Goal: Task Accomplishment & Management: Manage account settings

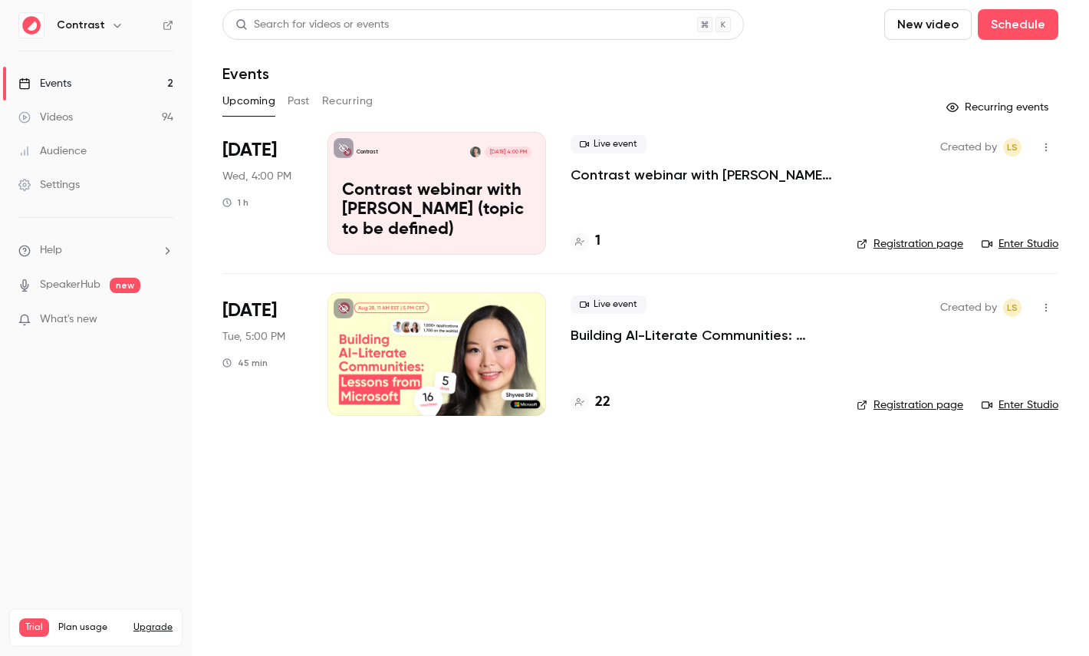
click at [84, 129] on link "Videos 94" at bounding box center [96, 117] width 192 height 34
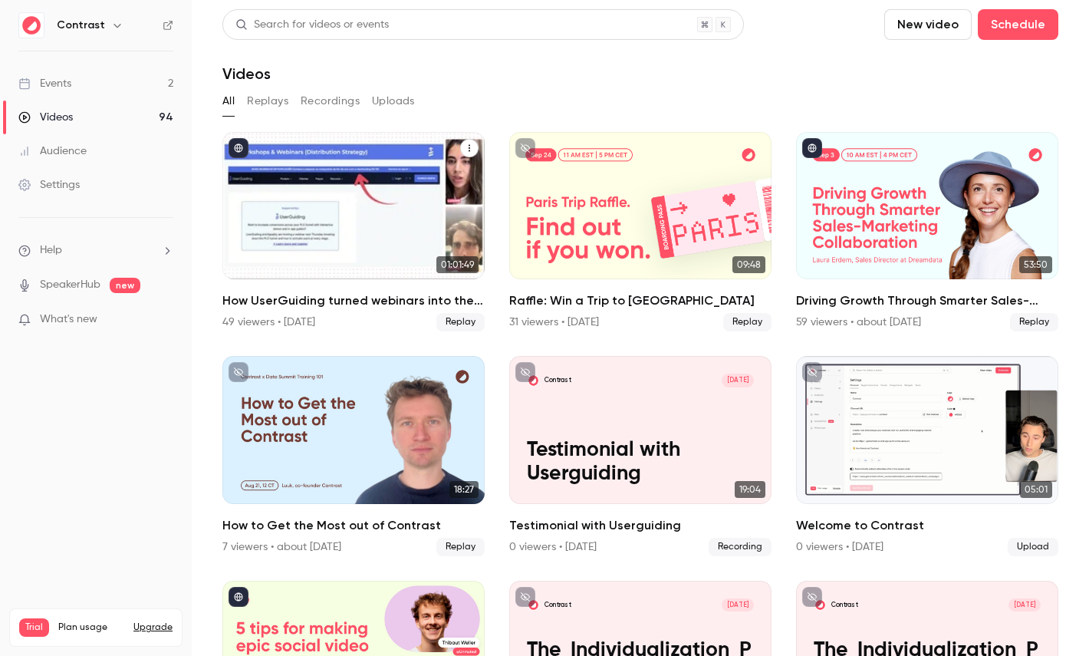
click at [380, 215] on div "How UserGuiding turned webinars into their #1 lead gen channel" at bounding box center [353, 205] width 262 height 147
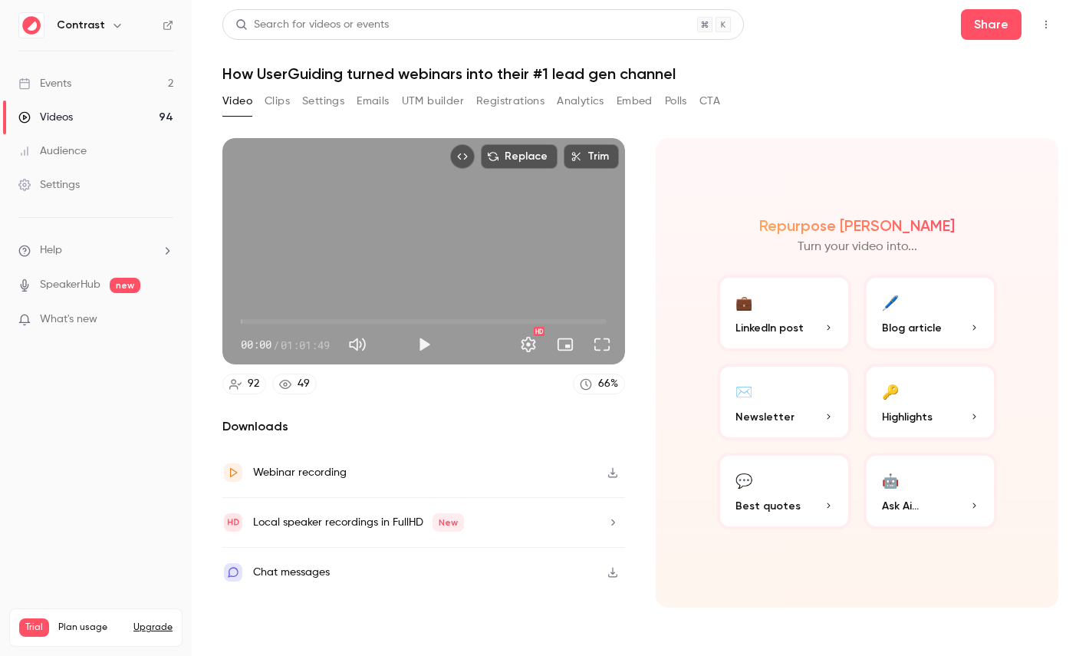
click at [407, 511] on div "Local speaker recordings in FullHD New" at bounding box center [343, 521] width 242 height 21
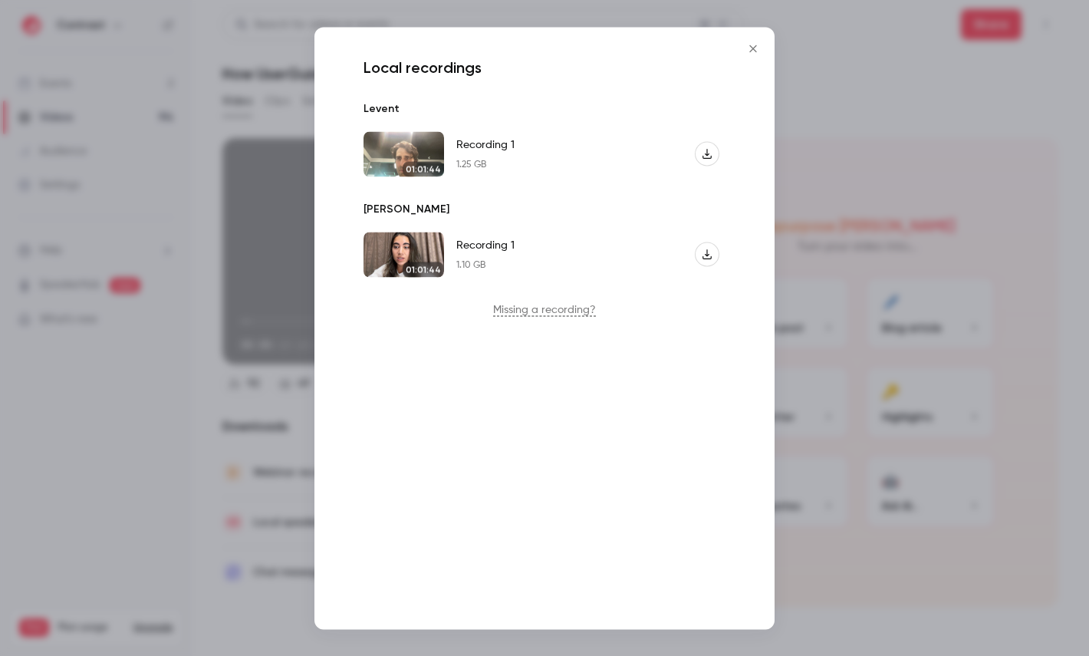
click at [257, 312] on div at bounding box center [544, 328] width 1089 height 656
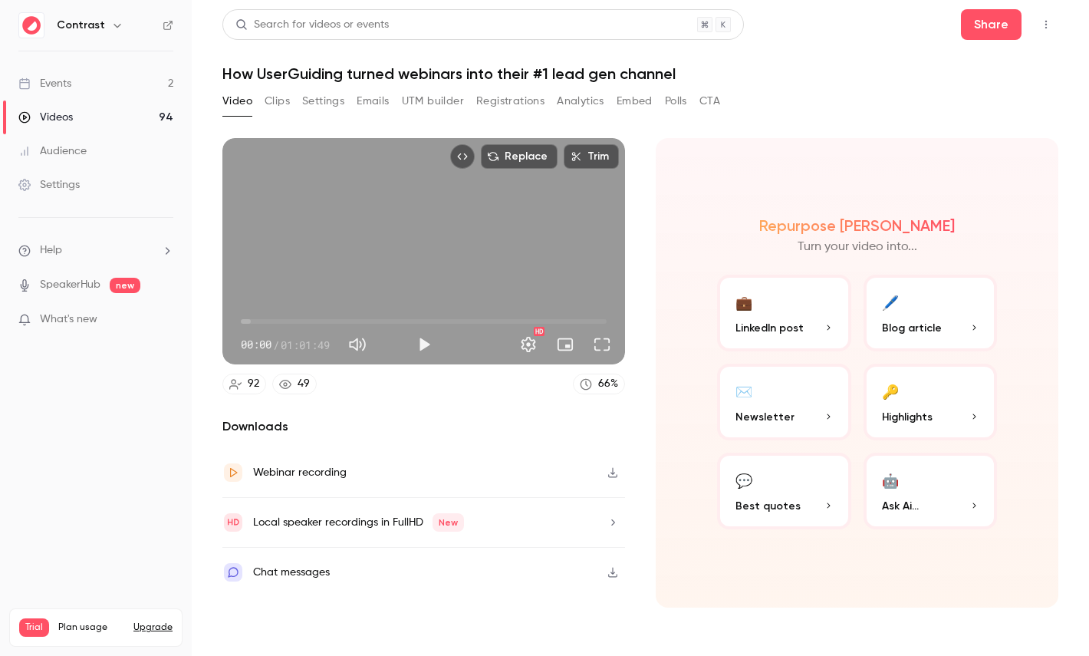
click at [291, 515] on div "Local speaker recordings in FullHD New" at bounding box center [358, 522] width 211 height 18
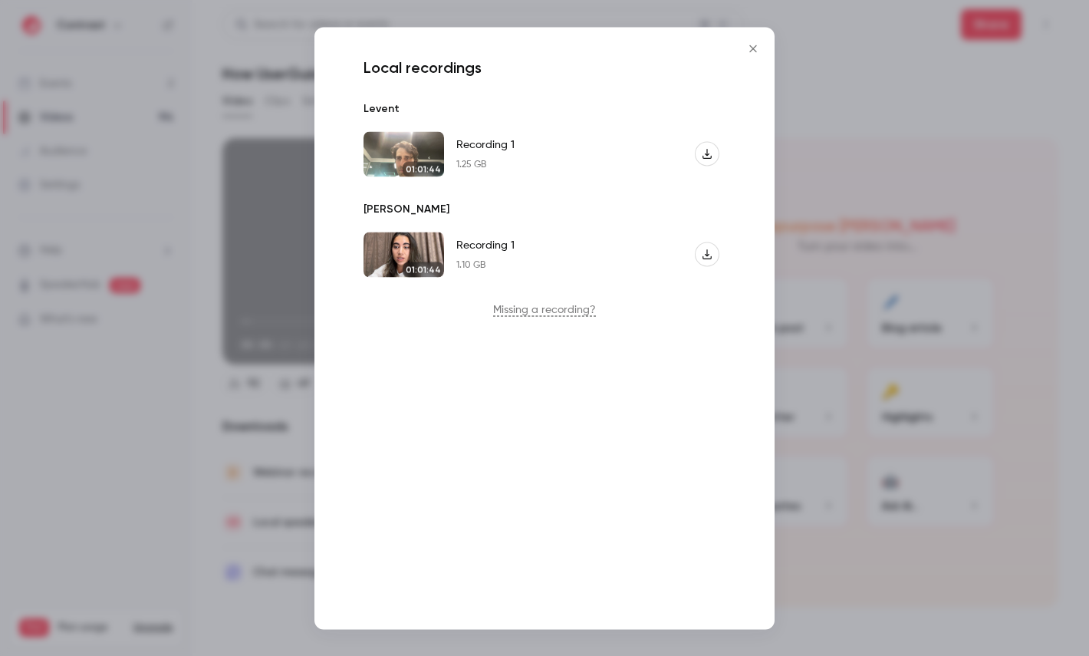
click at [150, 386] on div at bounding box center [544, 328] width 1089 height 656
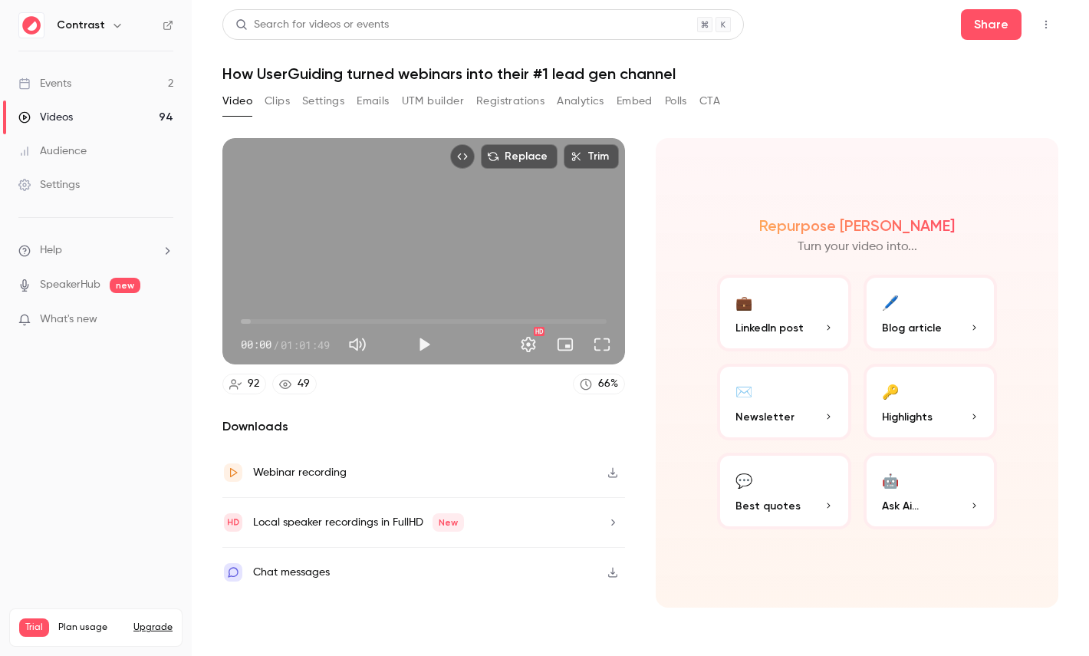
click at [269, 96] on button "Clips" at bounding box center [277, 101] width 25 height 25
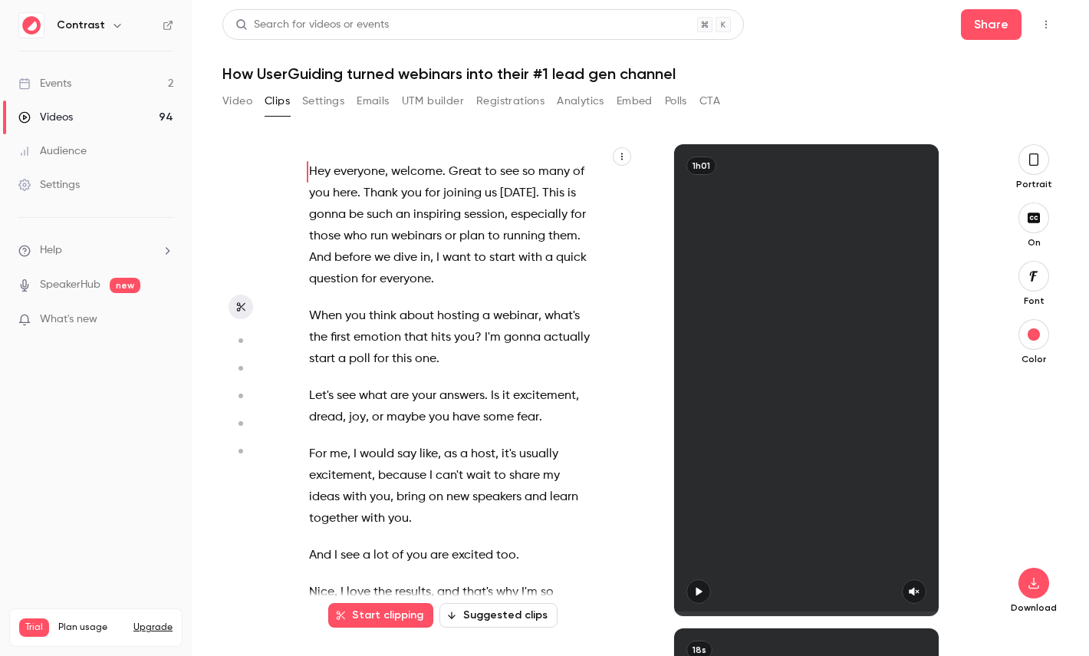
click at [246, 96] on button "Video" at bounding box center [237, 101] width 30 height 25
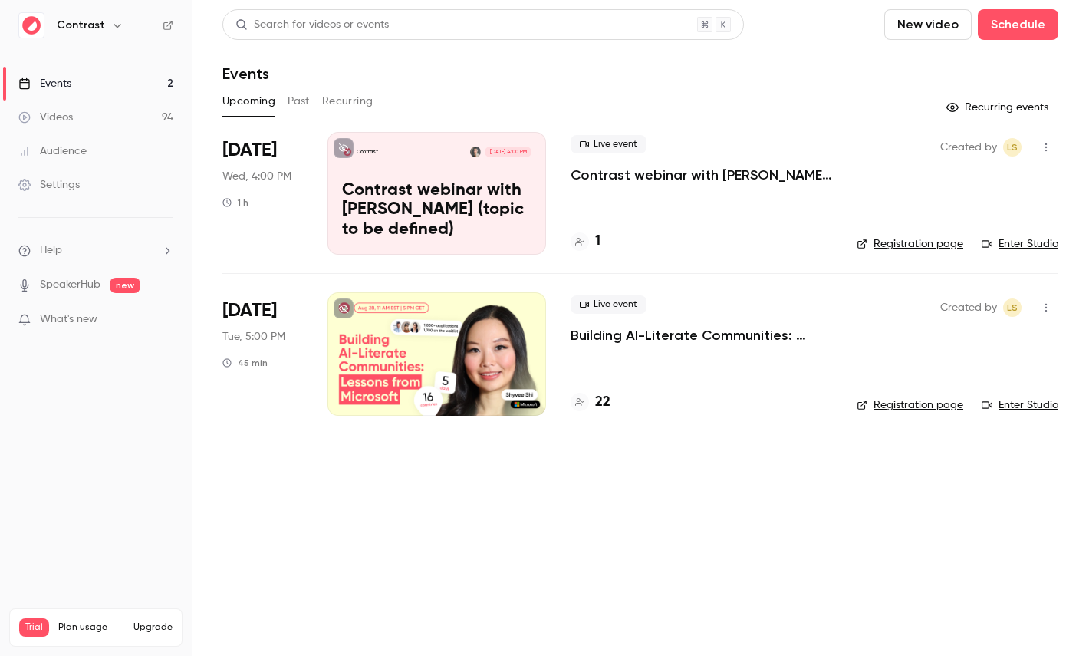
click at [98, 120] on link "Videos 94" at bounding box center [96, 117] width 192 height 34
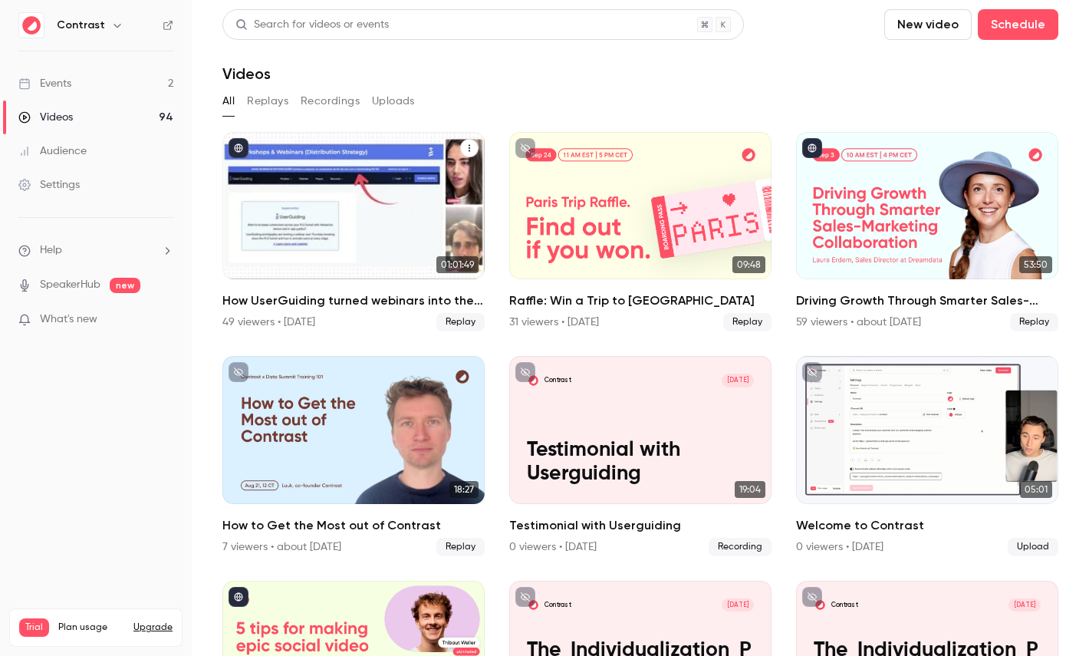
click at [333, 220] on div "How UserGuiding turned webinars into their #1 lead gen channel" at bounding box center [353, 205] width 262 height 147
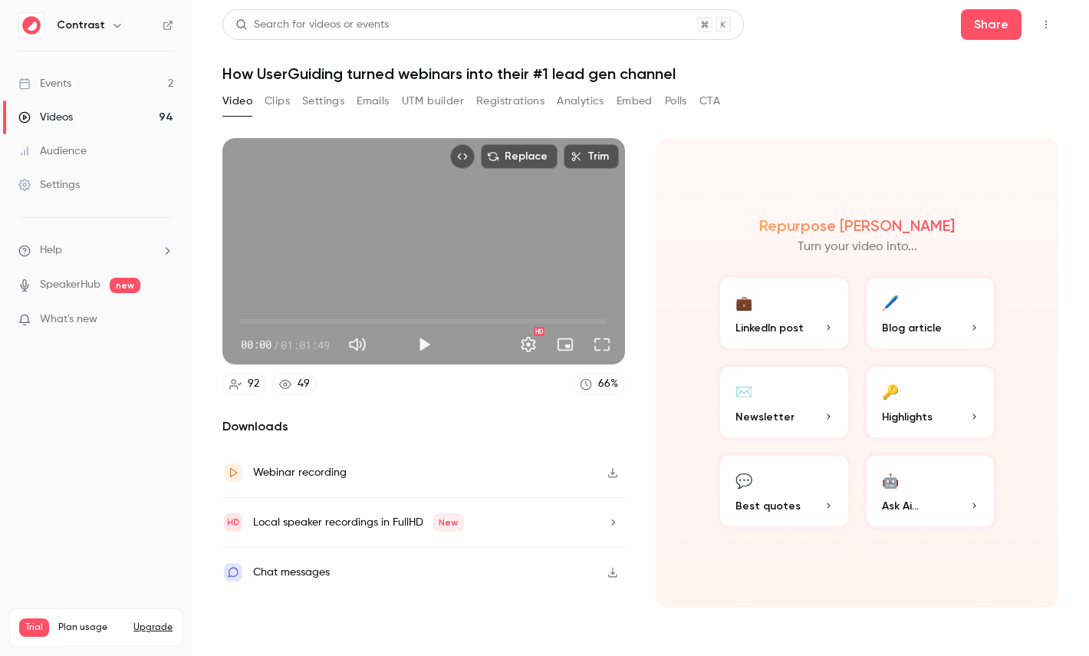
click at [321, 531] on div "Local speaker recordings in FullHD New" at bounding box center [358, 522] width 211 height 18
drag, startPoint x: 67, startPoint y: 123, endPoint x: 186, endPoint y: 123, distance: 119.6
click at [67, 123] on div "Videos" at bounding box center [45, 117] width 54 height 15
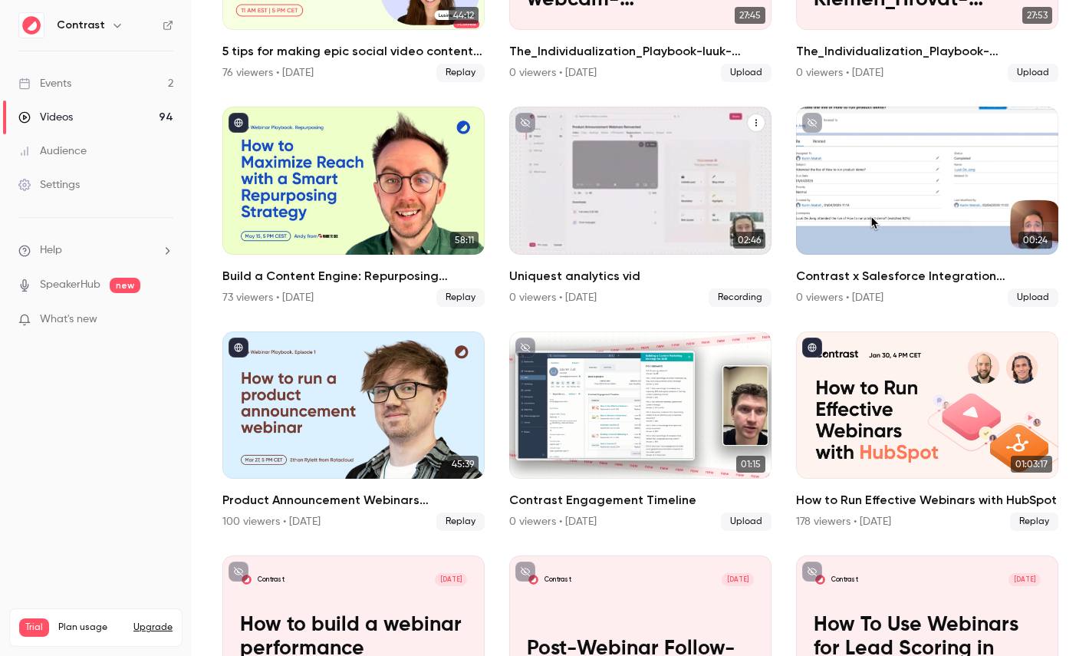
scroll to position [700, 0]
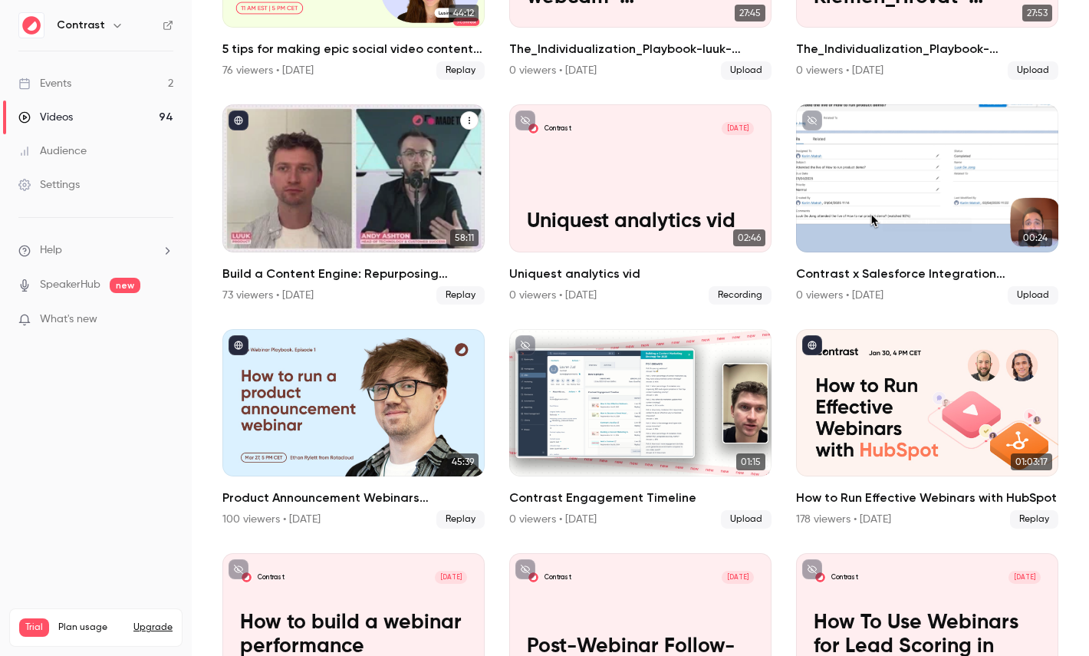
click at [333, 189] on div "Build a Content Engine: Repurposing Strategies for SaaS Teams" at bounding box center [353, 177] width 262 height 147
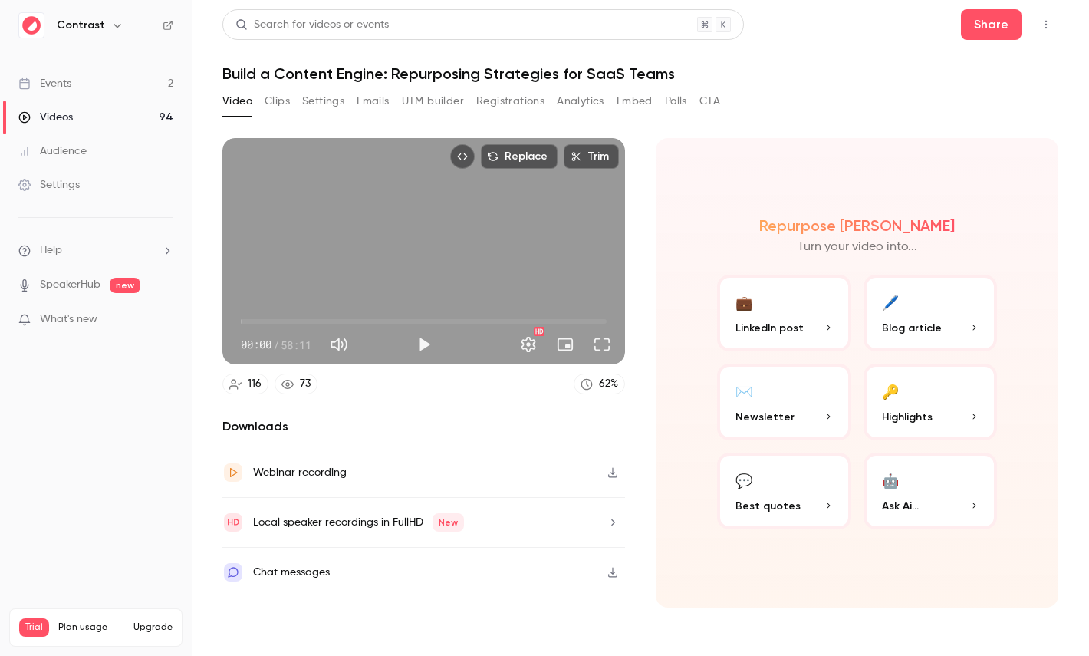
click at [340, 515] on div "Local speaker recordings in FullHD New" at bounding box center [358, 522] width 211 height 18
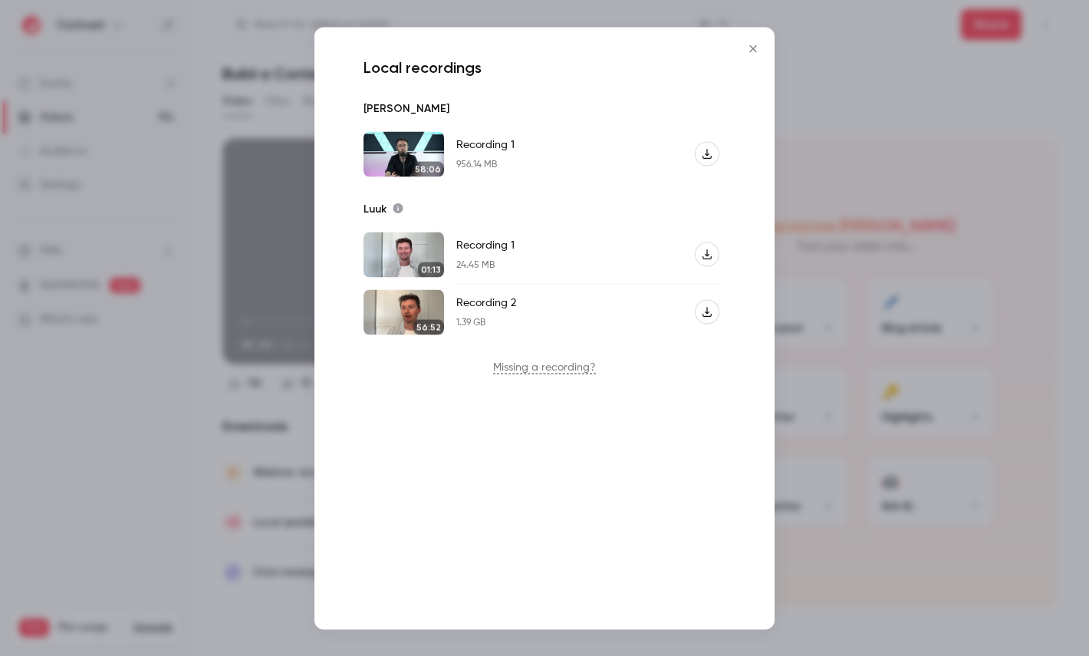
click at [202, 179] on div at bounding box center [544, 328] width 1089 height 656
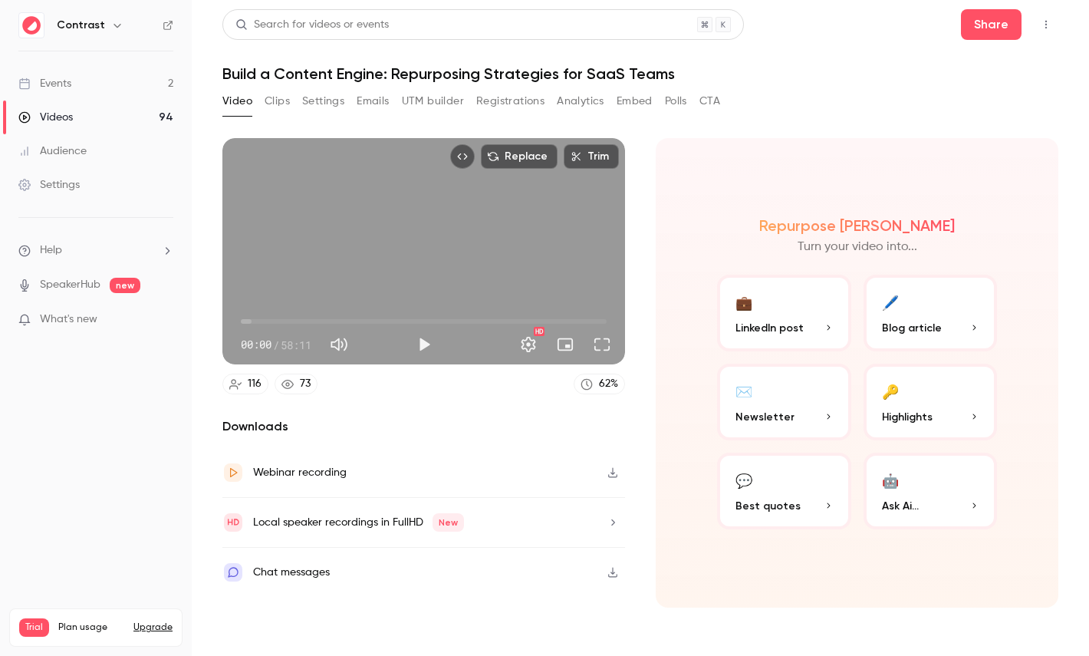
click at [85, 106] on link "Videos 94" at bounding box center [96, 117] width 192 height 34
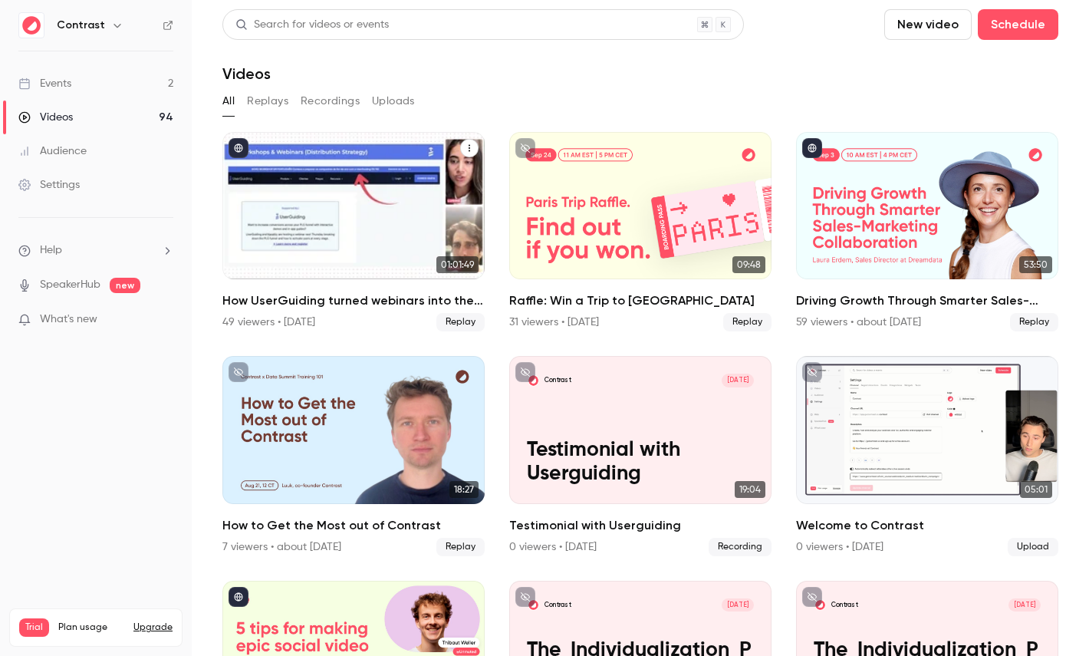
click at [321, 178] on div "How UserGuiding turned webinars into their #1 lead gen channel" at bounding box center [353, 205] width 262 height 147
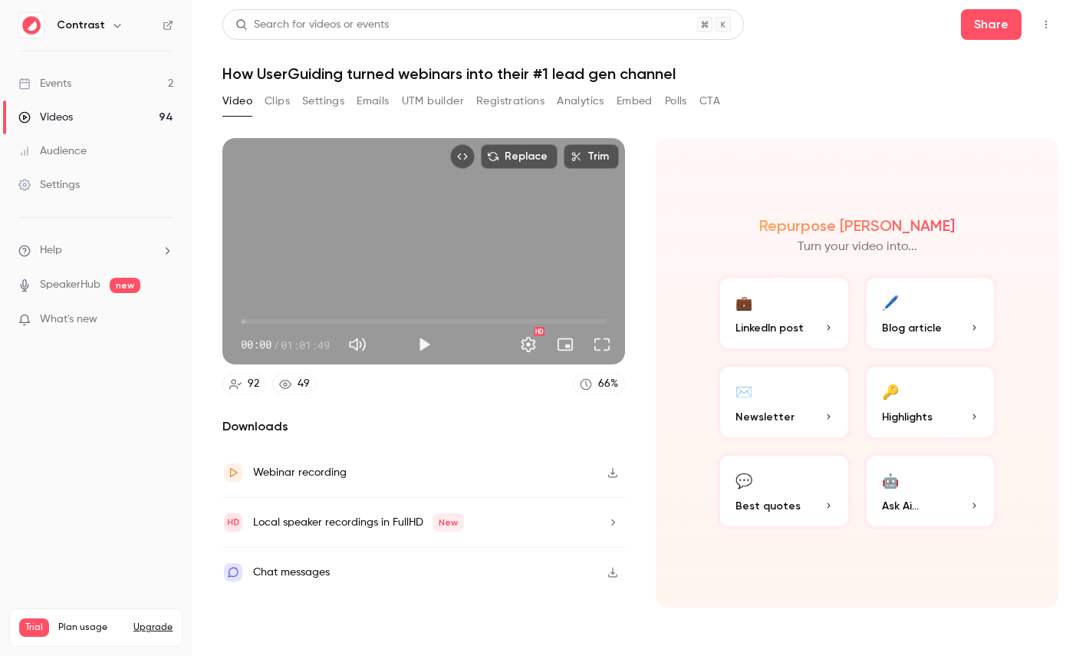
click at [311, 518] on div "Local speaker recordings in FullHD New" at bounding box center [358, 522] width 211 height 18
click at [118, 25] on button "button" at bounding box center [117, 25] width 18 height 18
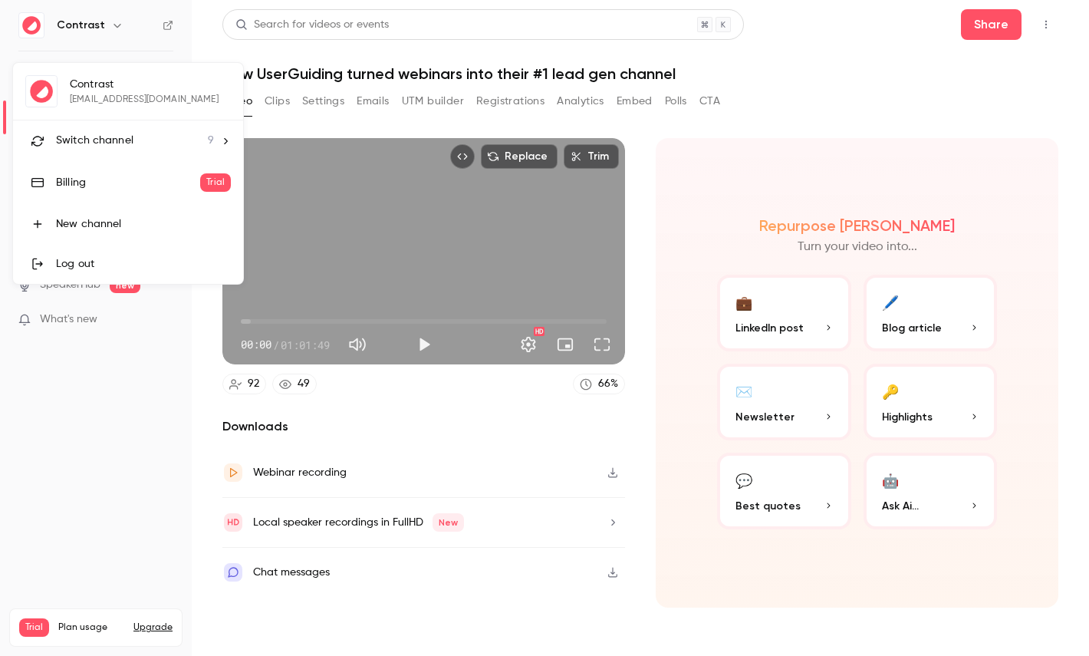
click at [136, 140] on div "Switch channel 9" at bounding box center [135, 141] width 158 height 16
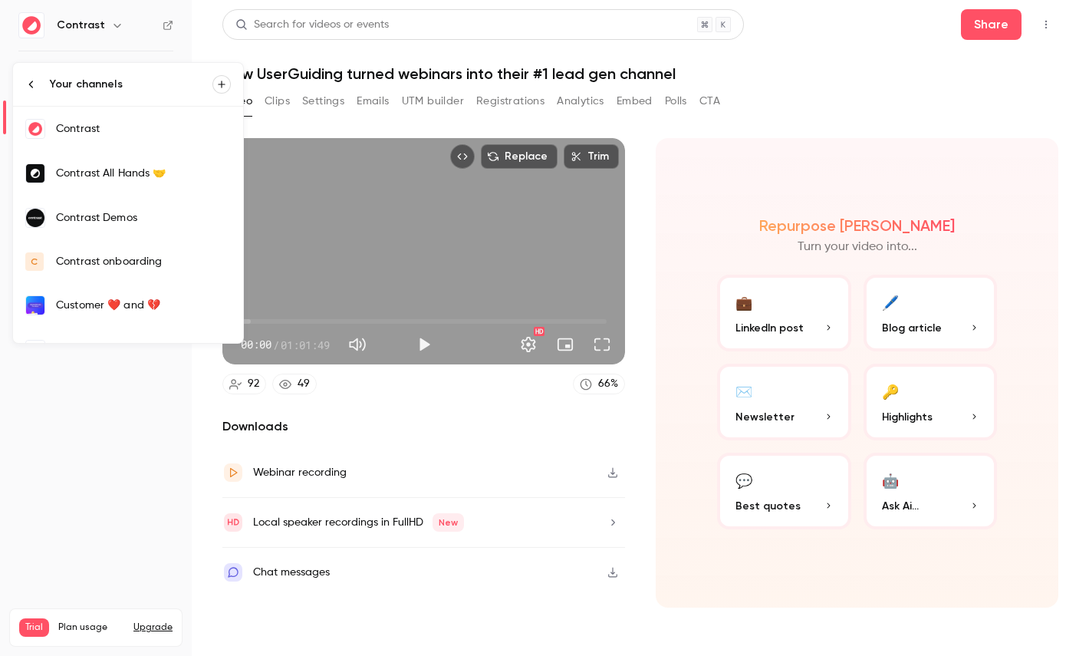
click at [116, 216] on div "Contrast Demos" at bounding box center [143, 217] width 175 height 15
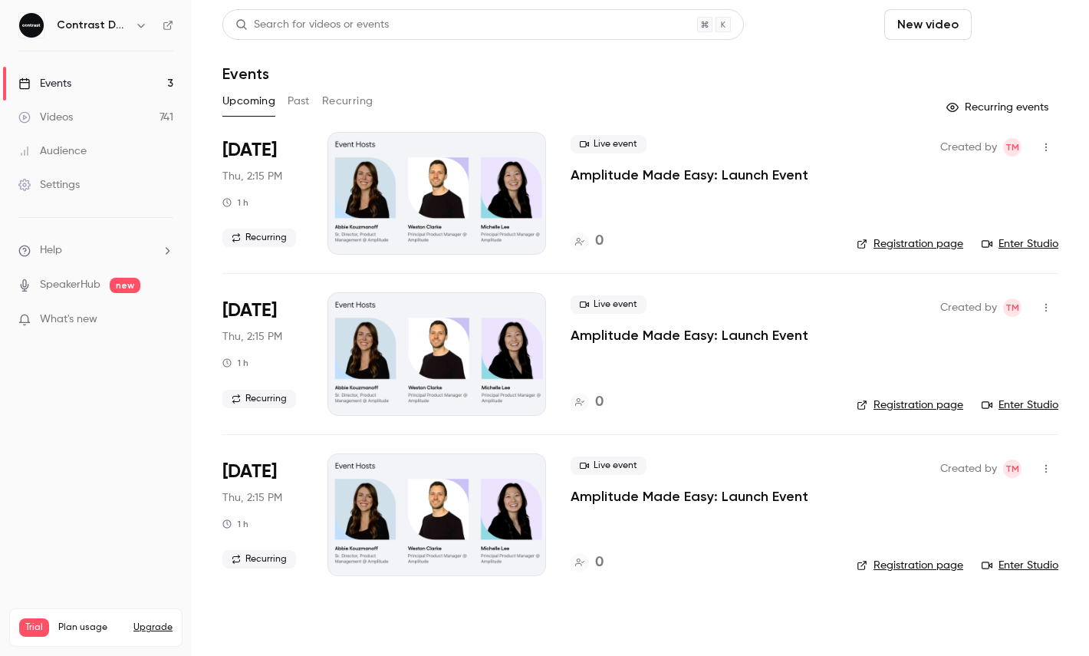
click at [1023, 20] on button "Schedule" at bounding box center [1018, 24] width 81 height 31
click at [992, 59] on div "One time event" at bounding box center [987, 66] width 117 height 15
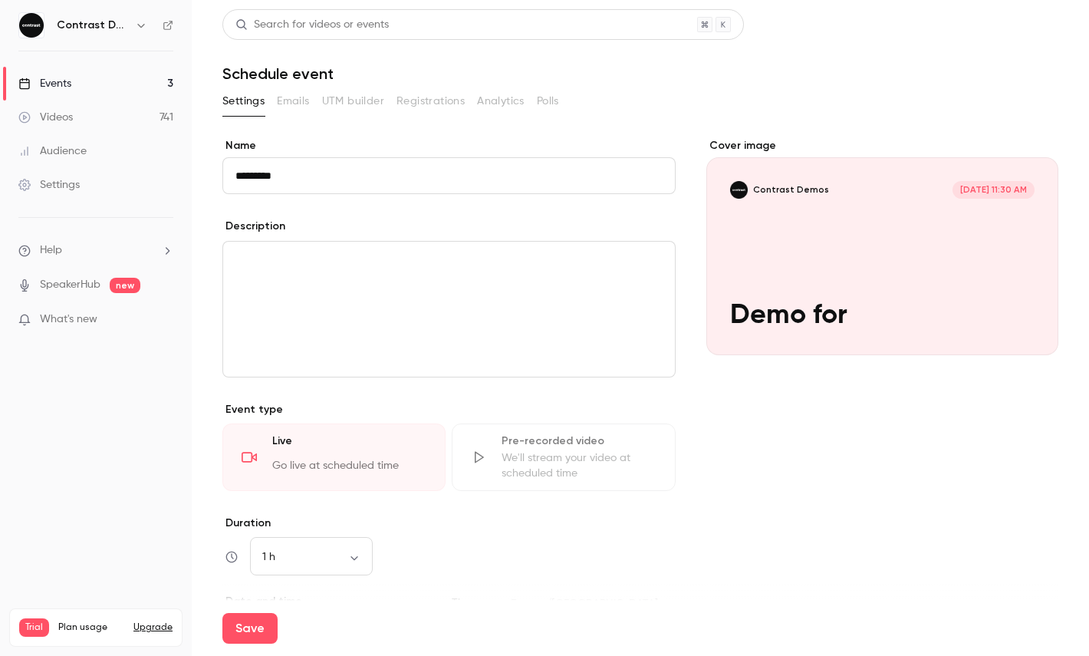
paste input "**********"
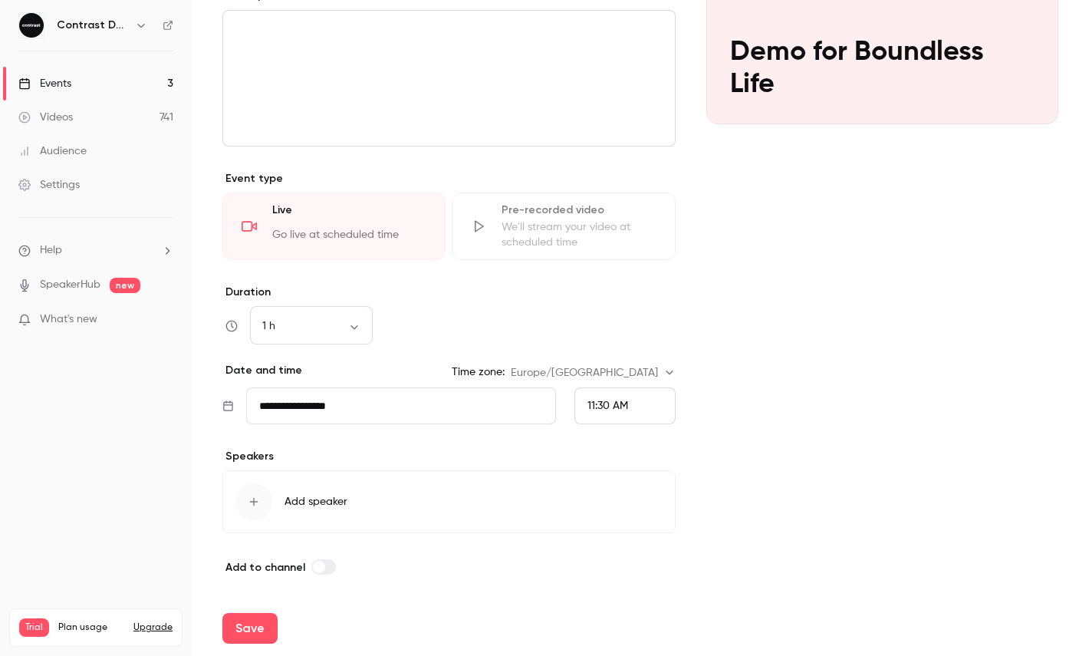
type input "**********"
click at [615, 409] on span "11:30 AM" at bounding box center [607, 405] width 41 height 11
click at [624, 344] on li "12:00 PM" at bounding box center [625, 333] width 100 height 41
click at [238, 640] on button "Save" at bounding box center [249, 628] width 55 height 31
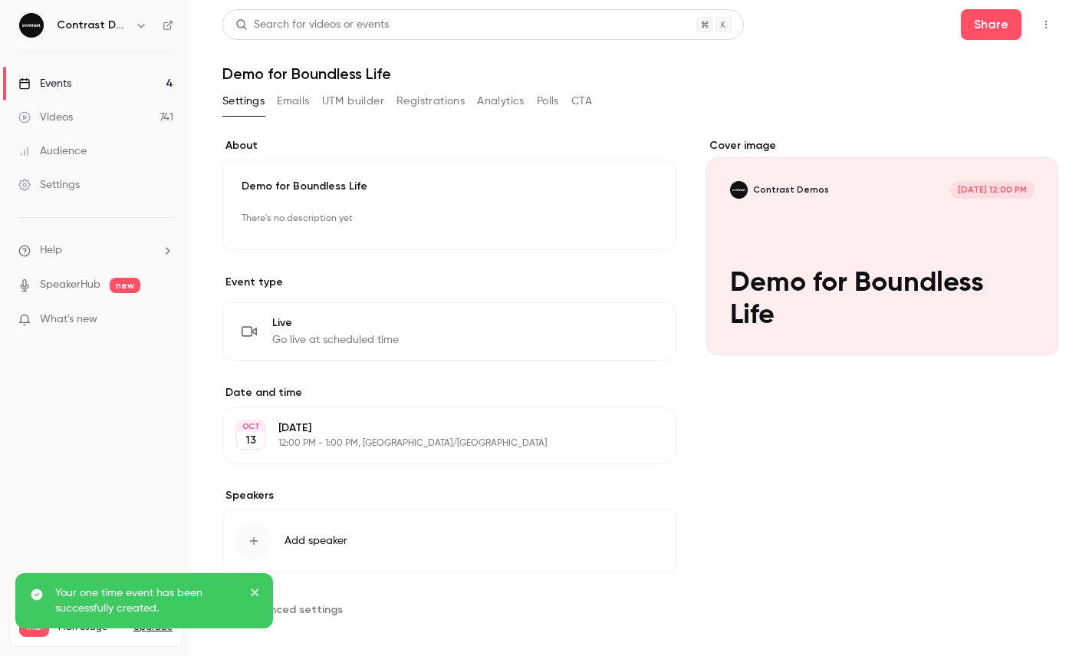
click at [1054, 25] on button "button" at bounding box center [1046, 24] width 25 height 25
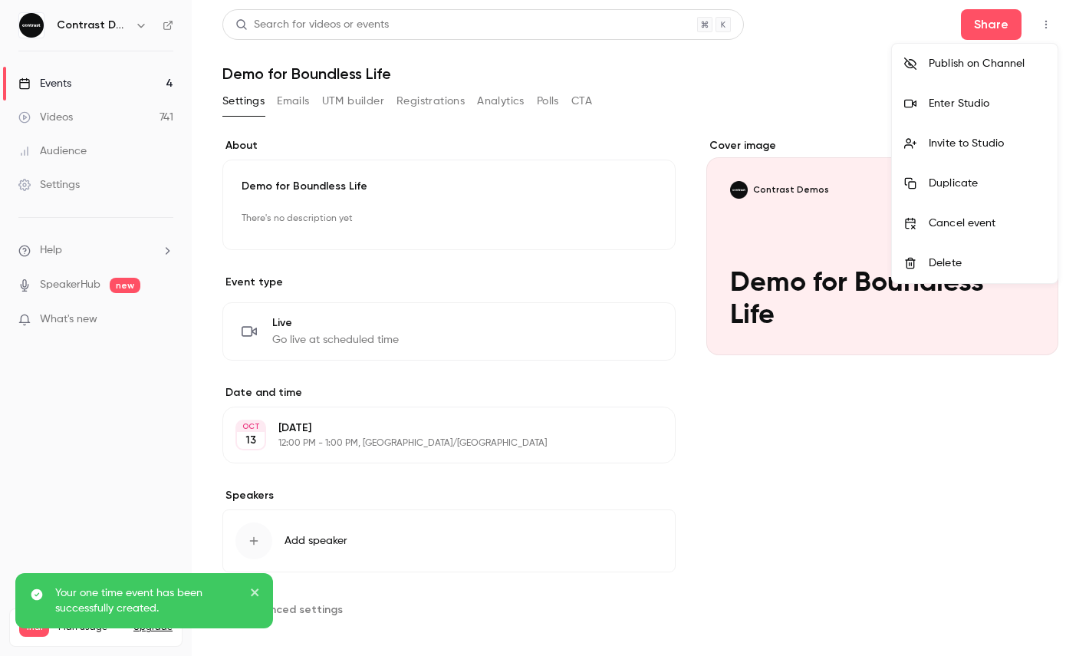
click at [980, 104] on div "Enter Studio" at bounding box center [987, 103] width 117 height 15
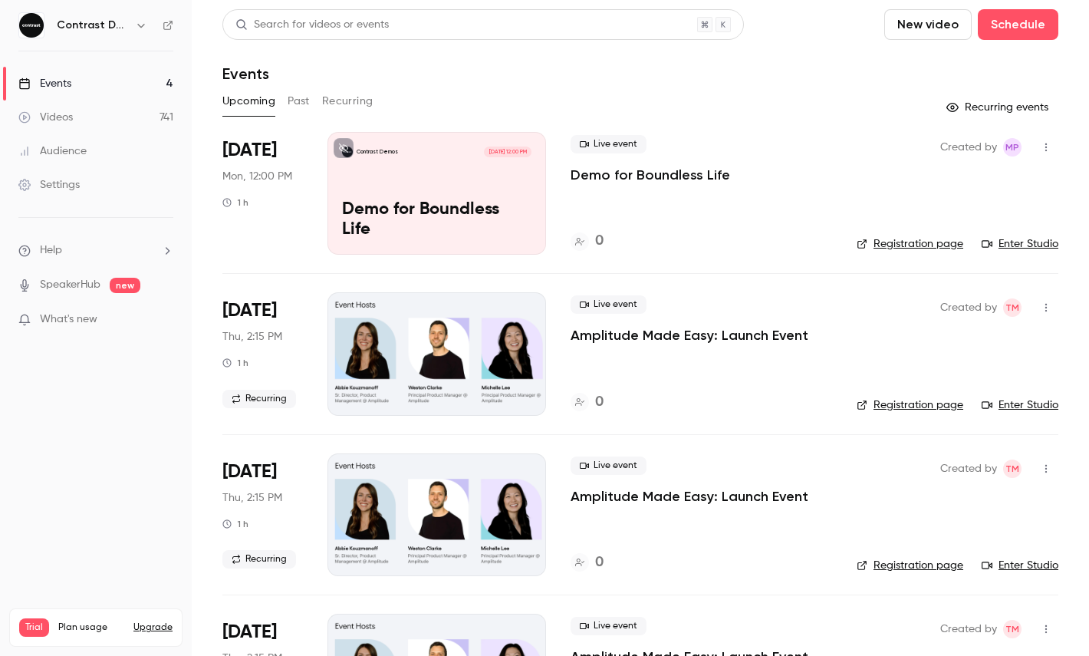
click at [140, 27] on icon "button" at bounding box center [141, 25] width 12 height 12
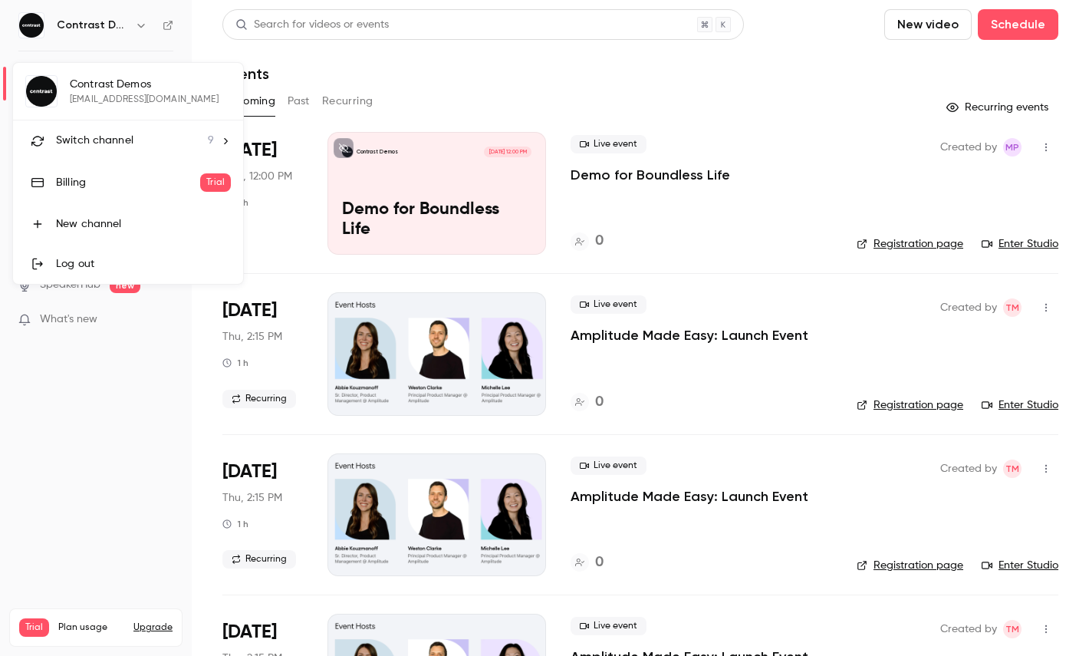
click at [118, 154] on li "Switch channel 9" at bounding box center [128, 140] width 230 height 41
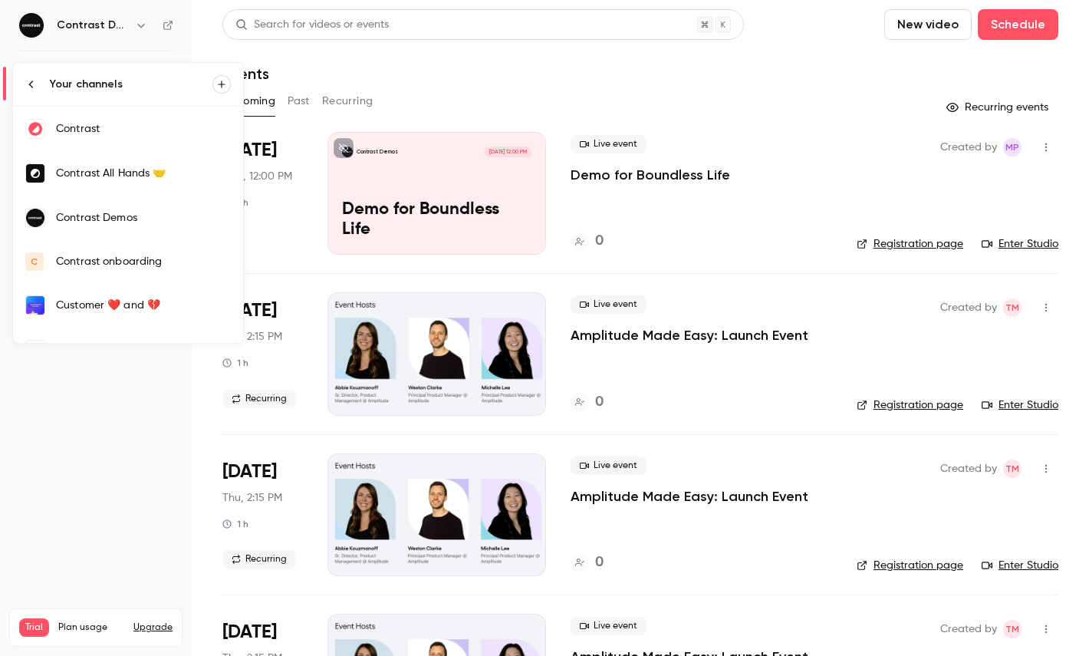
click at [127, 143] on link "Contrast" at bounding box center [128, 129] width 230 height 44
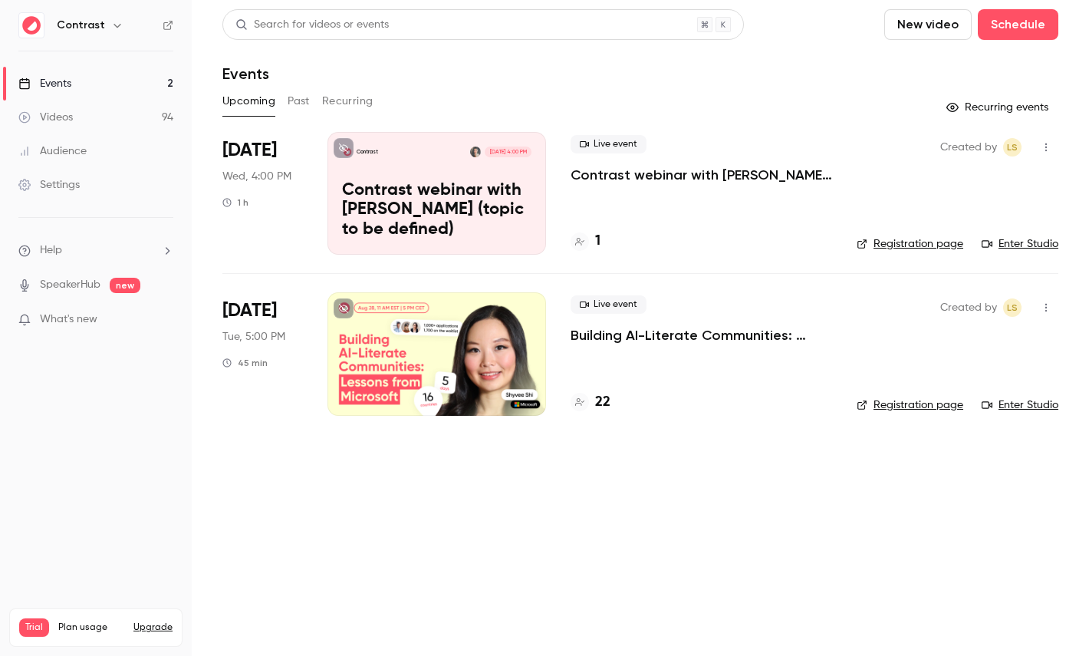
click at [123, 156] on link "Audience" at bounding box center [96, 151] width 192 height 34
click at [1028, 21] on button "Schedule" at bounding box center [1018, 24] width 81 height 31
click at [964, 104] on span "Recurring event" at bounding box center [969, 107] width 81 height 16
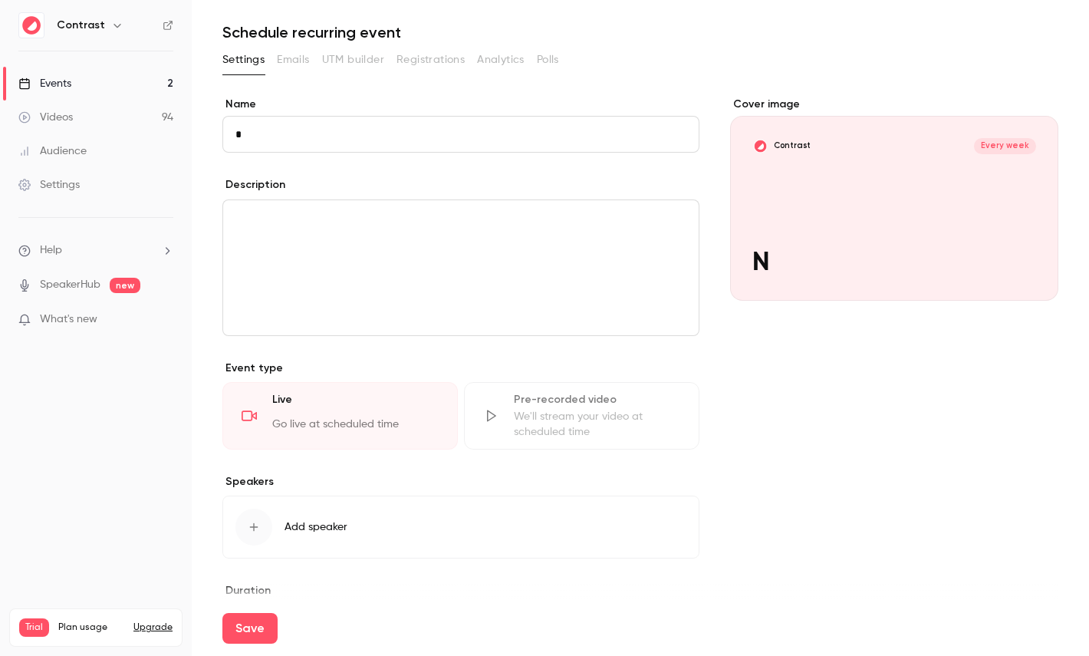
scroll to position [38, 0]
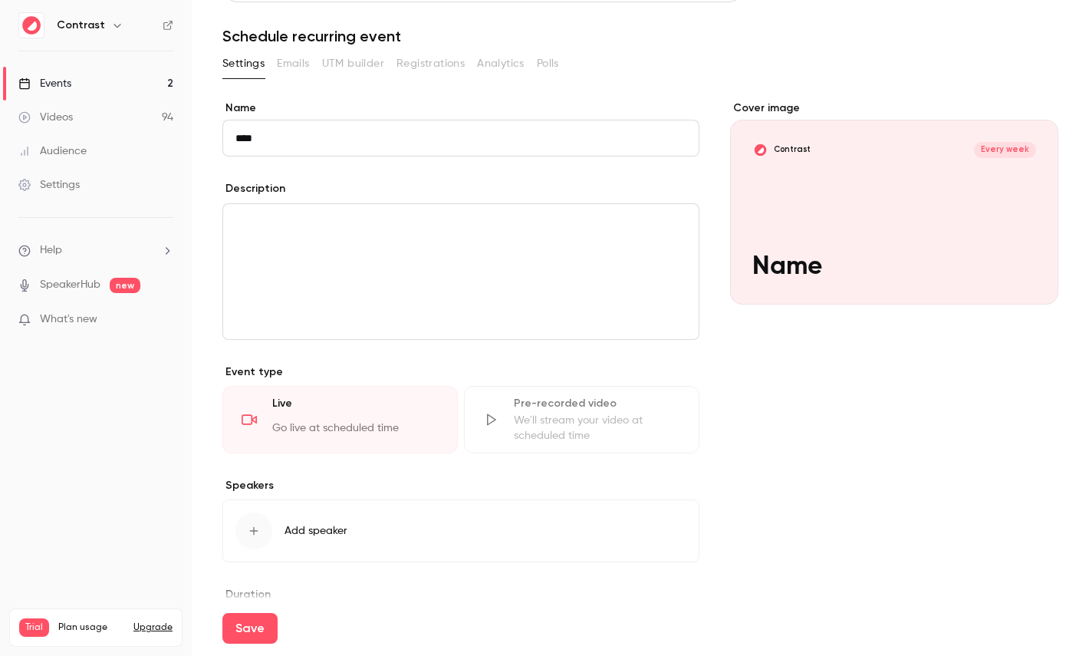
type input "****"
click at [591, 413] on div "We'll stream your video at scheduled time" at bounding box center [597, 428] width 166 height 31
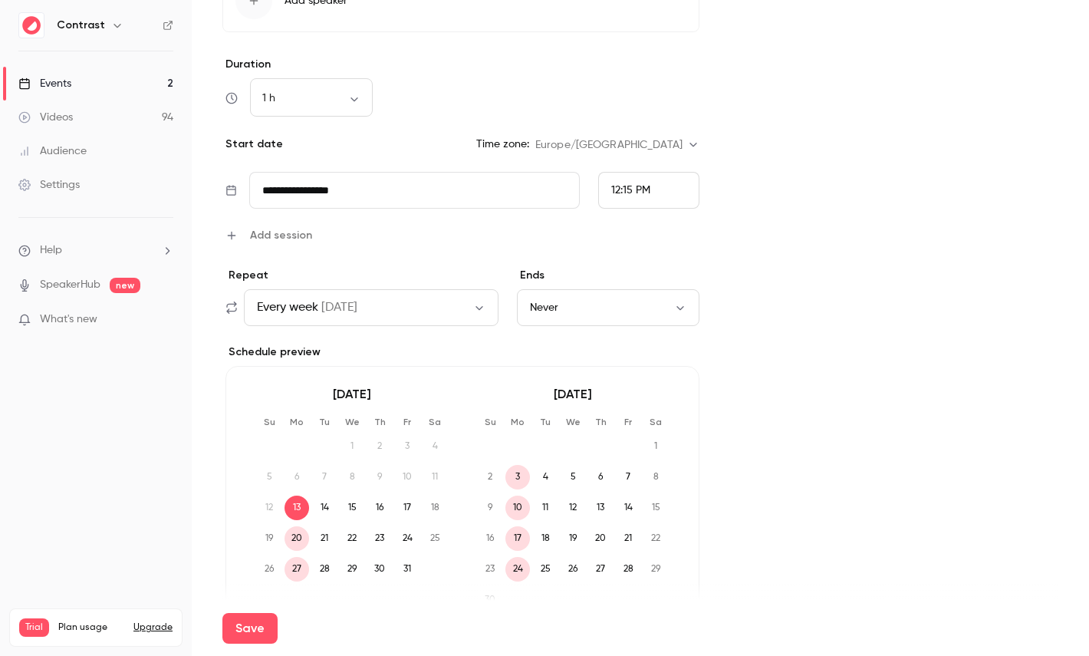
scroll to position [761, 0]
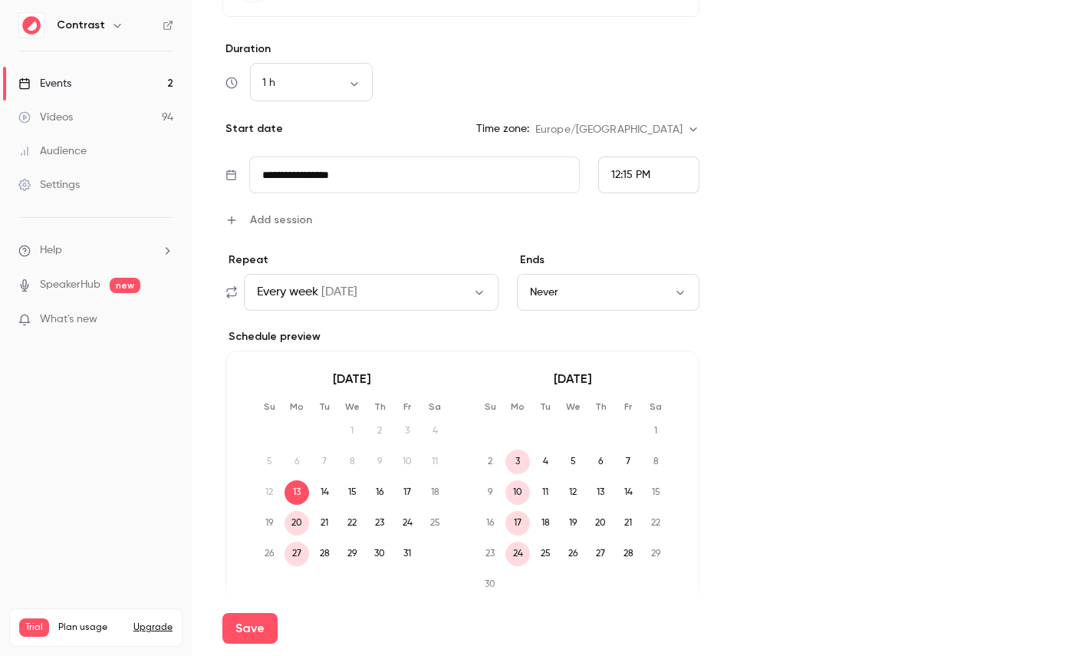
click at [268, 219] on span "Add session" at bounding box center [281, 220] width 62 height 16
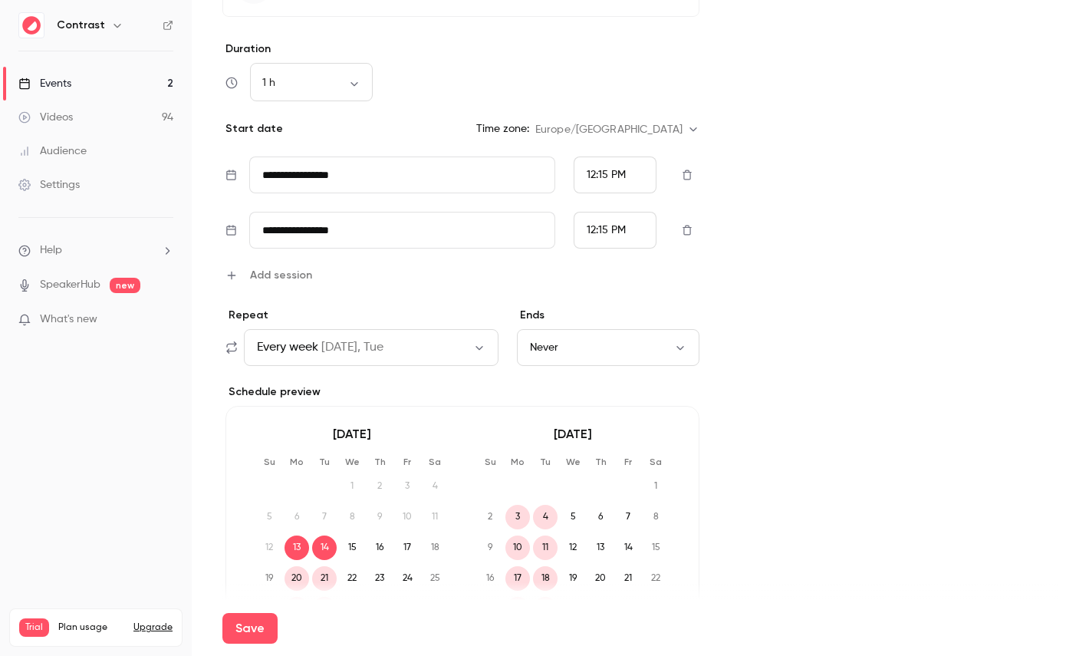
click at [318, 229] on input "**********" at bounding box center [402, 230] width 307 height 37
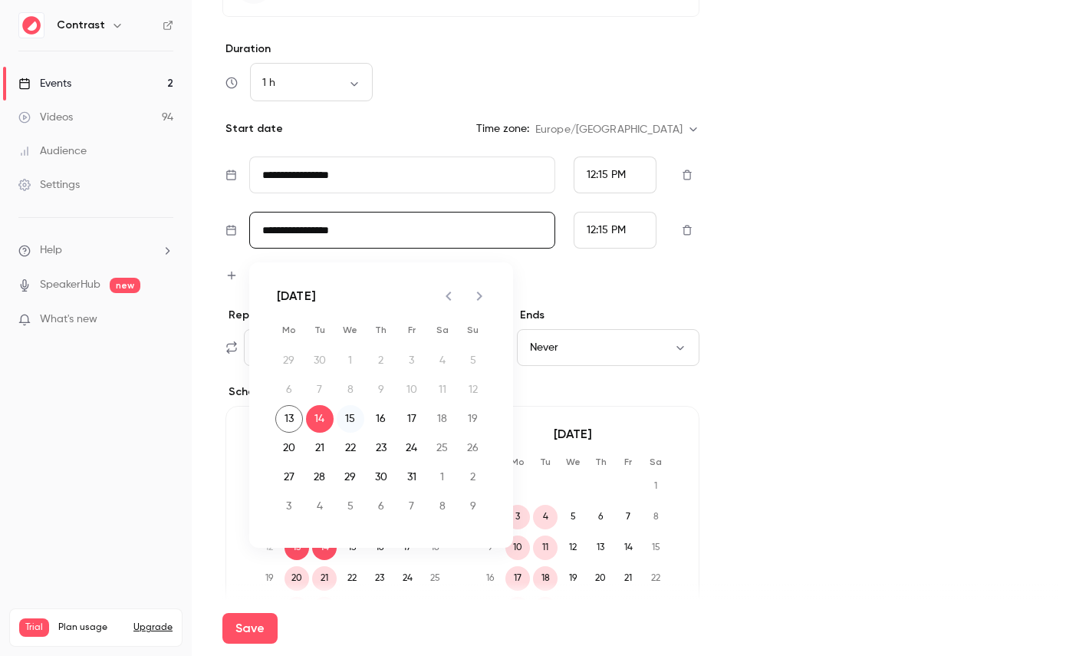
click at [357, 420] on button "15" at bounding box center [351, 419] width 28 height 28
type input "**********"
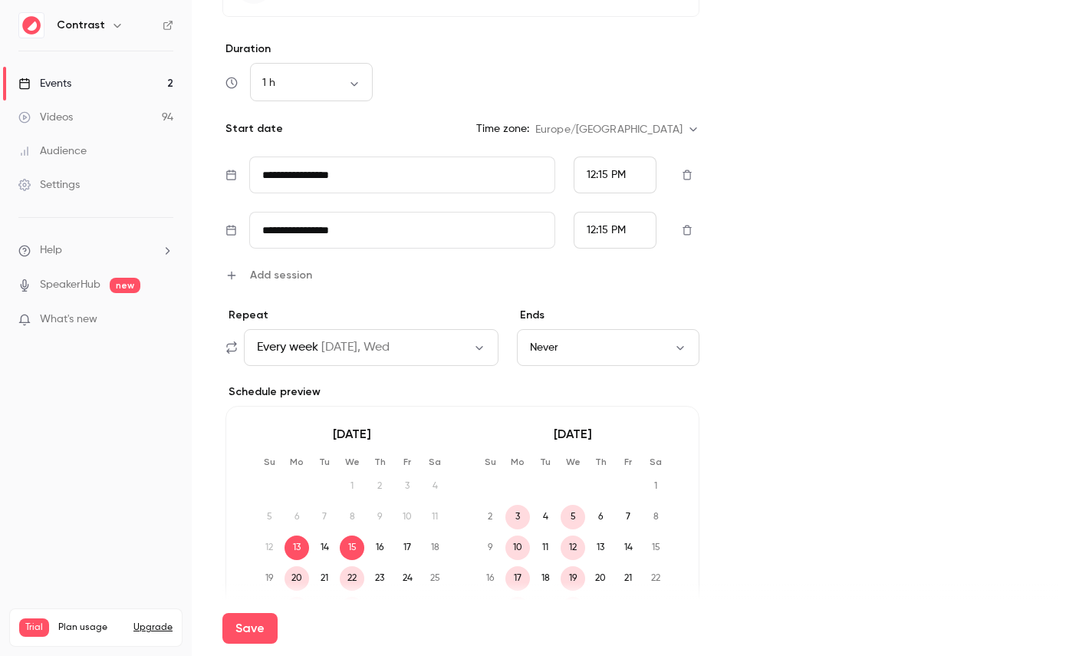
click at [597, 238] on div "12:15 PM" at bounding box center [615, 230] width 83 height 37
click at [613, 243] on div "2:00 PM" at bounding box center [615, 251] width 57 height 16
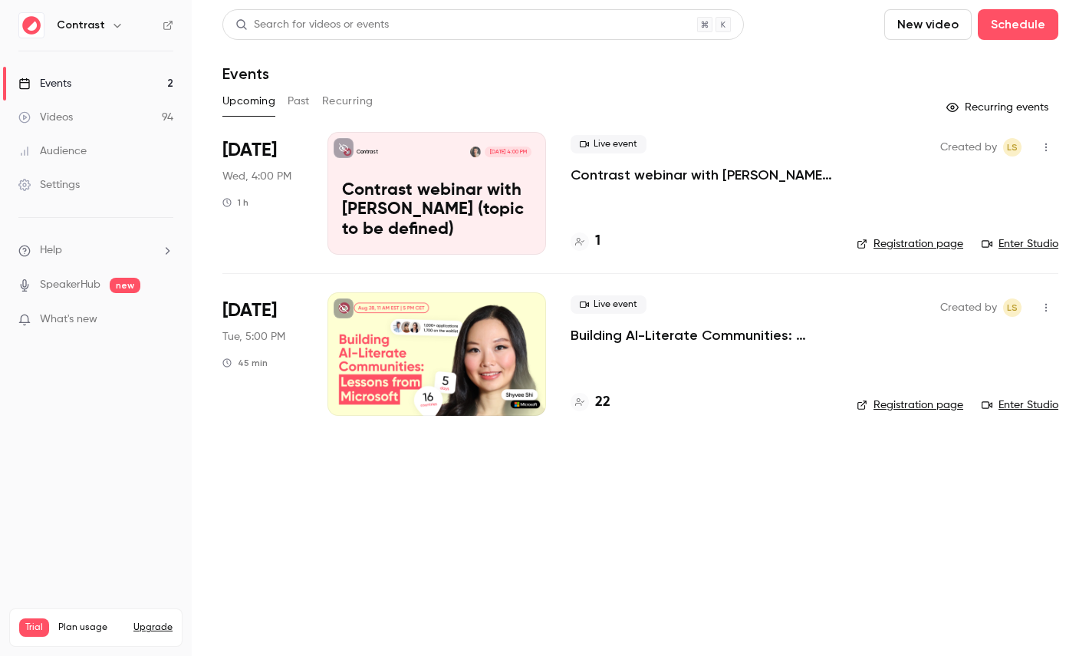
click at [432, 218] on p "Contrast webinar with [PERSON_NAME] (topic to be defined)" at bounding box center [436, 210] width 189 height 59
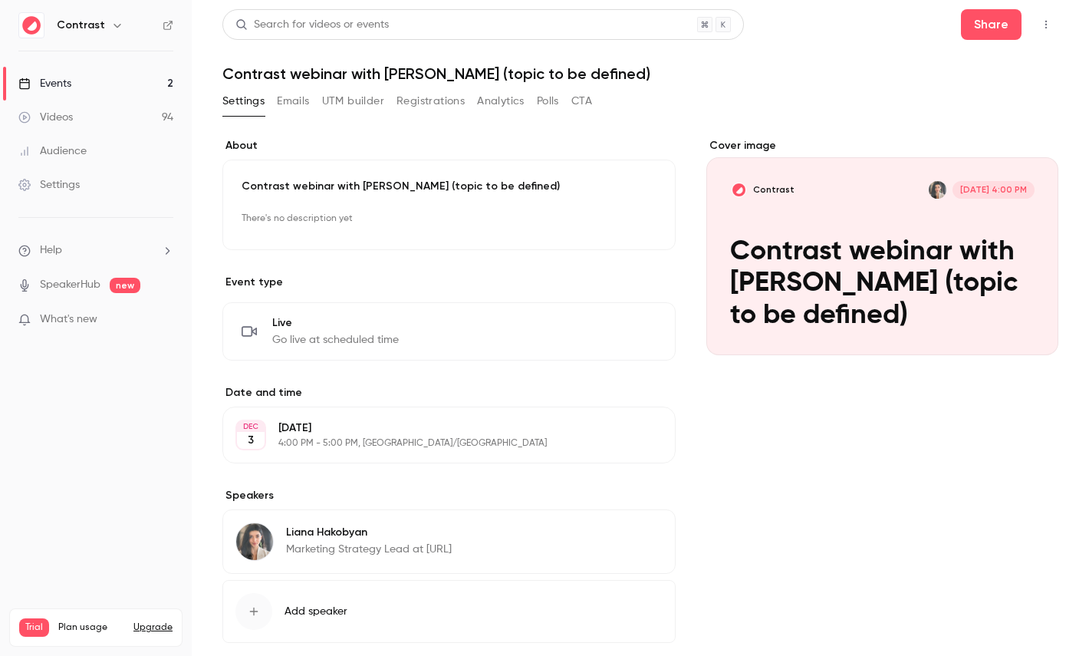
click at [423, 97] on button "Registrations" at bounding box center [430, 101] width 68 height 25
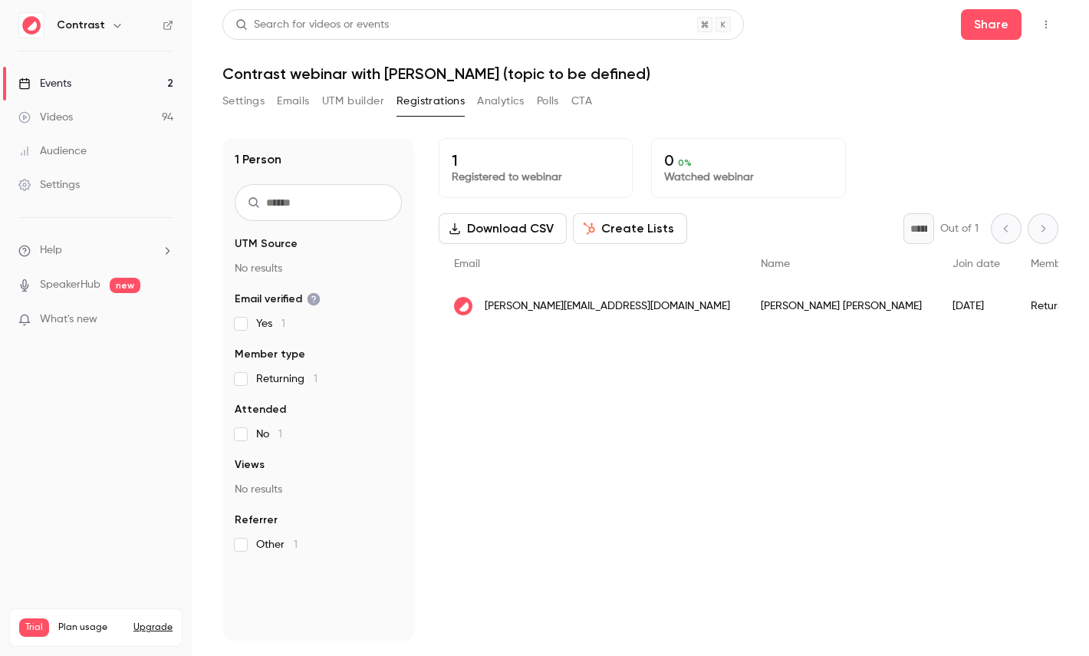
click at [605, 225] on button "Create Lists" at bounding box center [630, 228] width 114 height 31
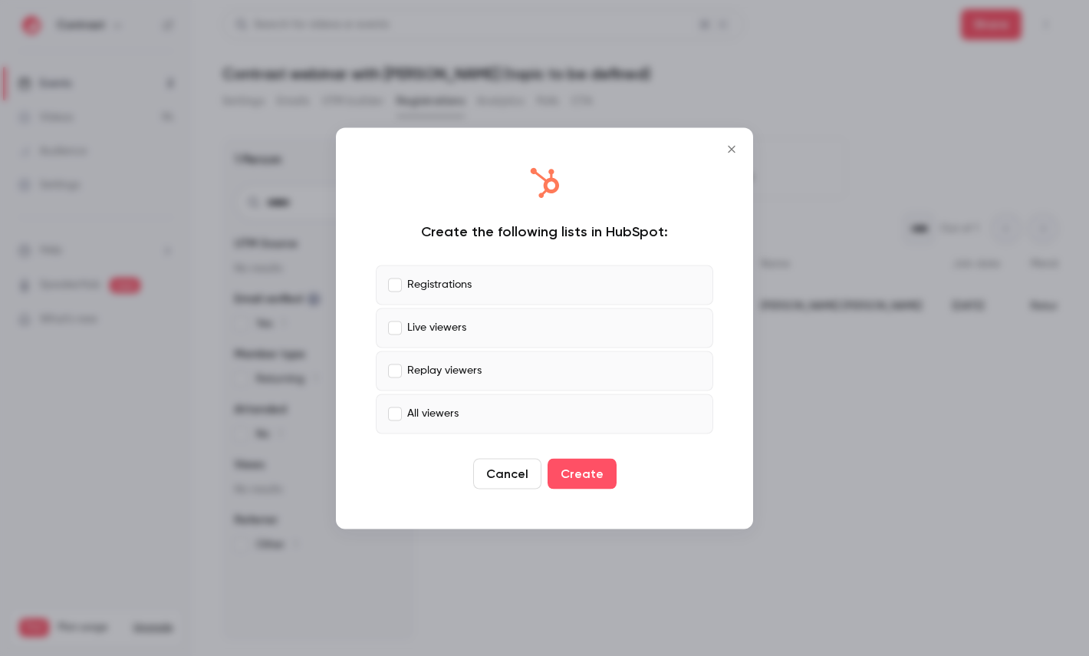
click at [426, 364] on p "Replay viewers" at bounding box center [444, 371] width 74 height 16
click at [426, 410] on p "All viewers" at bounding box center [432, 414] width 51 height 16
click at [426, 327] on p "Live viewers" at bounding box center [436, 328] width 59 height 16
click at [580, 478] on button "Create" at bounding box center [582, 473] width 69 height 31
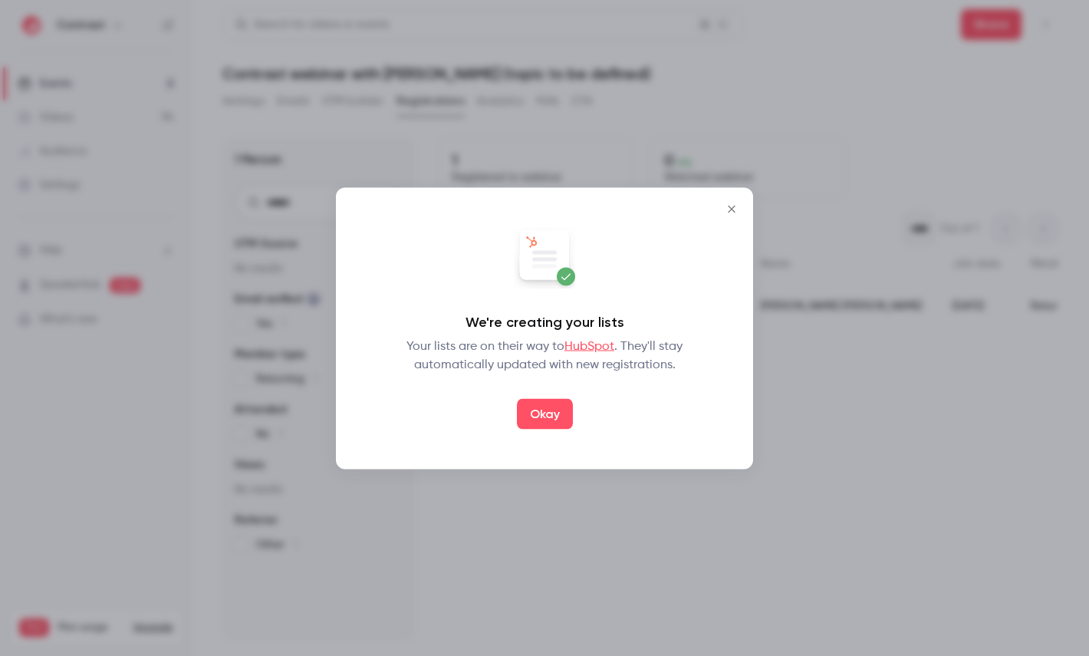
click at [595, 344] on link "HubSpot" at bounding box center [589, 346] width 50 height 12
click at [732, 203] on icon "Close" at bounding box center [731, 208] width 18 height 12
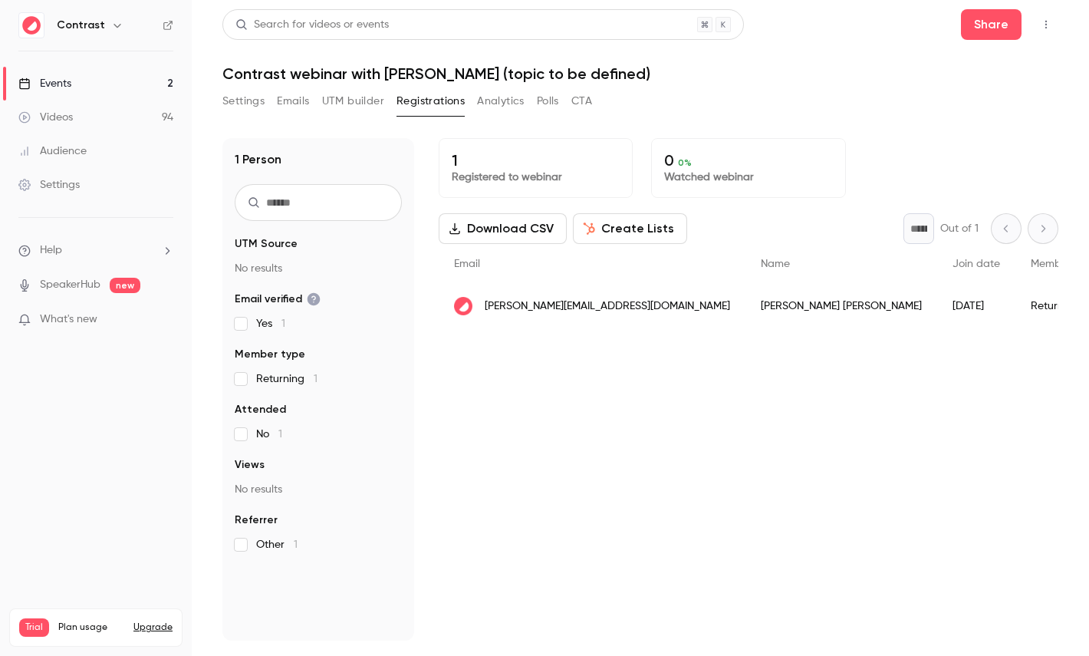
click at [761, 106] on div "Settings Emails UTM builder Registrations Analytics Polls CTA" at bounding box center [640, 104] width 836 height 31
click at [623, 241] on button "Create Lists" at bounding box center [630, 228] width 114 height 31
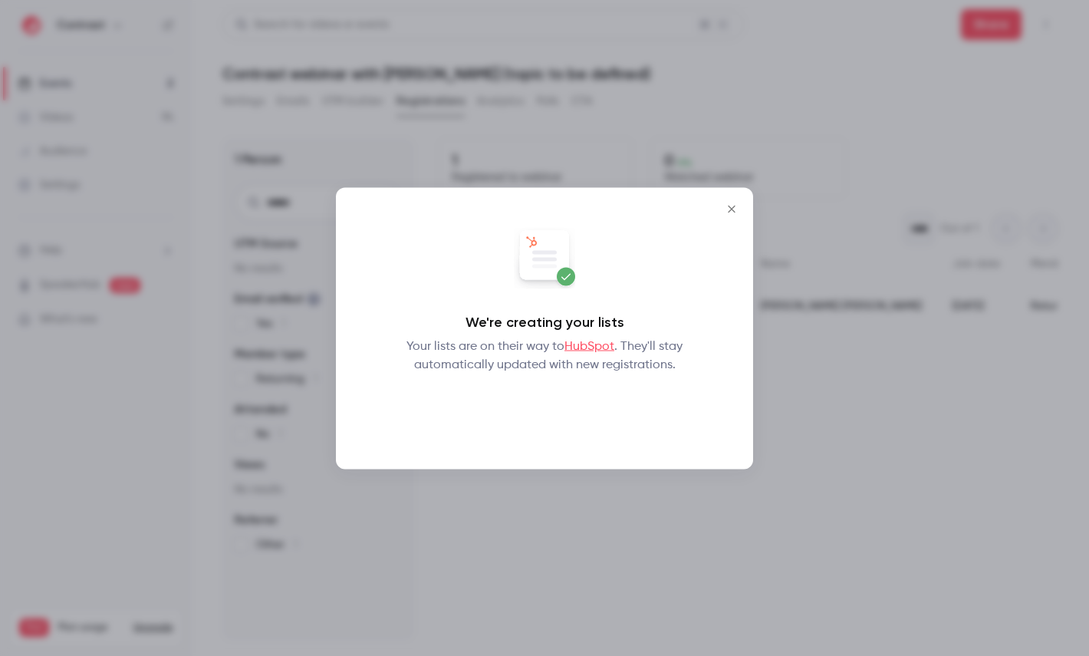
click at [535, 413] on button "Okay" at bounding box center [545, 413] width 56 height 31
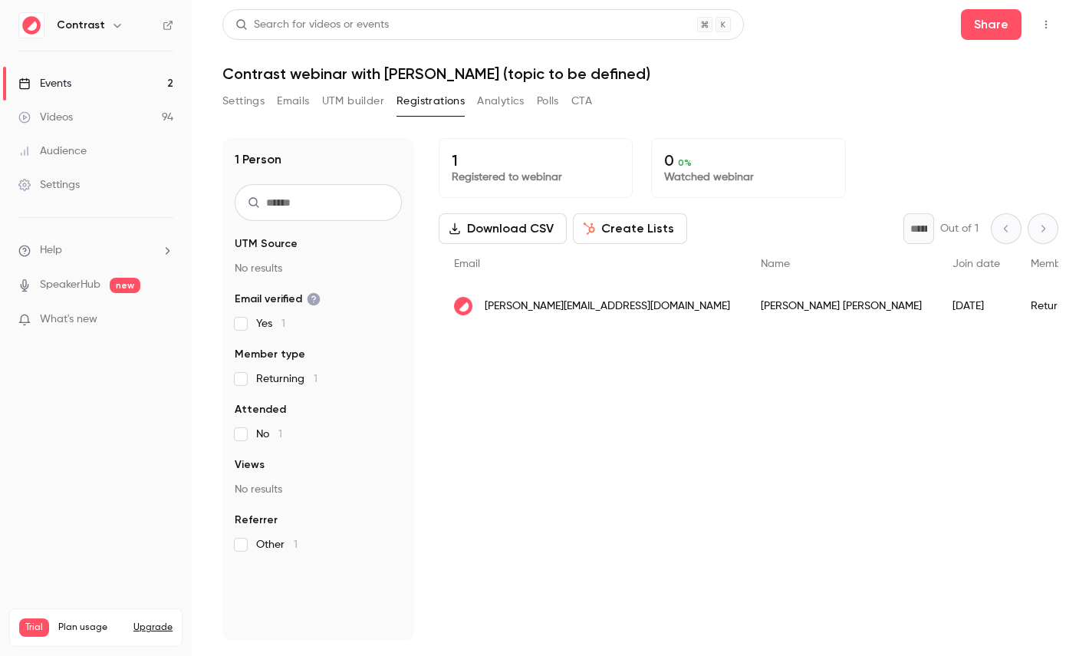
click at [632, 231] on button "Create Lists" at bounding box center [630, 228] width 114 height 31
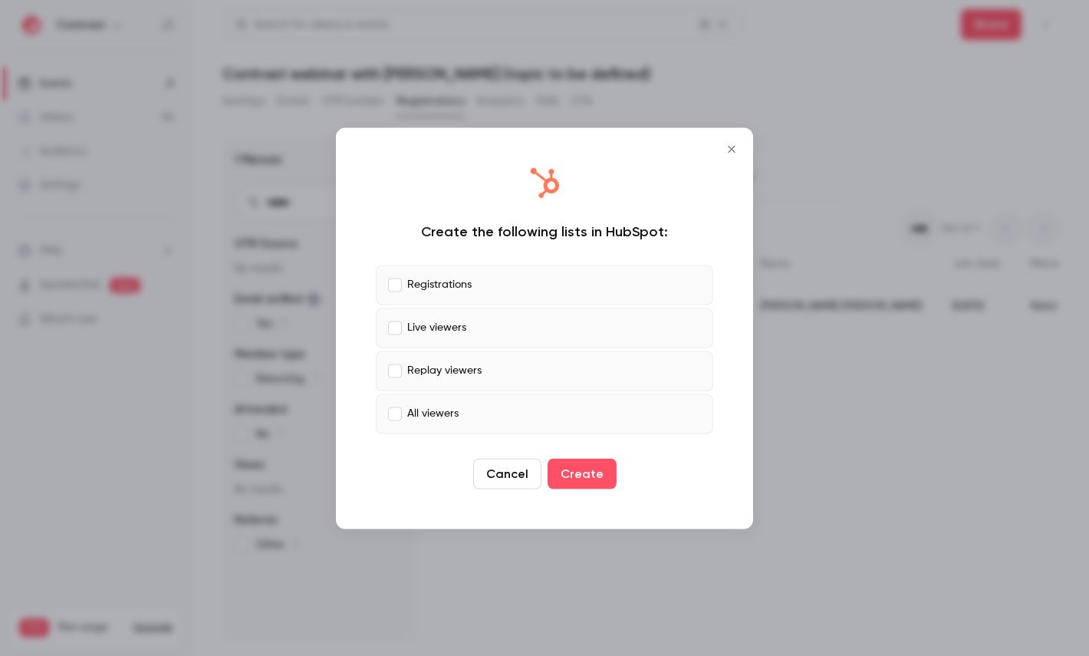
click at [853, 299] on div at bounding box center [544, 328] width 1089 height 656
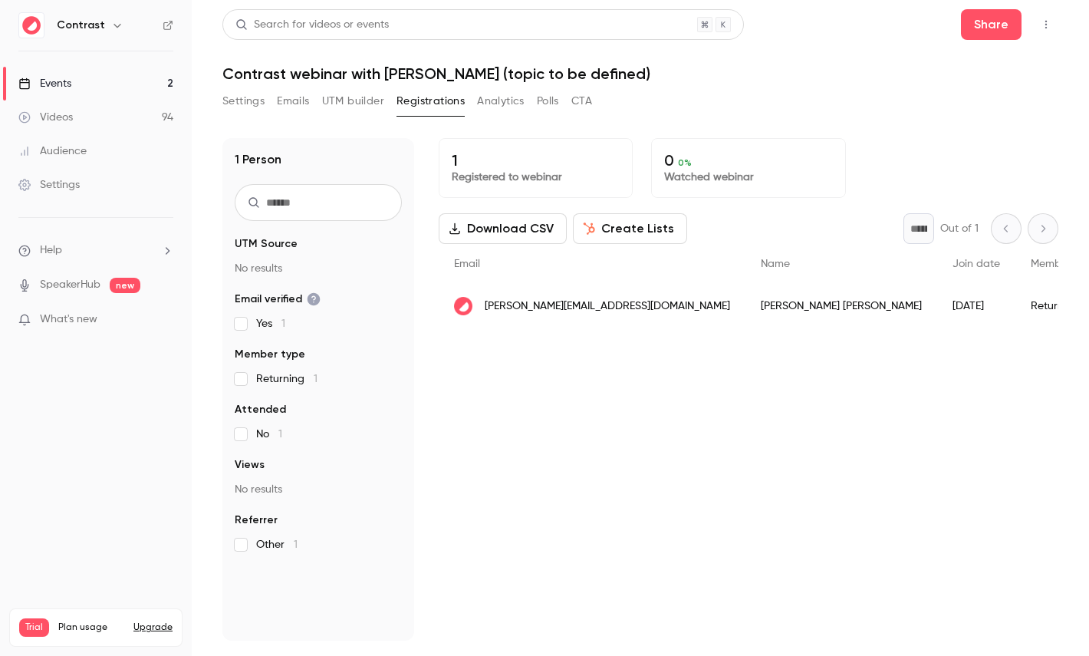
click at [111, 74] on link "Events 2" at bounding box center [96, 84] width 192 height 34
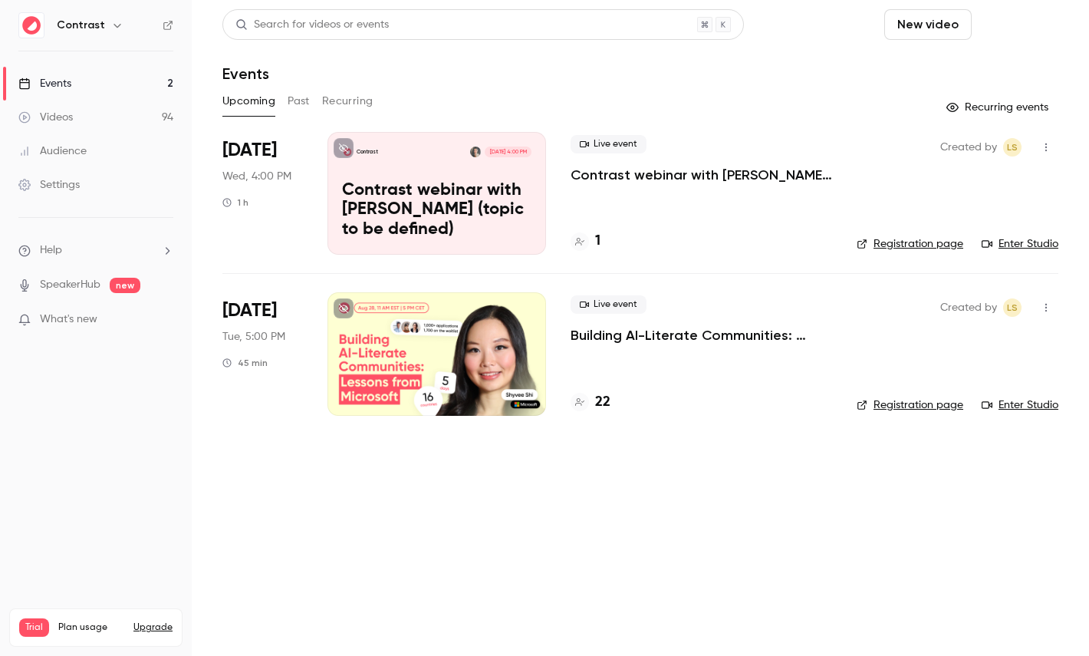
click at [1032, 28] on button "Schedule" at bounding box center [1018, 24] width 81 height 31
click at [965, 100] on span "Recurring event" at bounding box center [969, 107] width 81 height 16
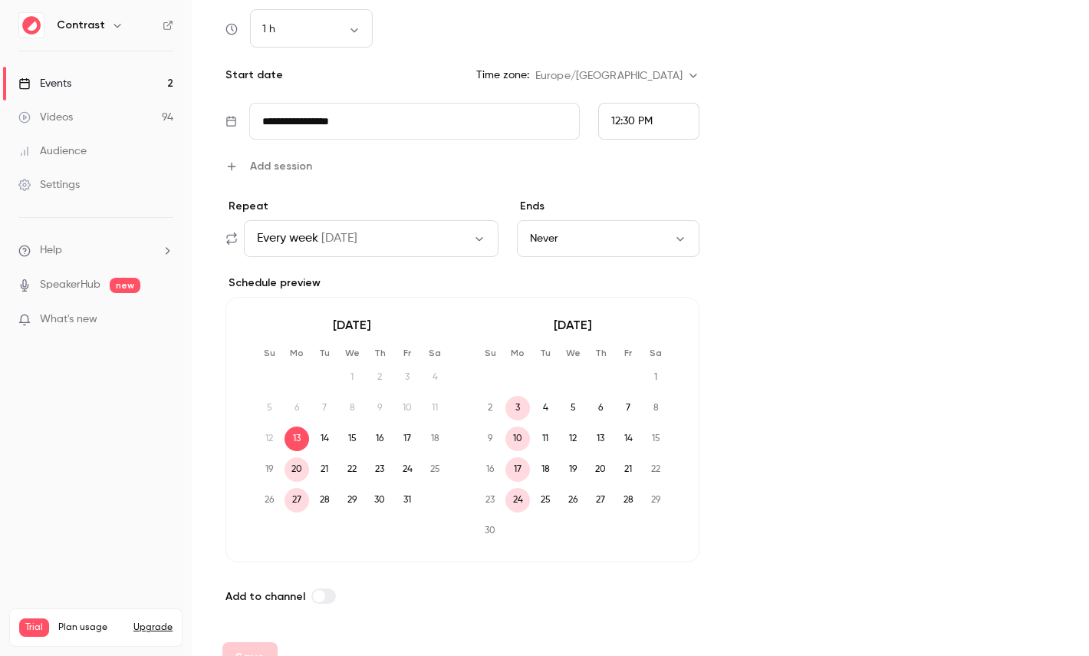
scroll to position [666, 0]
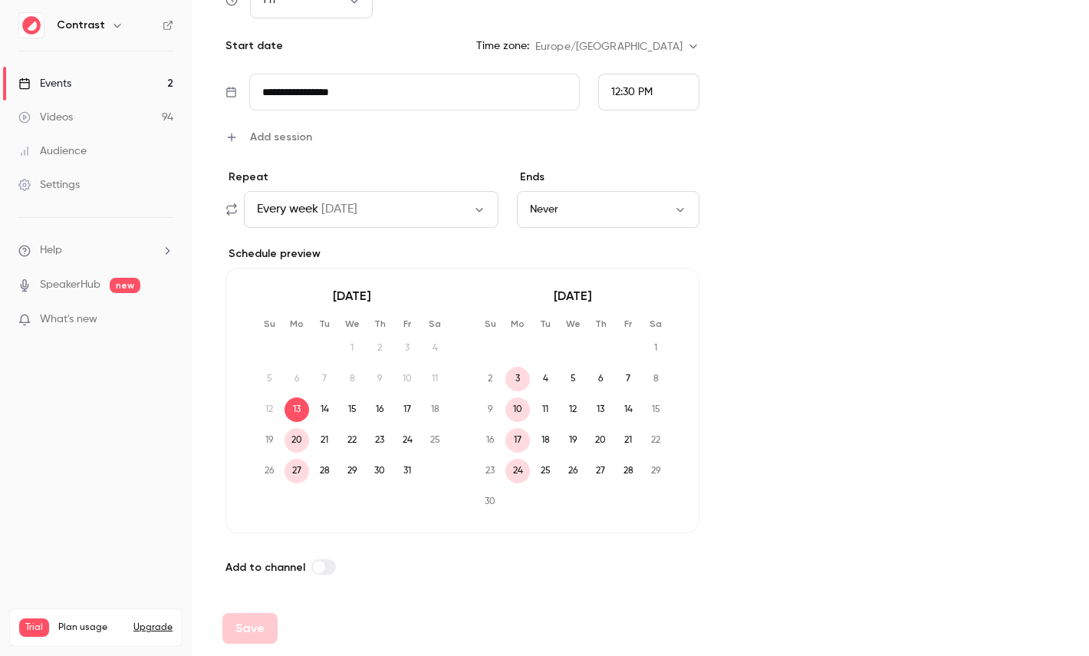
click at [311, 202] on span "Every week" at bounding box center [287, 209] width 61 height 18
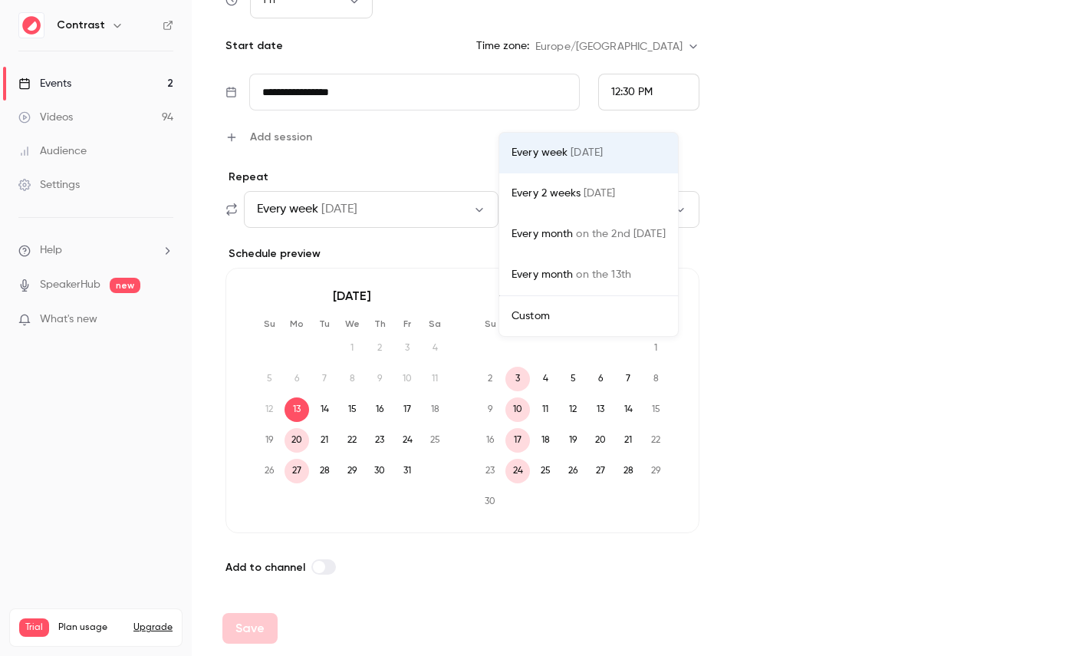
click at [290, 136] on div at bounding box center [544, 328] width 1089 height 656
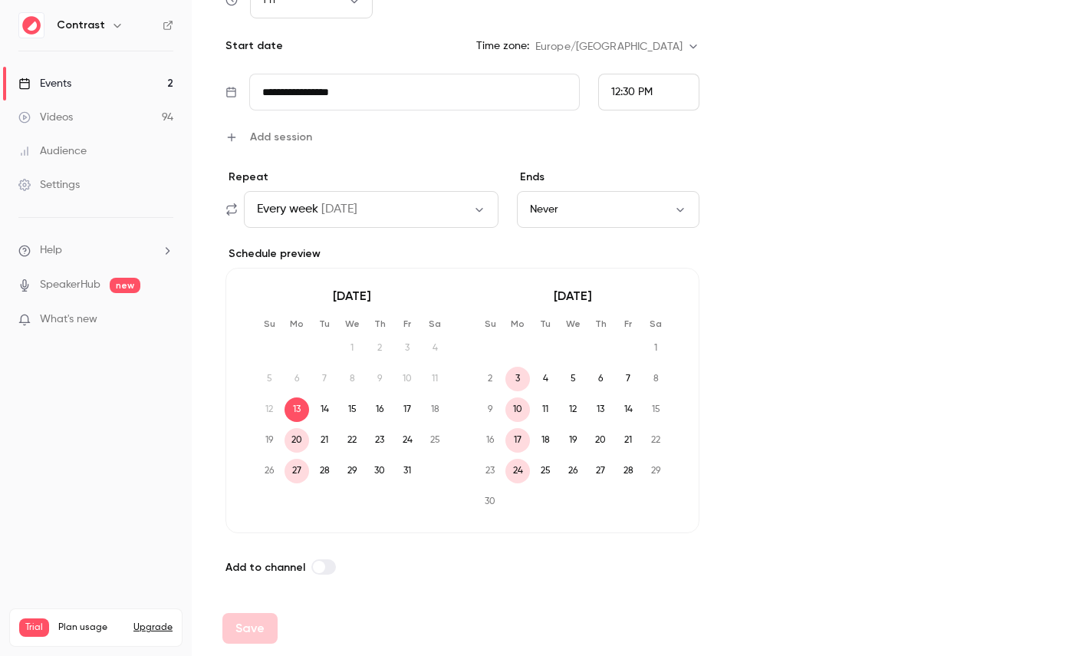
click at [305, 136] on span "Add session" at bounding box center [281, 137] width 62 height 16
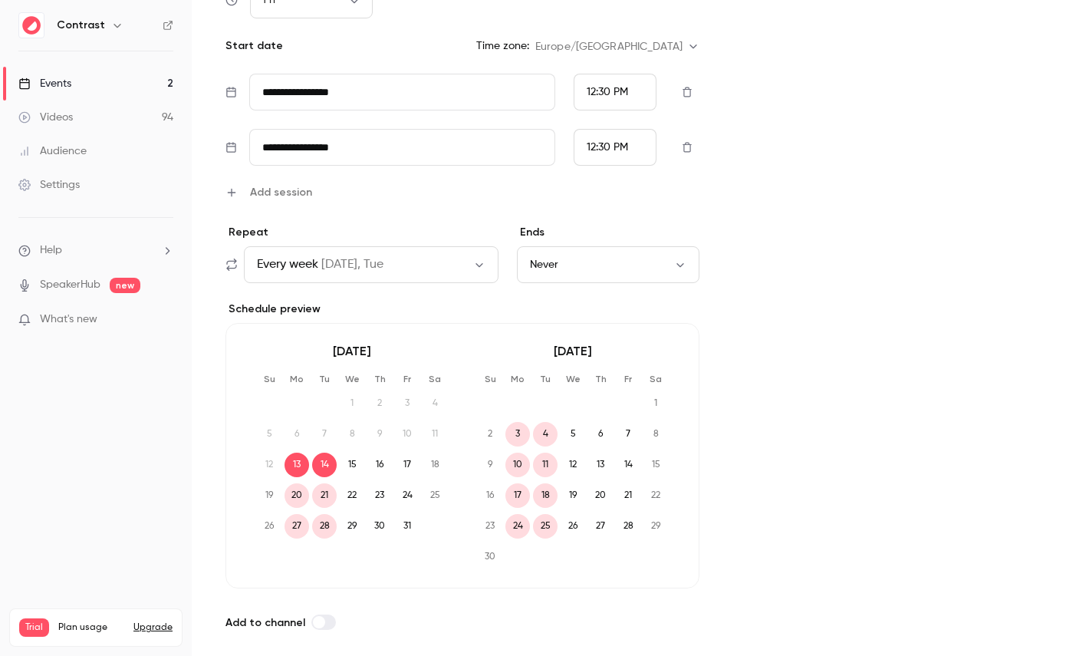
click at [278, 204] on div "**********" at bounding box center [460, 51] width 477 height 1159
click at [279, 201] on div "**********" at bounding box center [460, 51] width 477 height 1159
click at [304, 192] on span "Add session" at bounding box center [281, 192] width 62 height 16
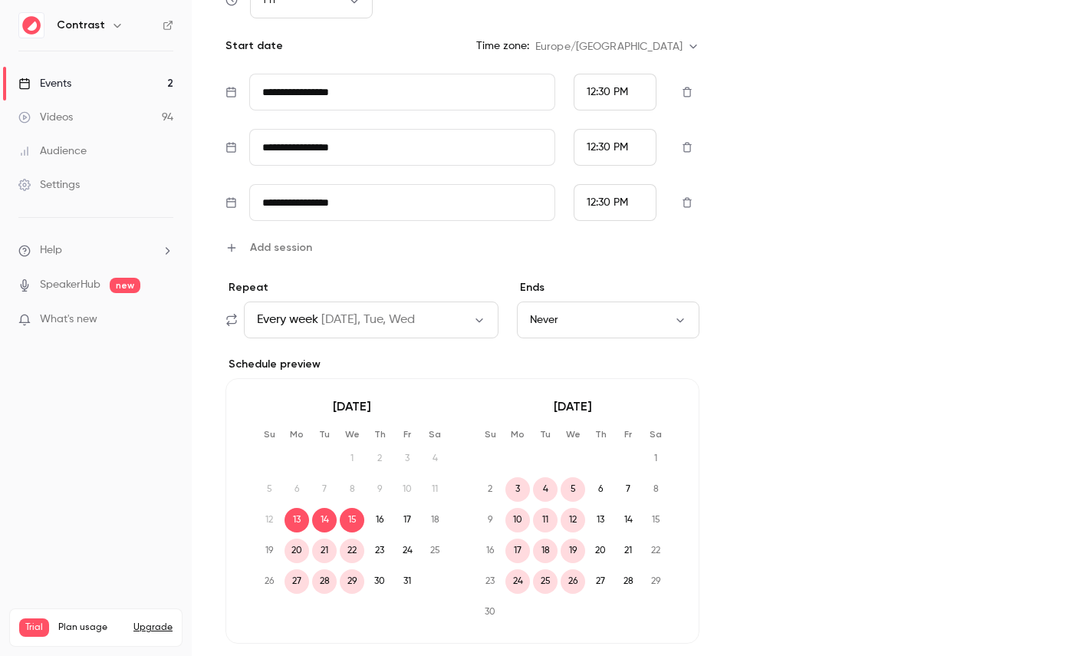
click at [298, 248] on span "Add session" at bounding box center [281, 247] width 62 height 16
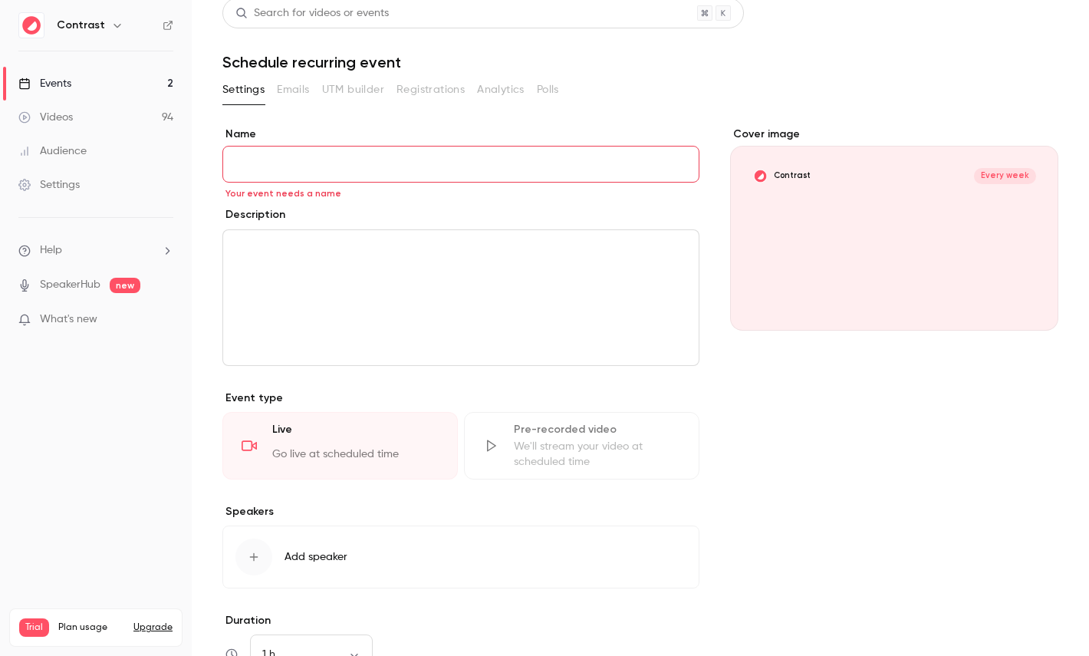
scroll to position [0, 0]
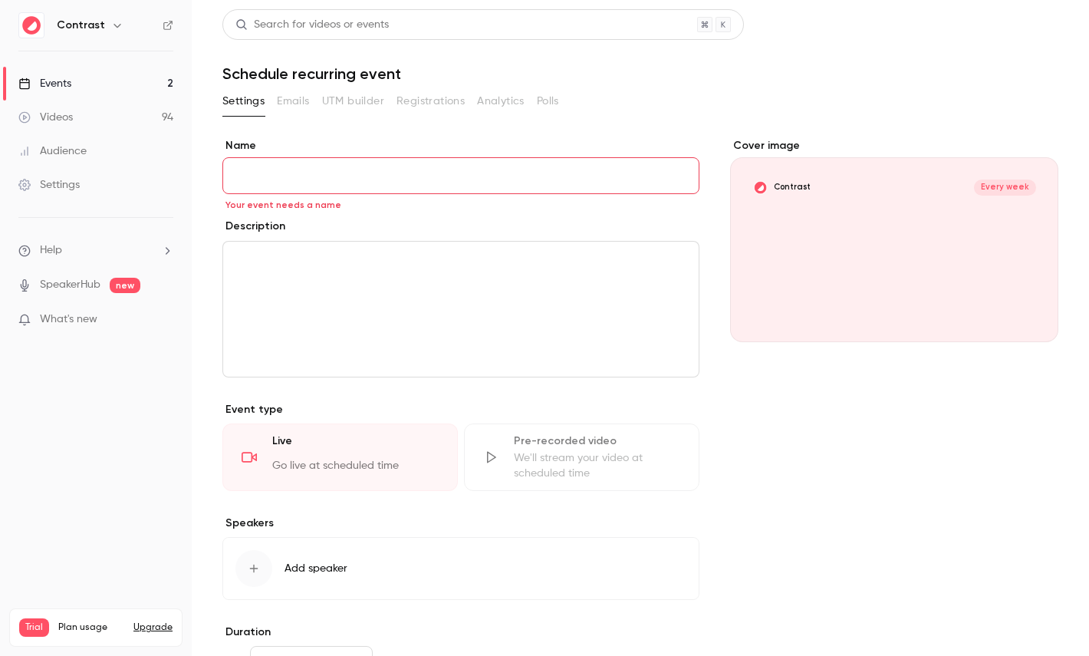
click at [281, 171] on input "Name" at bounding box center [460, 175] width 477 height 37
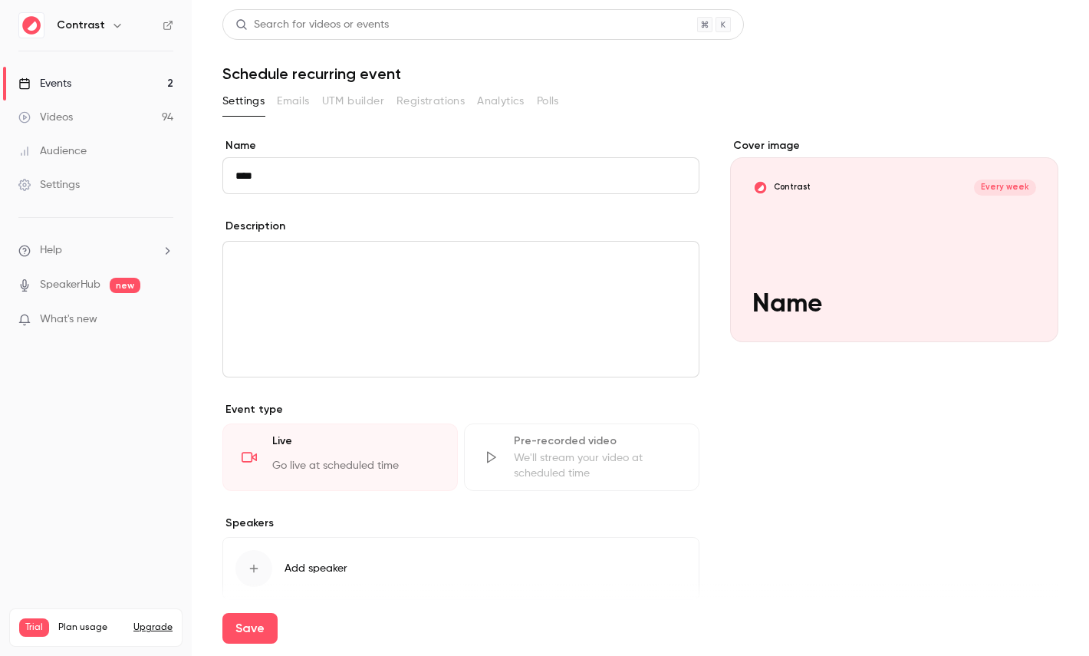
scroll to position [701, 0]
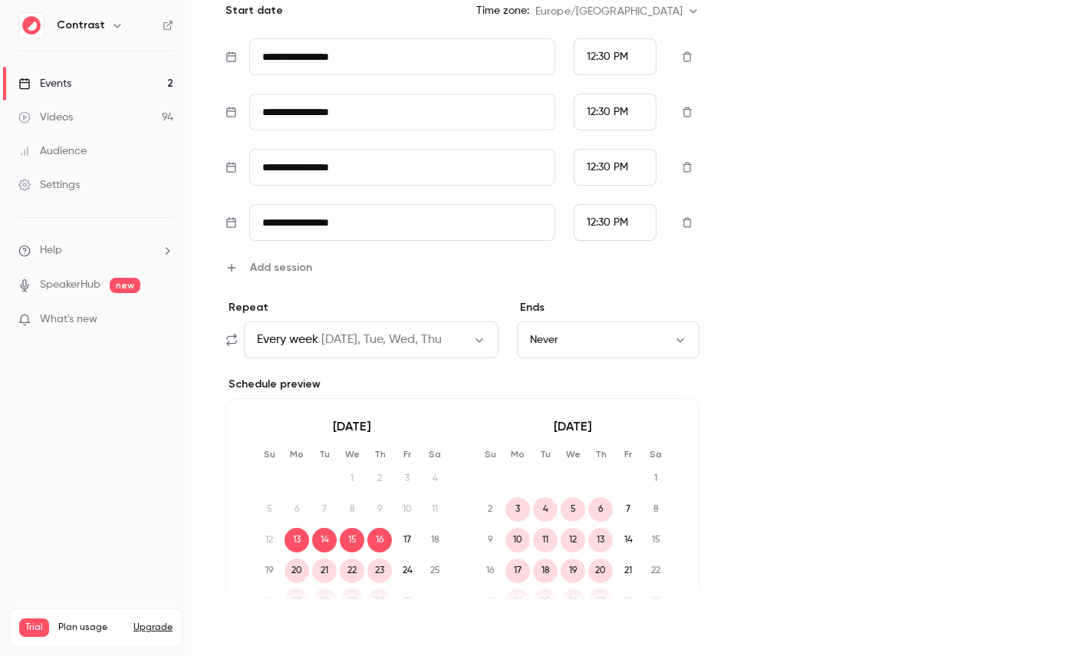
type input "****"
drag, startPoint x: 254, startPoint y: 623, endPoint x: 516, endPoint y: 293, distance: 421.3
click at [254, 623] on button "Save" at bounding box center [249, 628] width 55 height 31
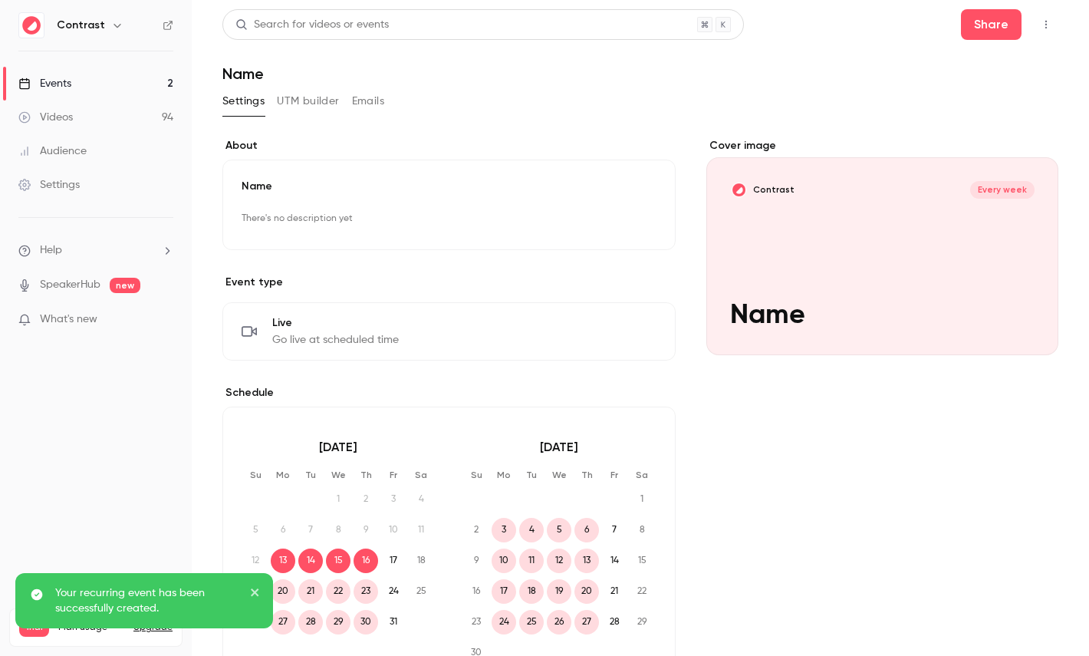
click at [122, 88] on link "Events 2" at bounding box center [96, 84] width 192 height 34
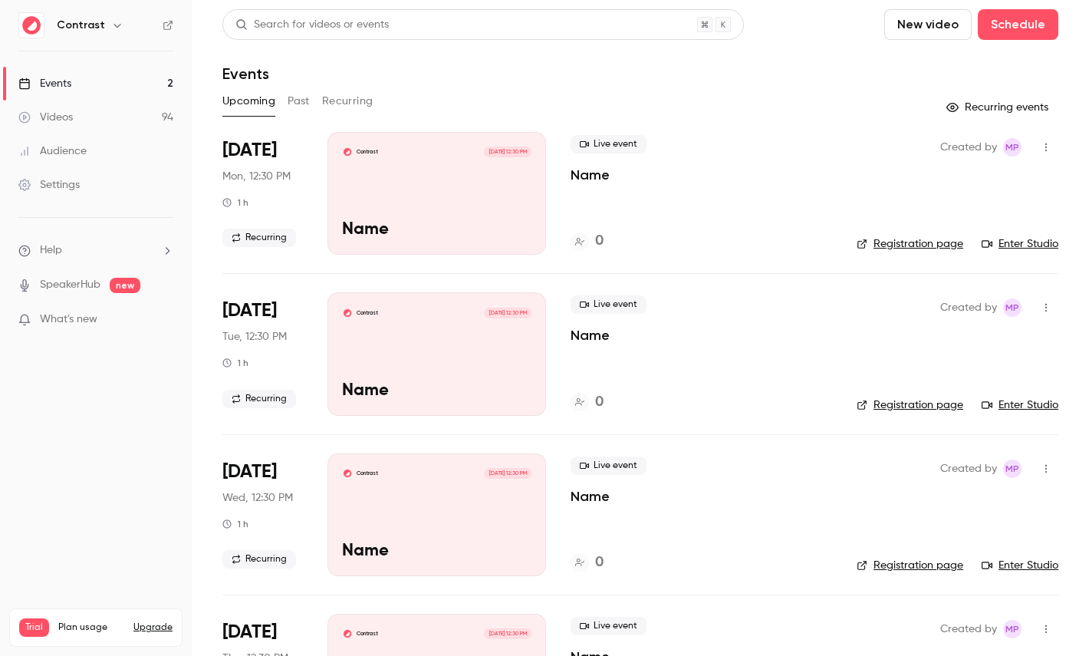
click at [405, 189] on div "Contrast Oct 13, 12:30 PM Name" at bounding box center [436, 193] width 219 height 123
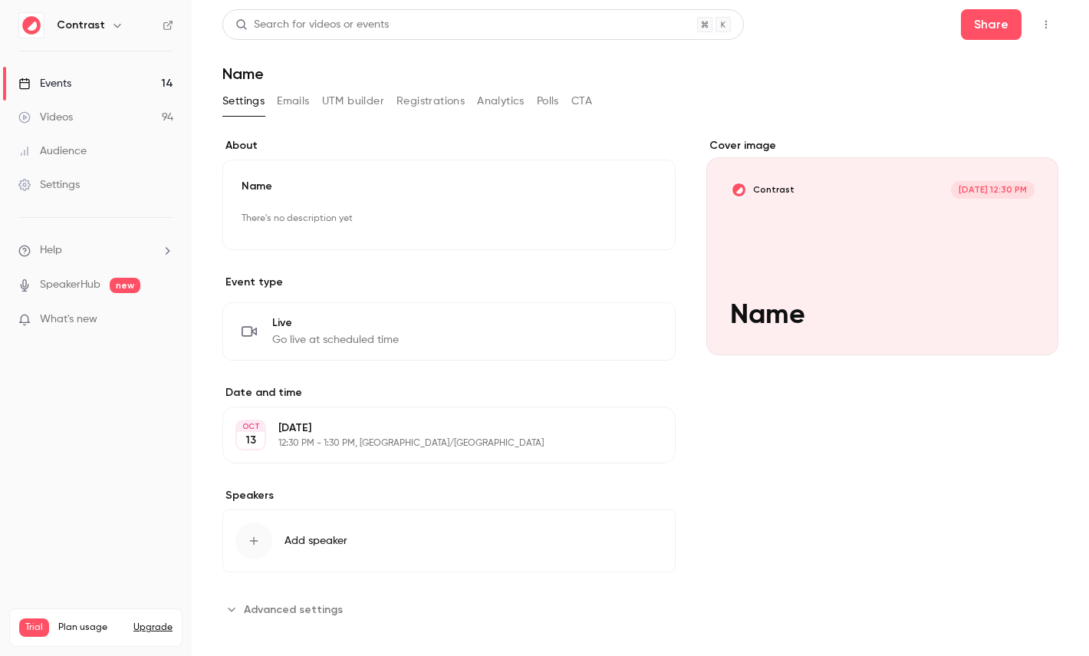
click at [335, 197] on div "Name There's no description yet Edit" at bounding box center [448, 205] width 453 height 90
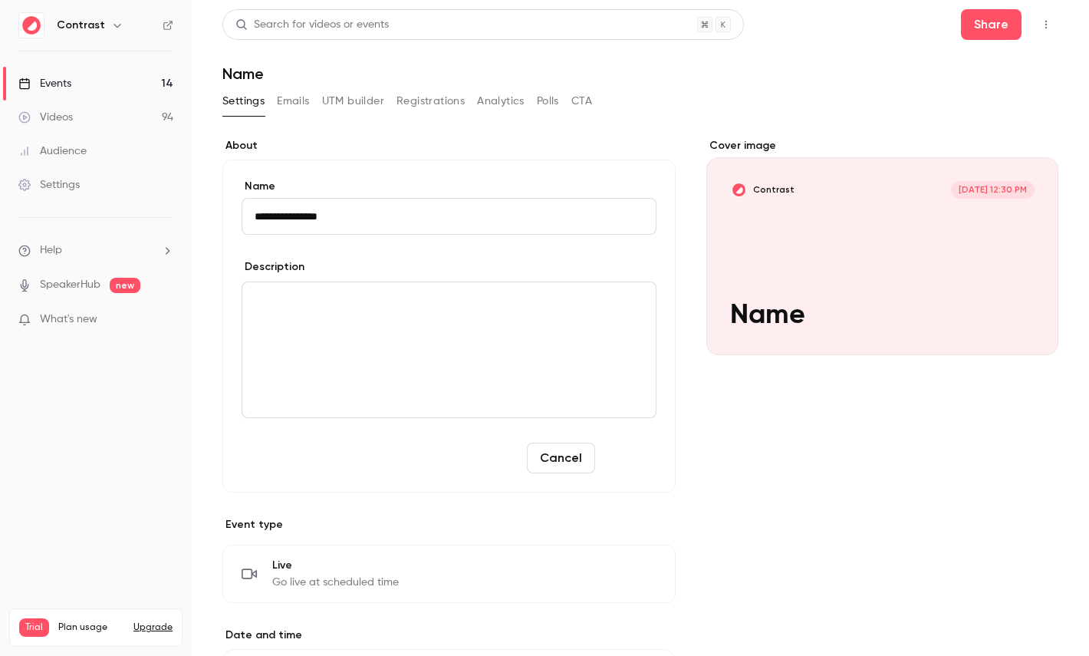
type input "**********"
click at [630, 449] on button "Save" at bounding box center [628, 457] width 55 height 31
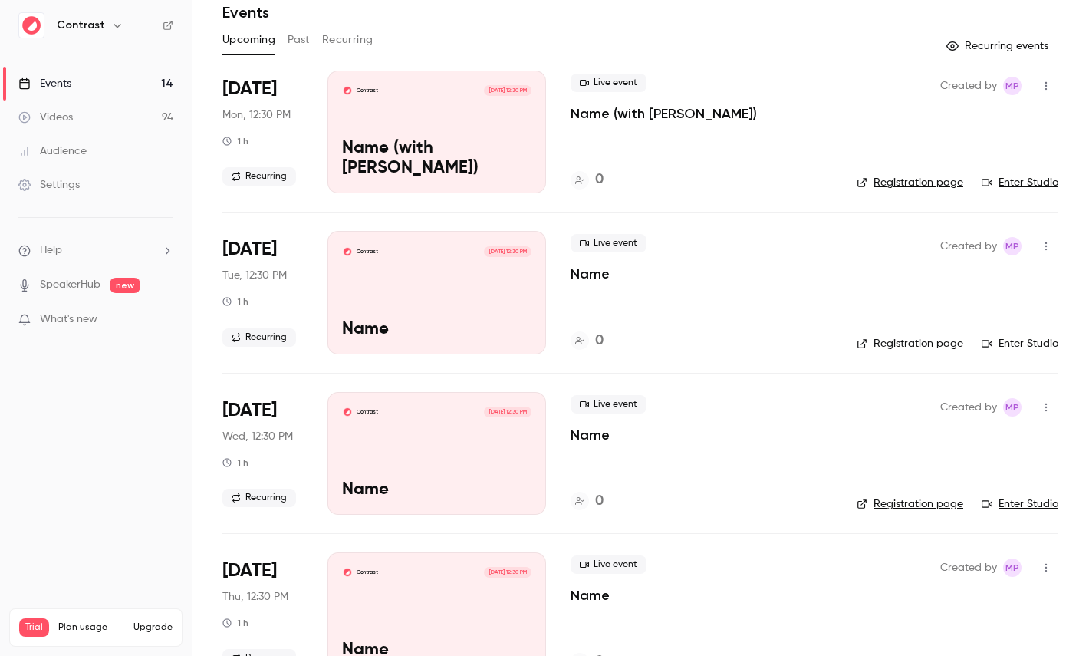
scroll to position [79, 0]
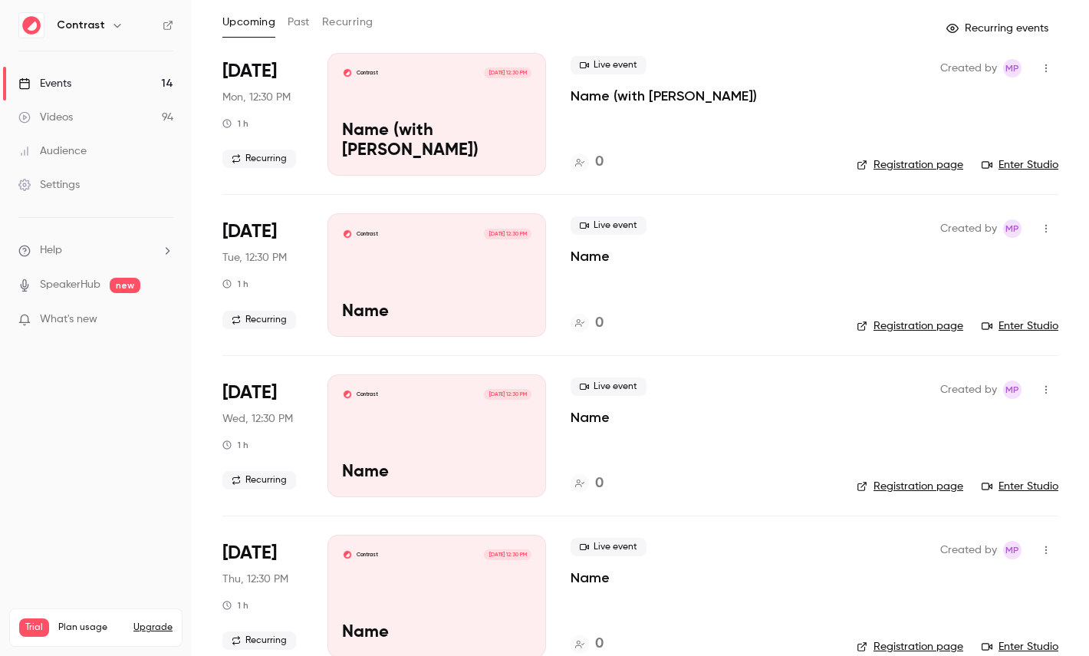
click at [418, 294] on div "Contrast Oct 14, 12:30 PM Name" at bounding box center [436, 274] width 219 height 123
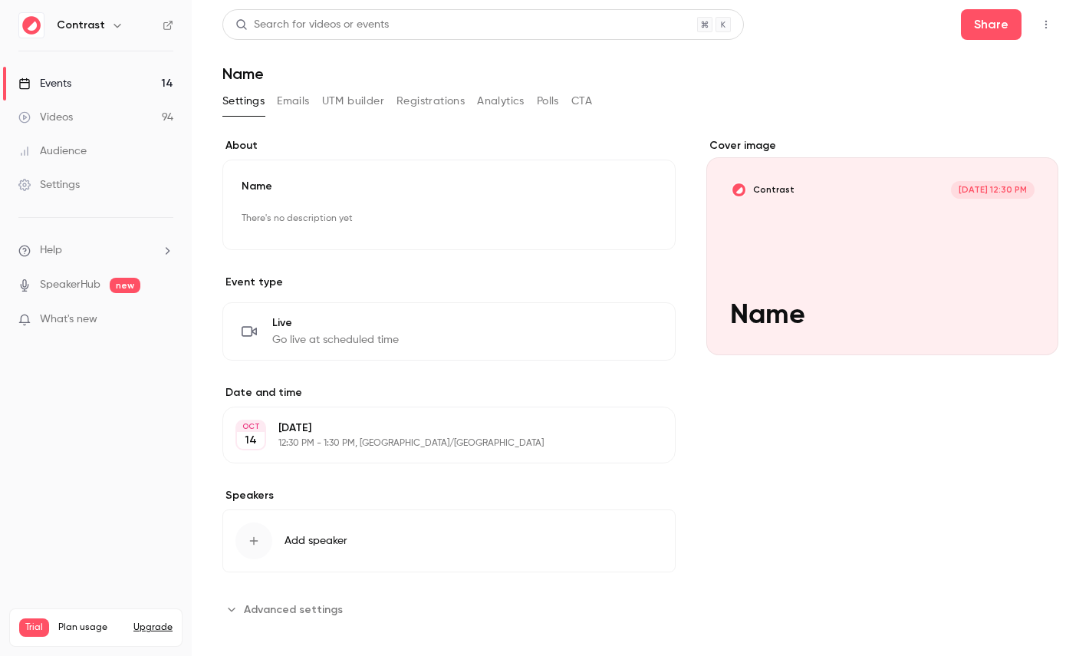
click at [313, 195] on div "Name There's no description yet Edit" at bounding box center [448, 205] width 453 height 90
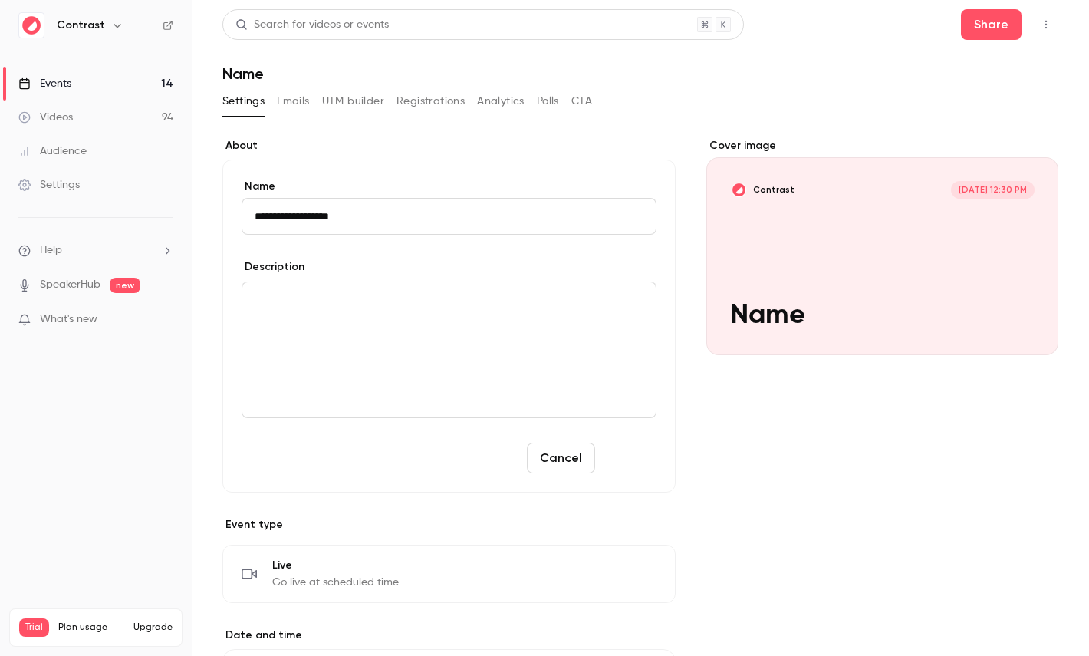
type input "**********"
click at [613, 449] on button "Save" at bounding box center [628, 457] width 55 height 31
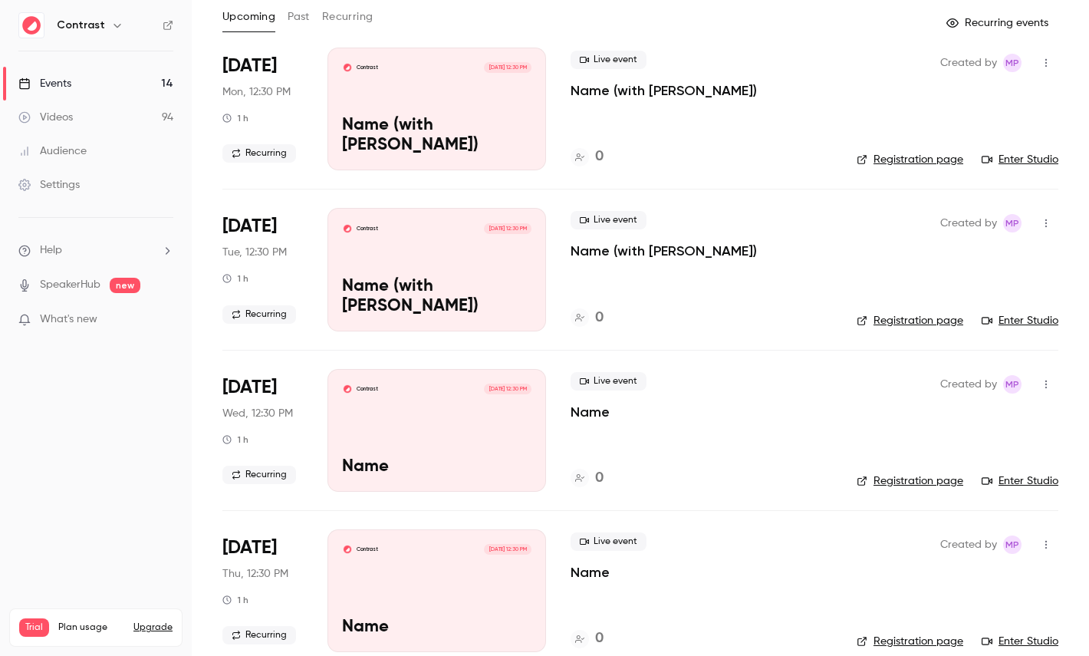
scroll to position [112, 0]
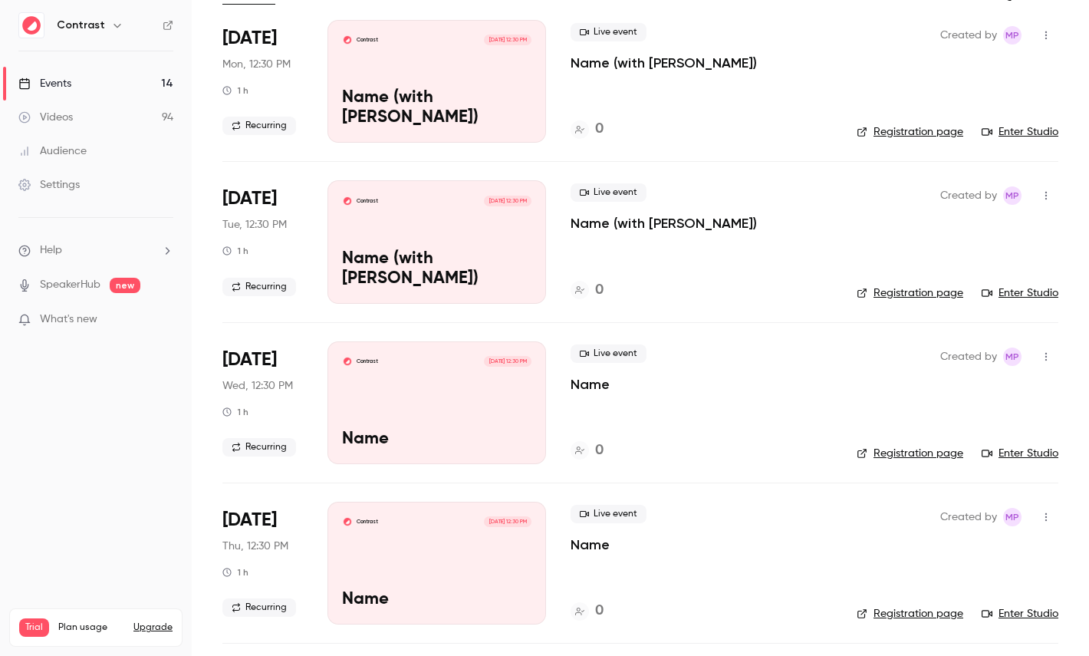
click at [472, 383] on div "Contrast Oct 15, 12:30 PM Name" at bounding box center [436, 402] width 219 height 123
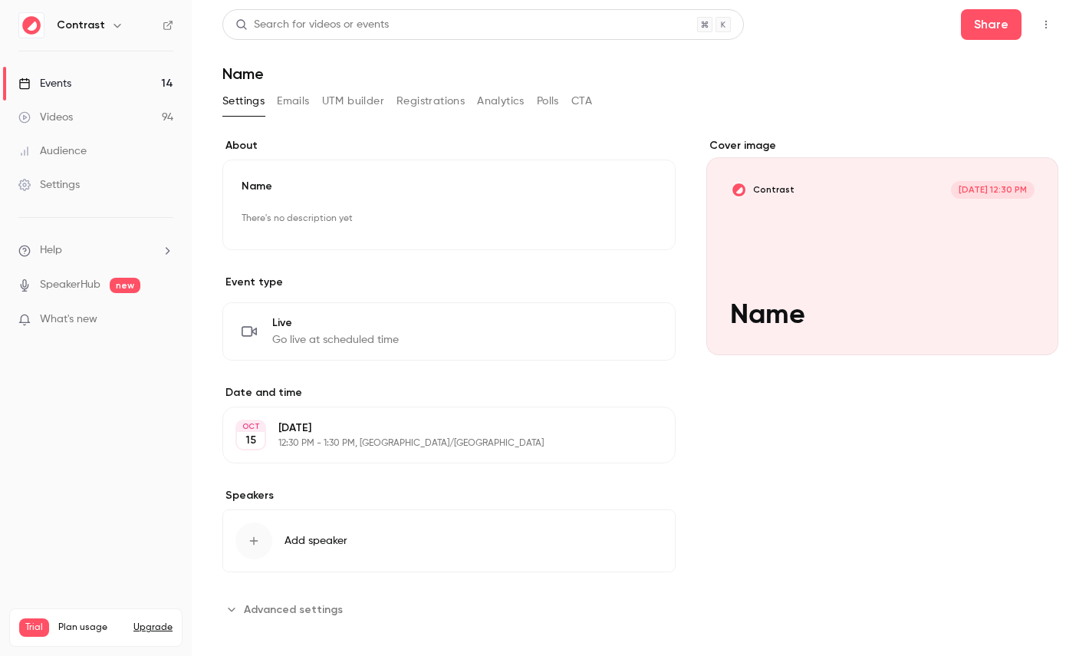
click at [516, 199] on div "Name There's no description yet Edit" at bounding box center [448, 205] width 453 height 90
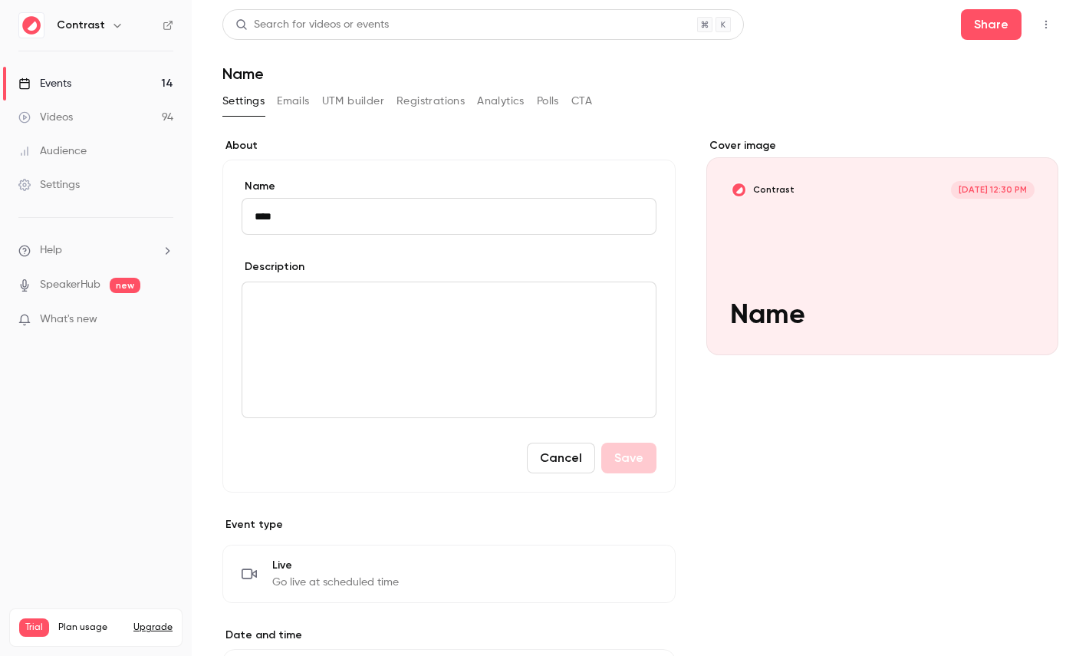
click at [532, 209] on input "****" at bounding box center [449, 216] width 415 height 37
type input "**********"
click at [634, 462] on button "Save" at bounding box center [628, 457] width 55 height 31
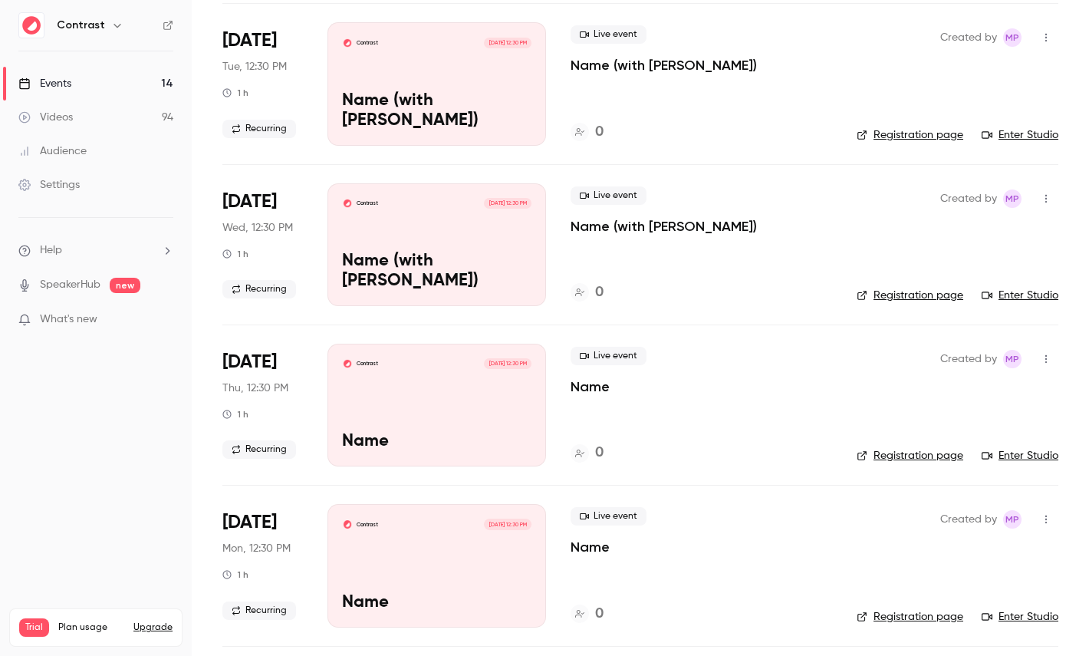
scroll to position [290, 0]
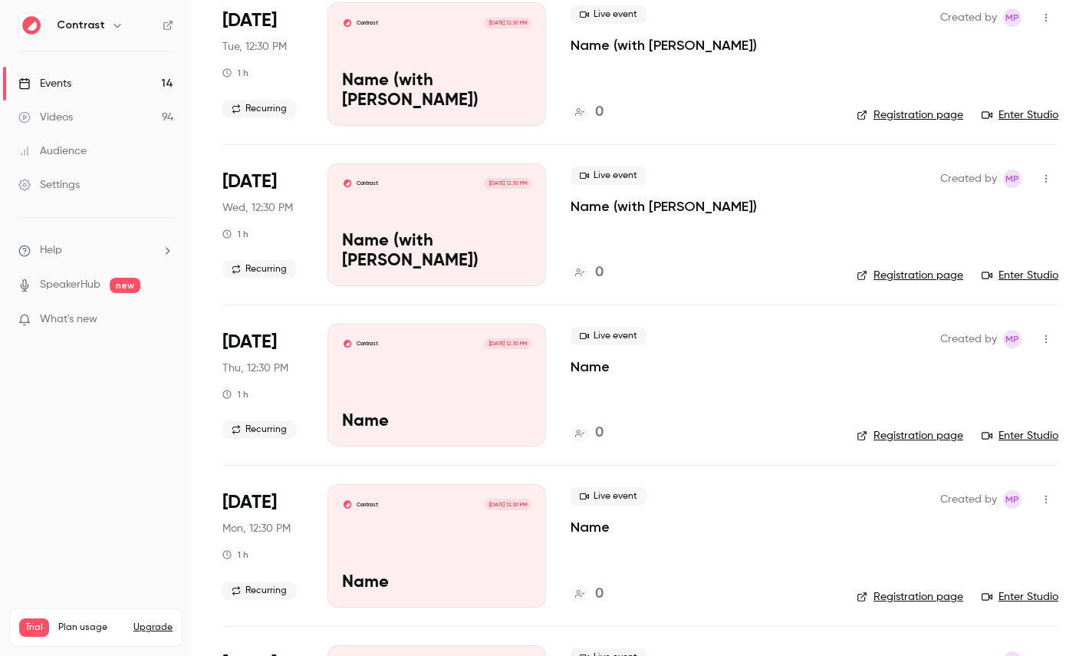
click at [412, 420] on p "Name" at bounding box center [436, 422] width 189 height 20
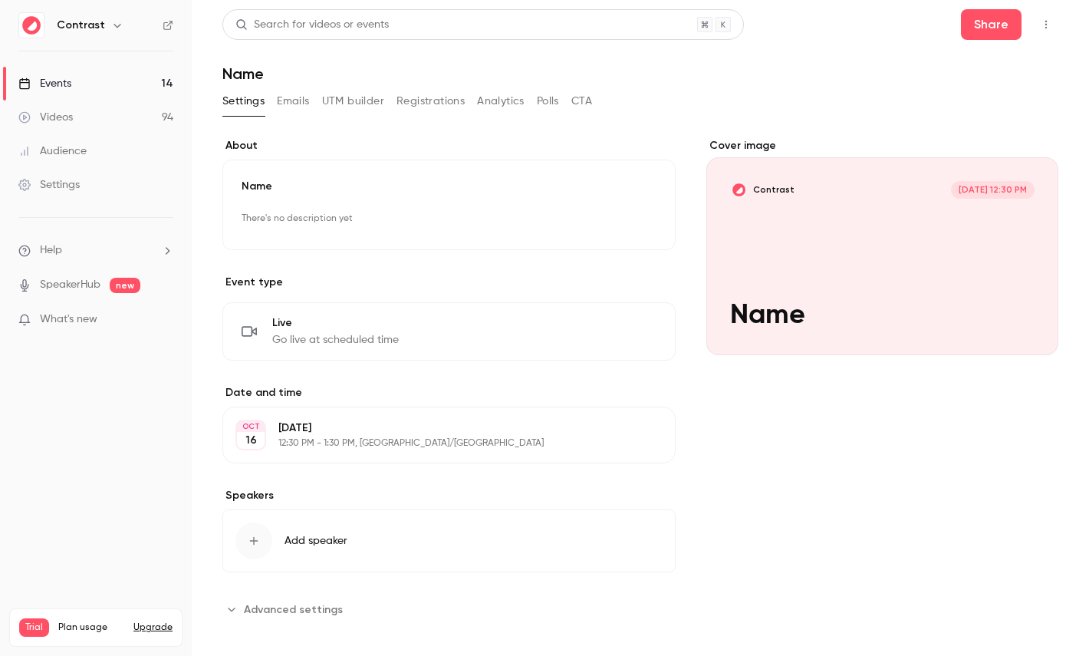
click at [515, 200] on div "Name There's no description yet Edit" at bounding box center [448, 205] width 453 height 90
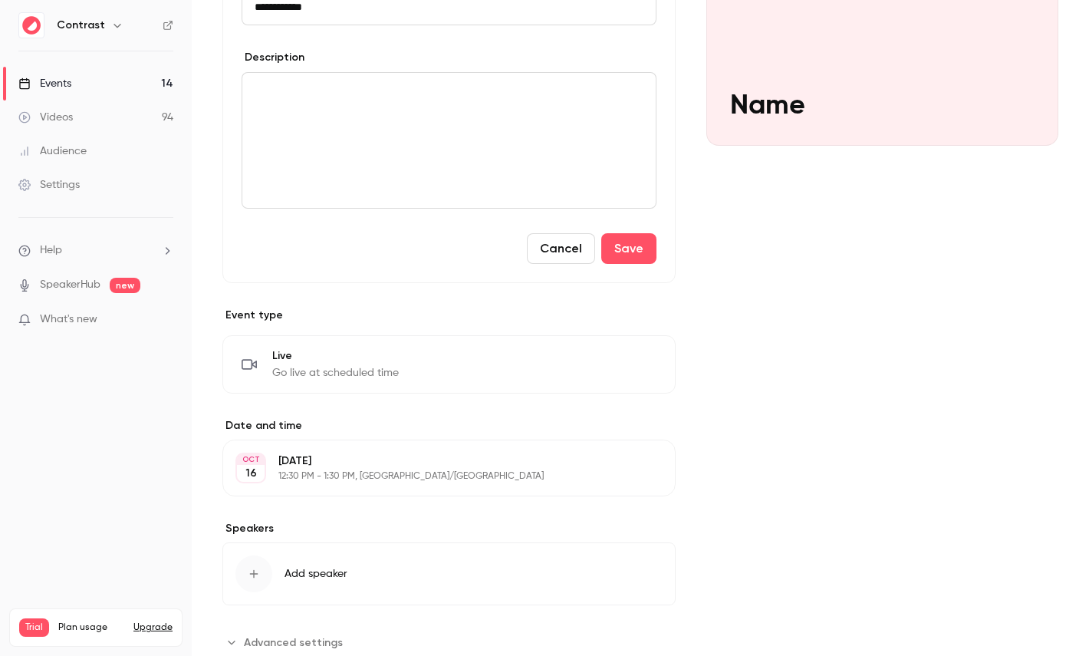
type input "**********"
click at [576, 252] on button "Cancel" at bounding box center [561, 248] width 68 height 31
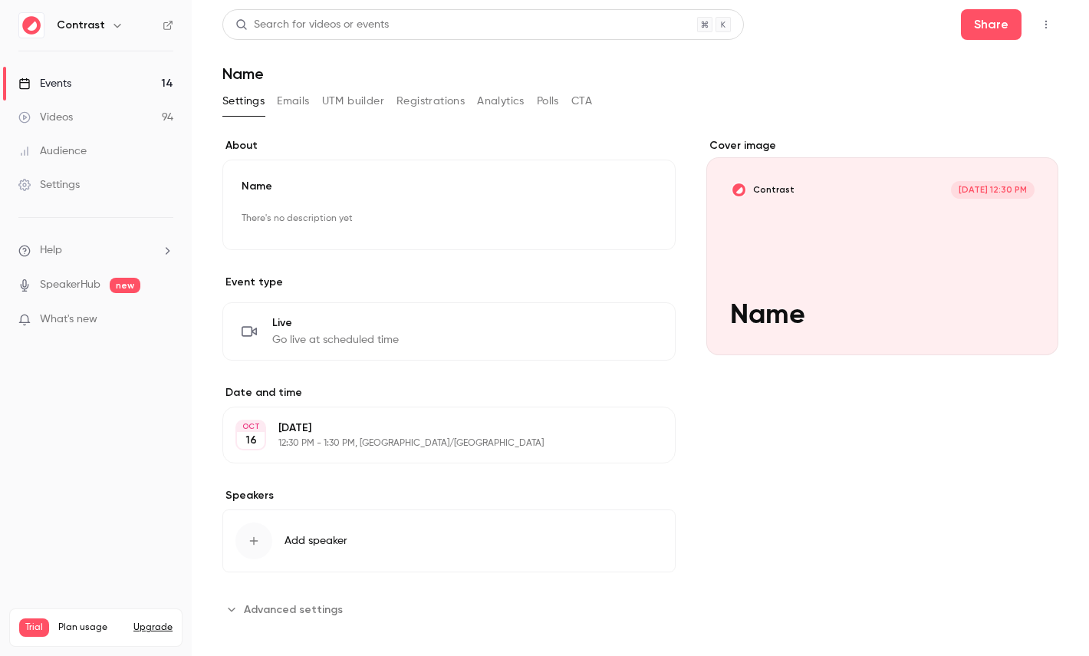
click at [473, 215] on p "There's no description yet" at bounding box center [449, 218] width 415 height 25
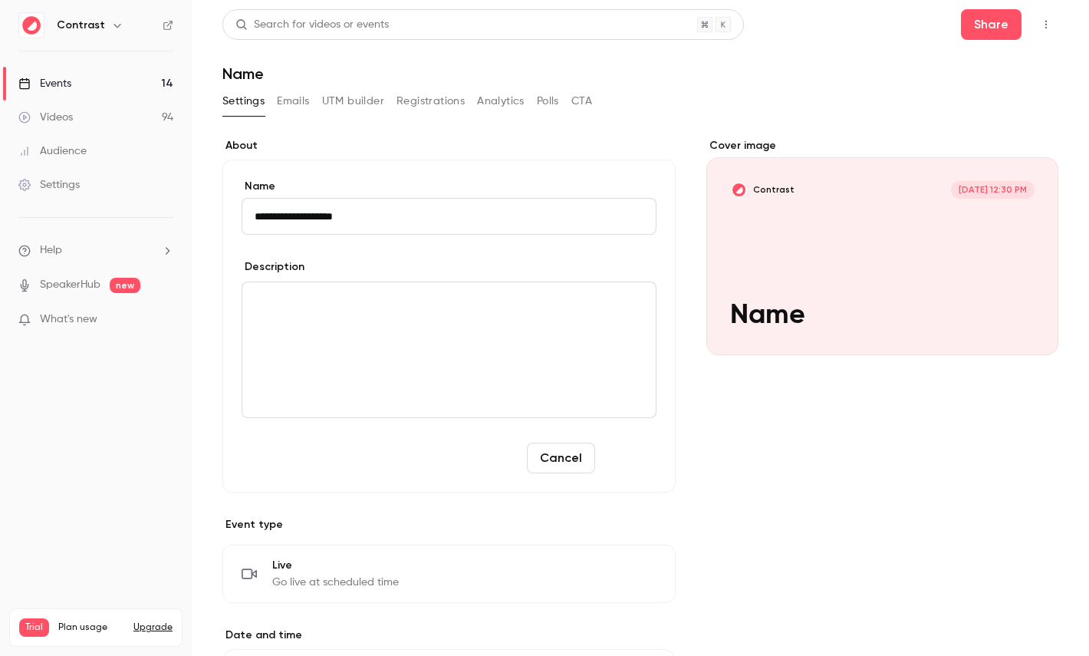
type input "**********"
click at [625, 449] on button "Save" at bounding box center [628, 457] width 55 height 31
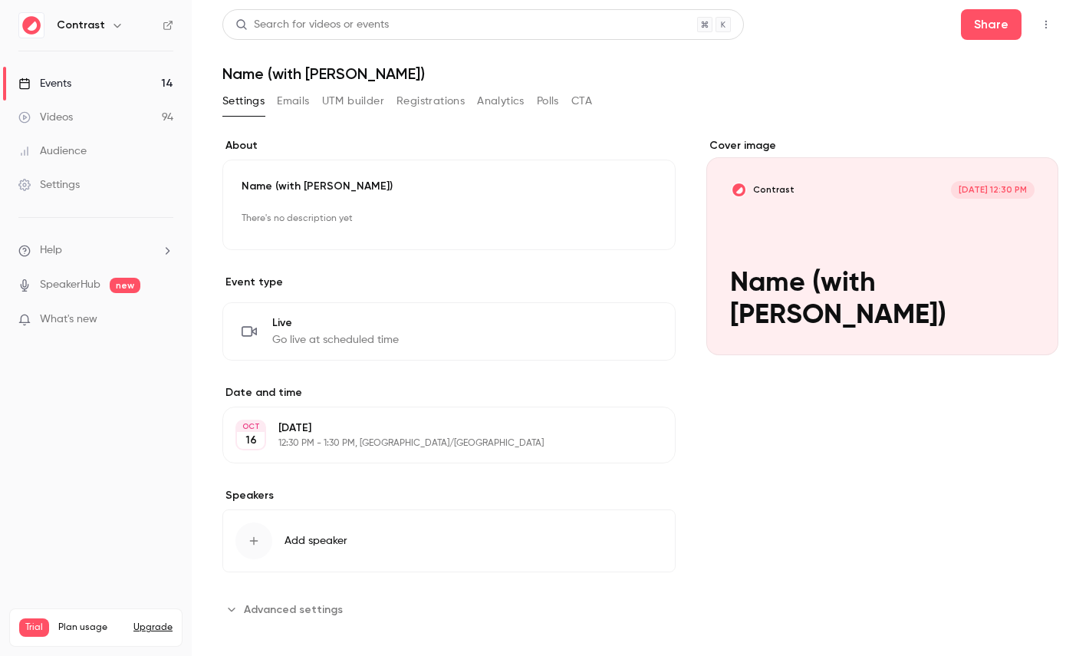
scroll to position [12, 0]
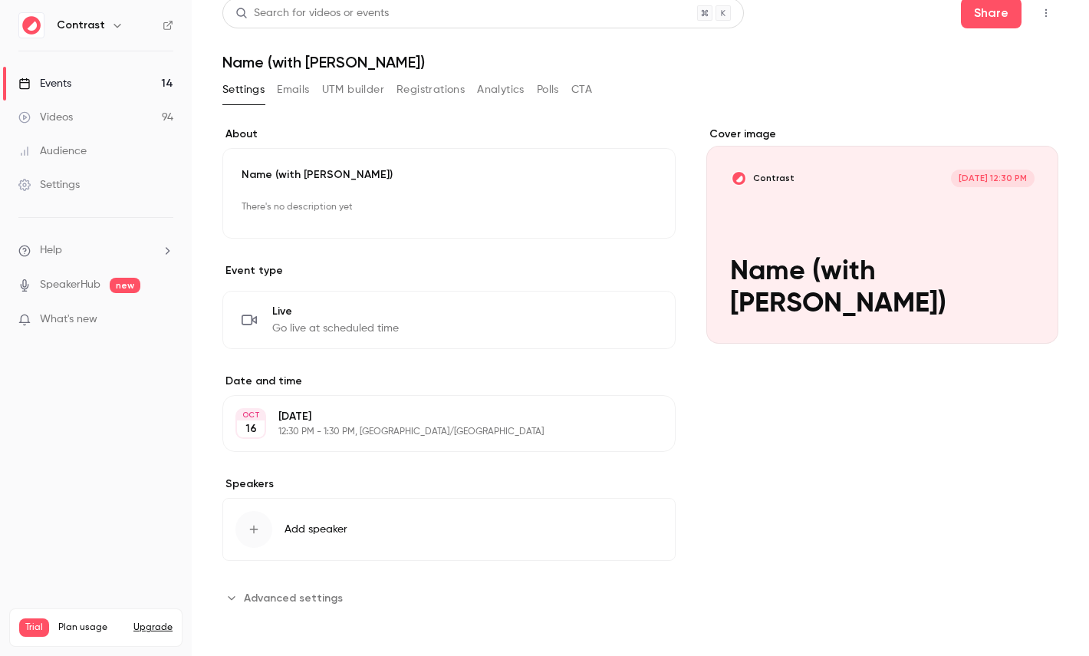
click at [354, 311] on span "Live" at bounding box center [335, 311] width 127 height 15
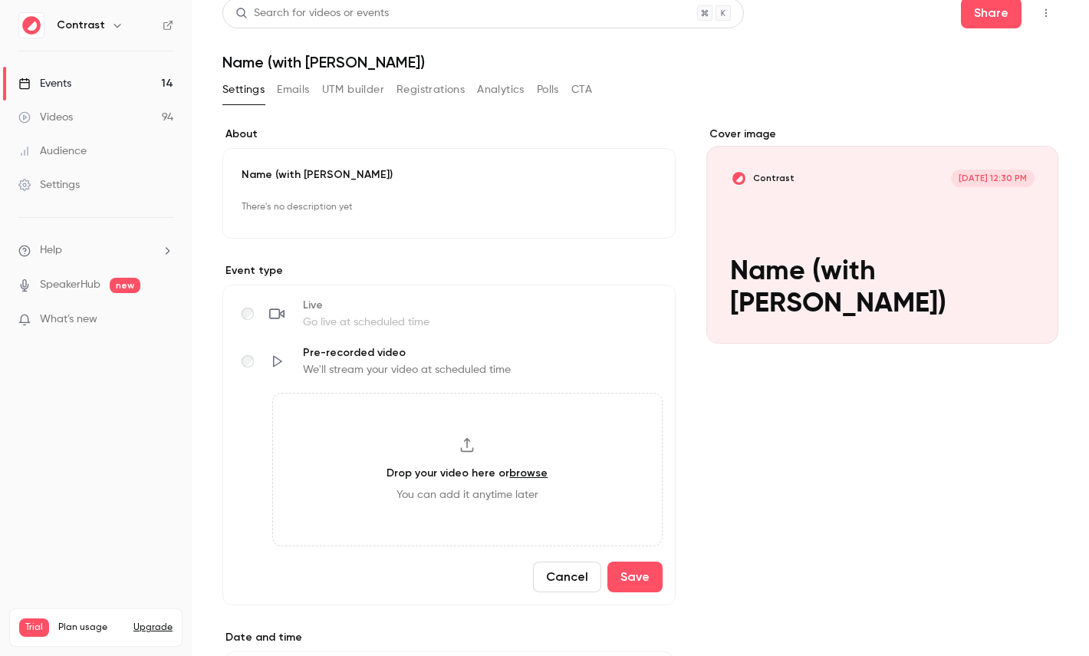
scroll to position [0, 0]
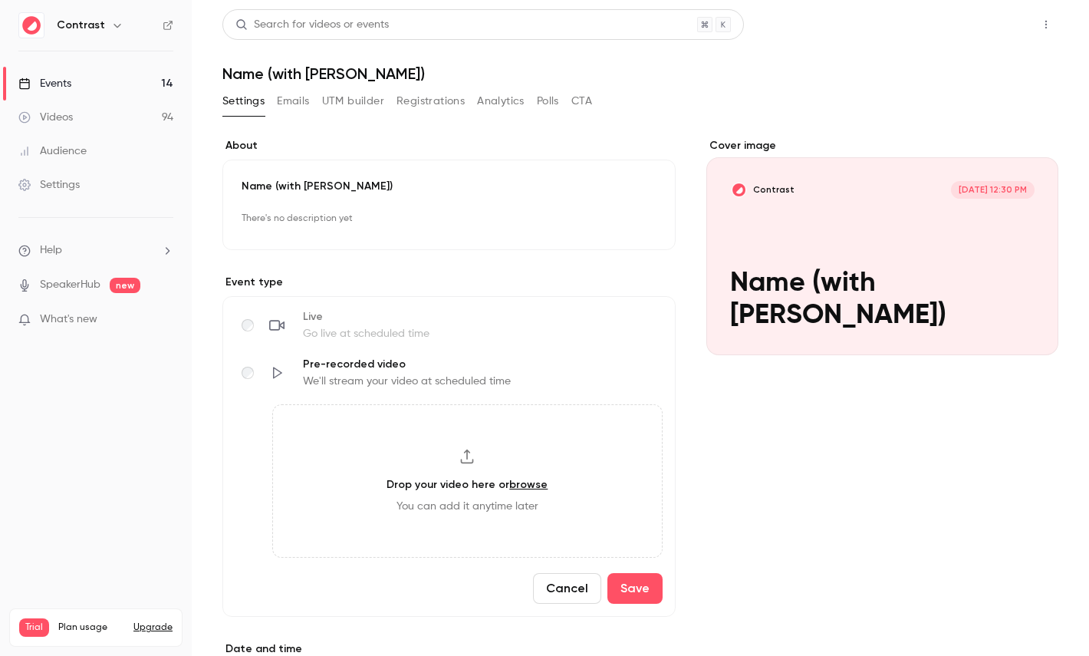
click at [1005, 22] on button "Share" at bounding box center [991, 24] width 61 height 31
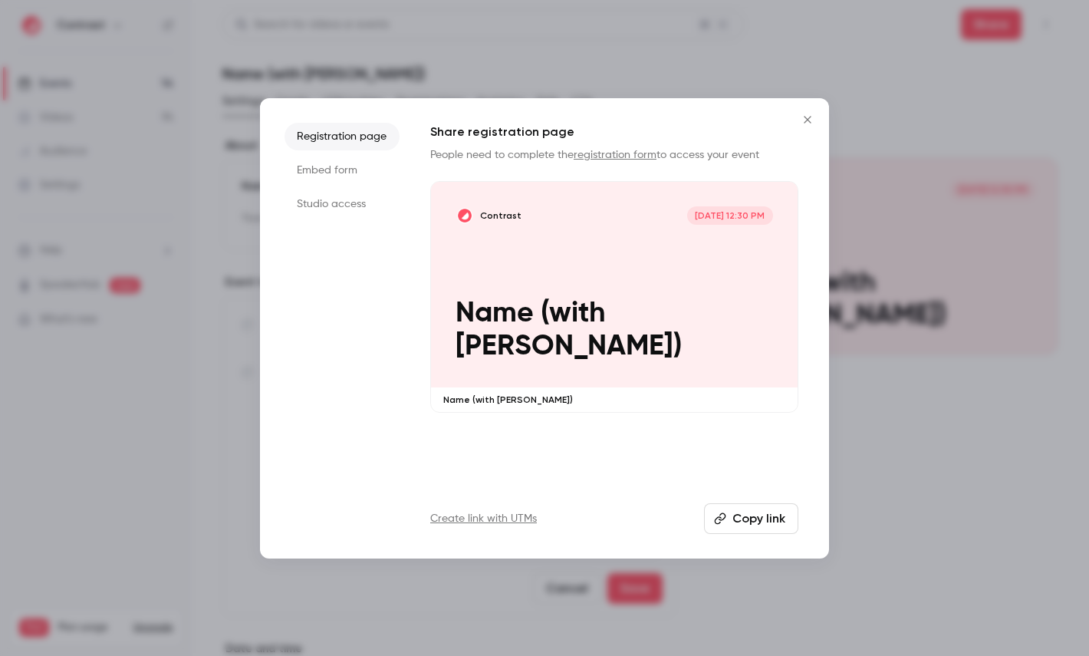
click at [334, 172] on li "Embed form" at bounding box center [341, 170] width 115 height 28
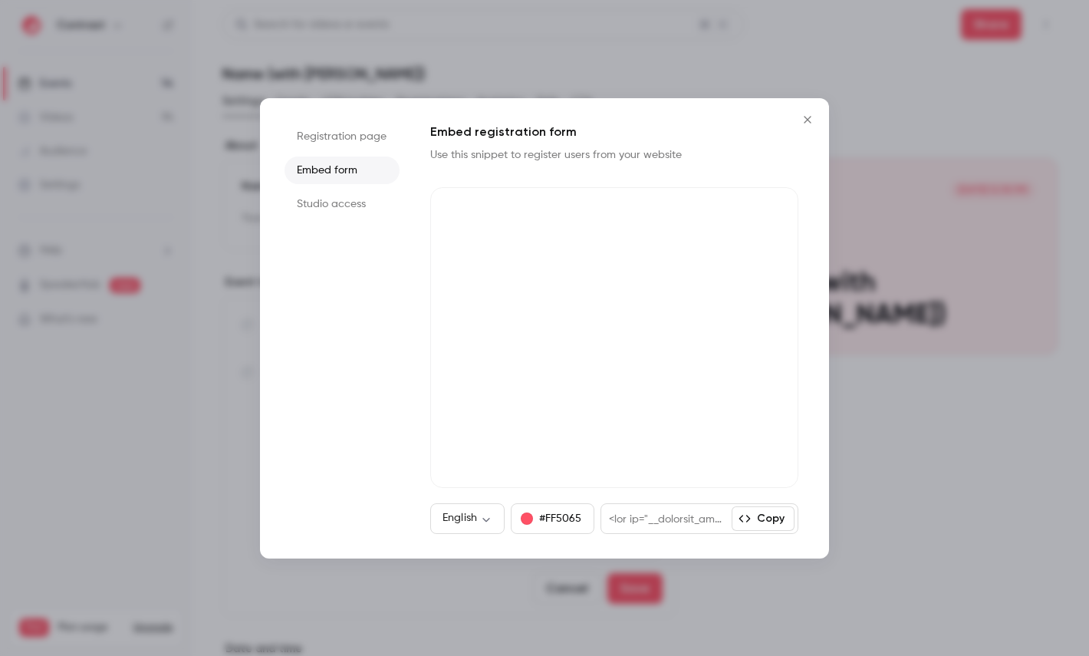
click at [791, 123] on h1 "Embed registration form" at bounding box center [614, 132] width 368 height 18
click at [815, 117] on icon "Close" at bounding box center [807, 119] width 18 height 12
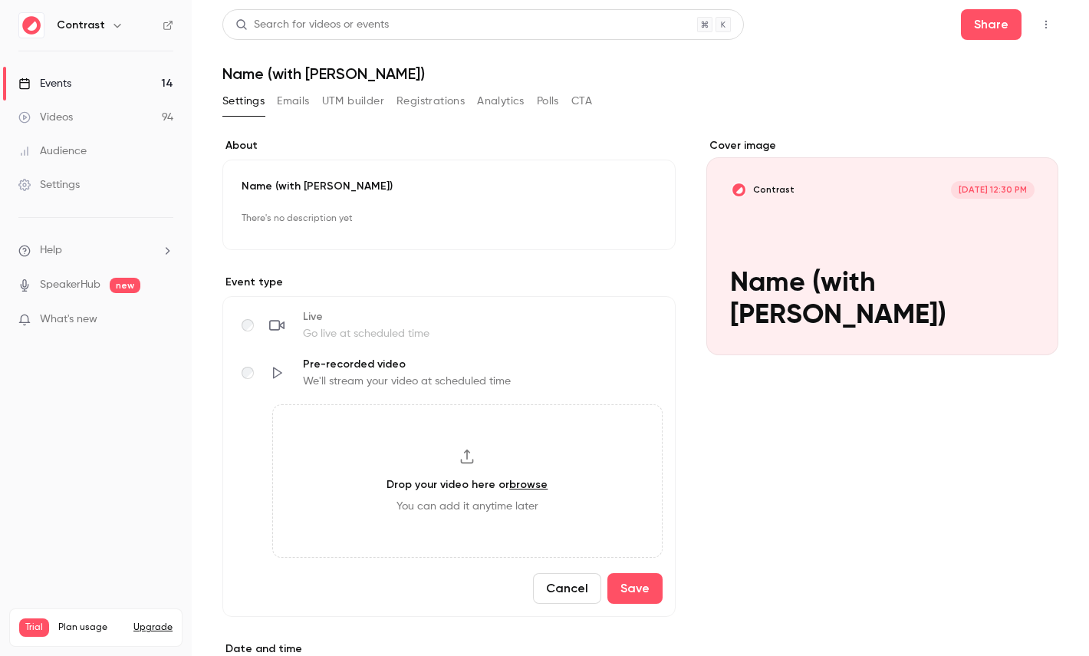
click at [133, 85] on link "Events 14" at bounding box center [96, 84] width 192 height 34
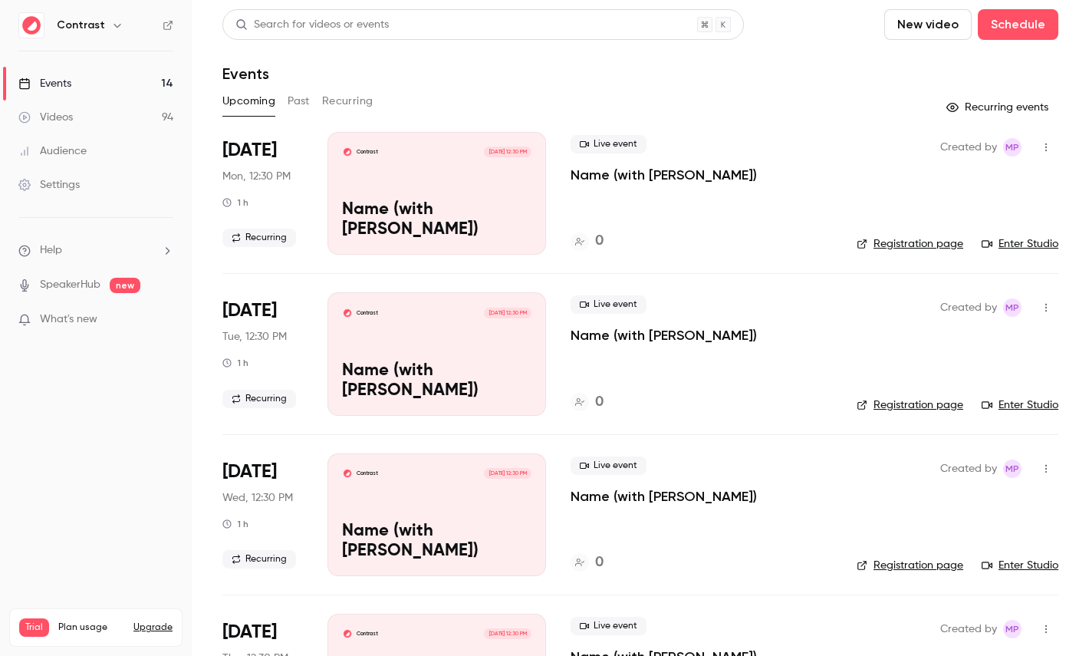
click at [356, 107] on button "Recurring" at bounding box center [347, 101] width 51 height 25
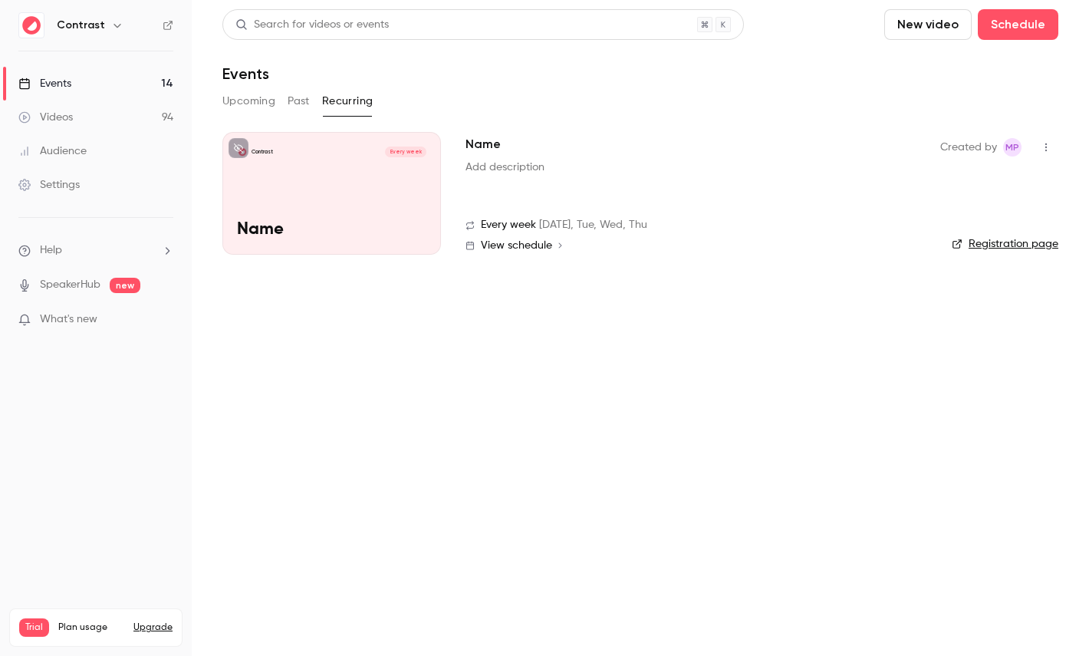
click at [324, 206] on div "Contrast Every week Name" at bounding box center [331, 193] width 219 height 123
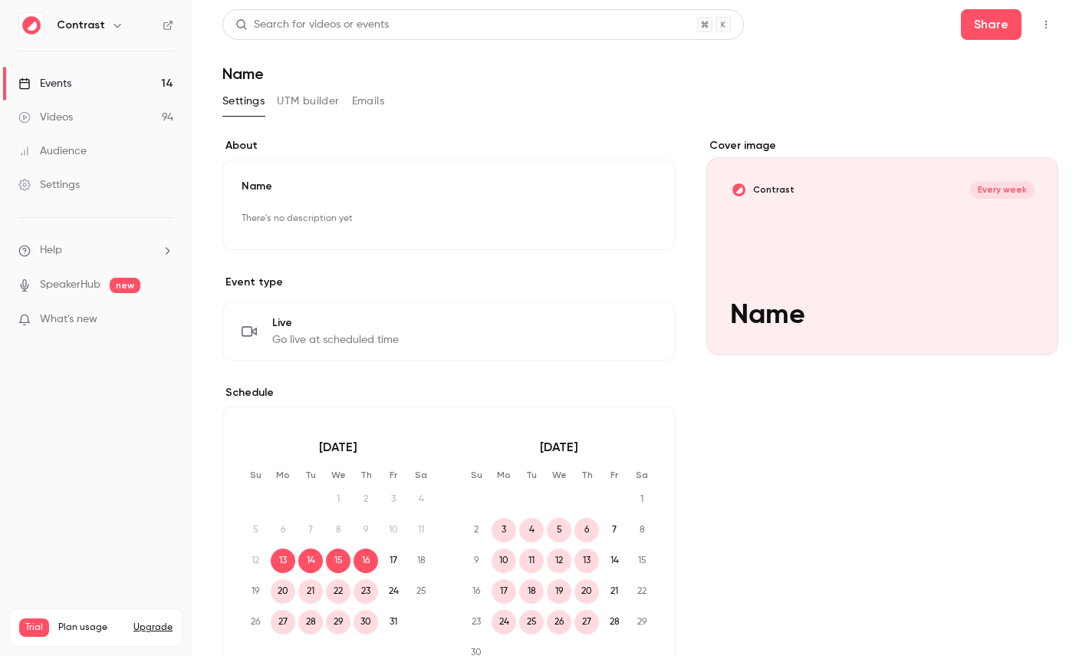
click at [1044, 19] on icon "button" at bounding box center [1046, 24] width 12 height 11
click at [977, 30] on div at bounding box center [544, 328] width 1089 height 656
click at [1011, 30] on button "Share" at bounding box center [991, 24] width 61 height 31
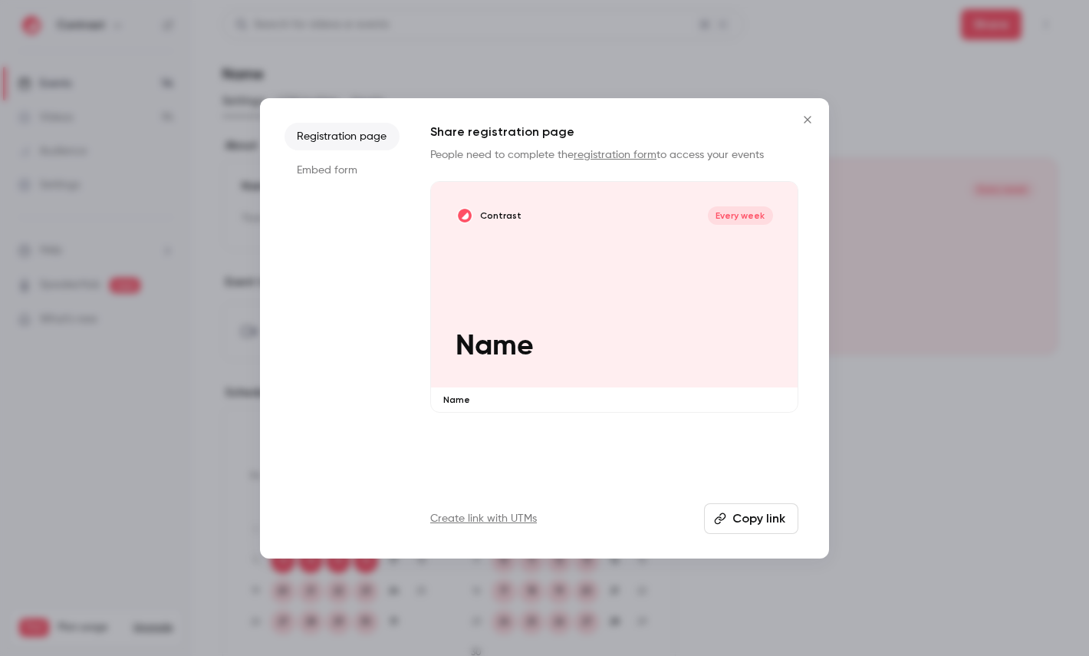
click at [339, 162] on li "Embed form" at bounding box center [341, 170] width 115 height 28
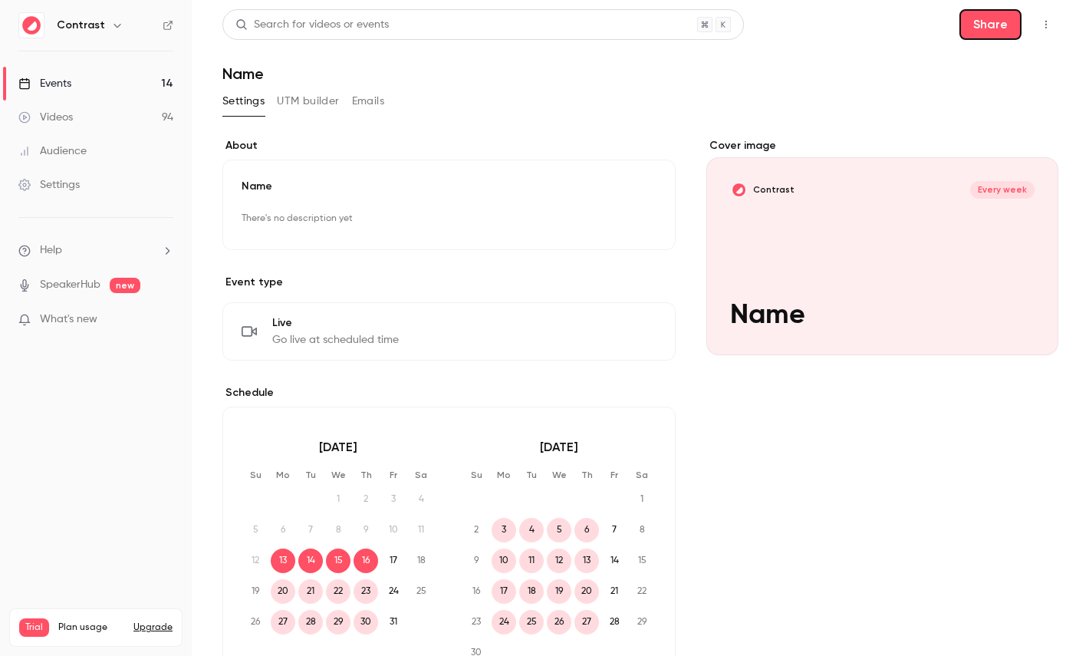
click at [986, 32] on button "Share" at bounding box center [990, 24] width 62 height 31
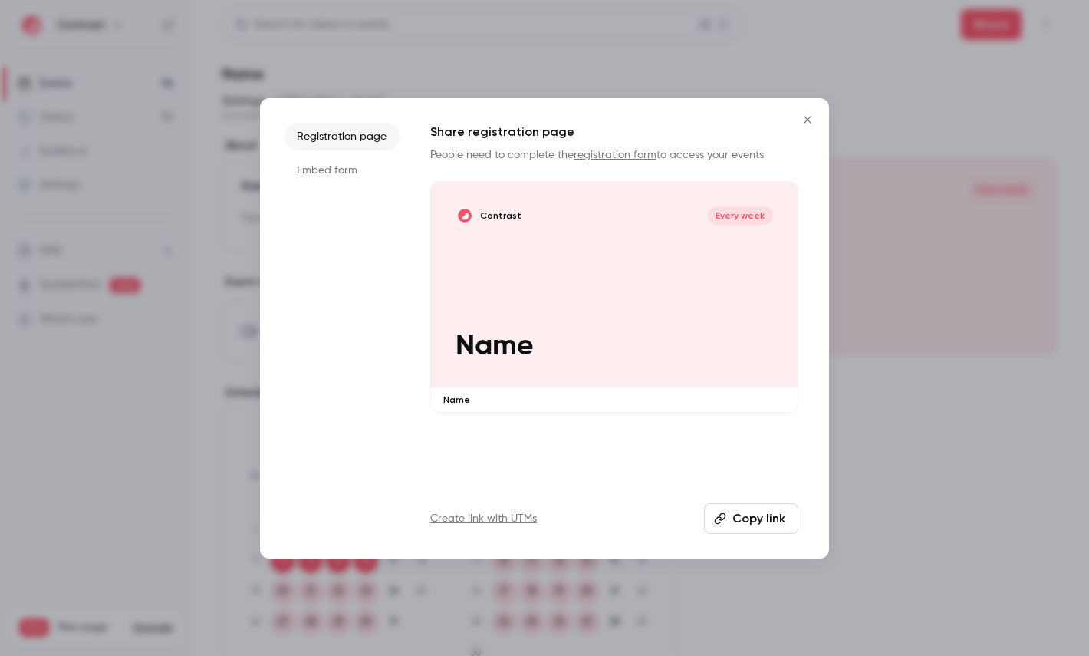
click at [324, 166] on li "Embed form" at bounding box center [341, 170] width 115 height 28
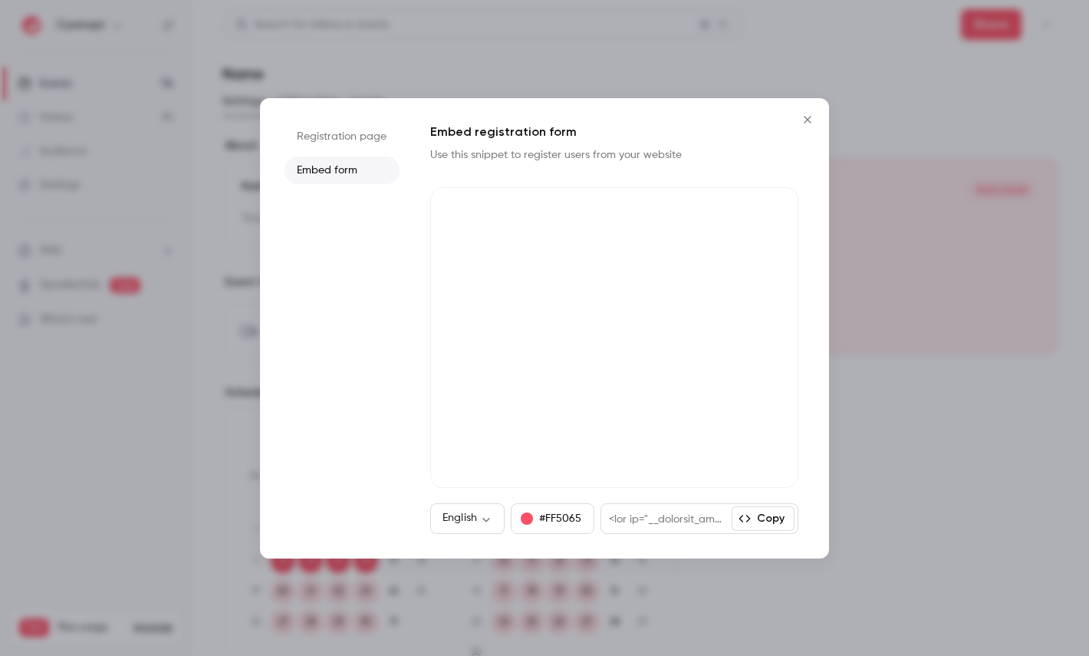
click at [809, 124] on icon "Close" at bounding box center [807, 119] width 18 height 12
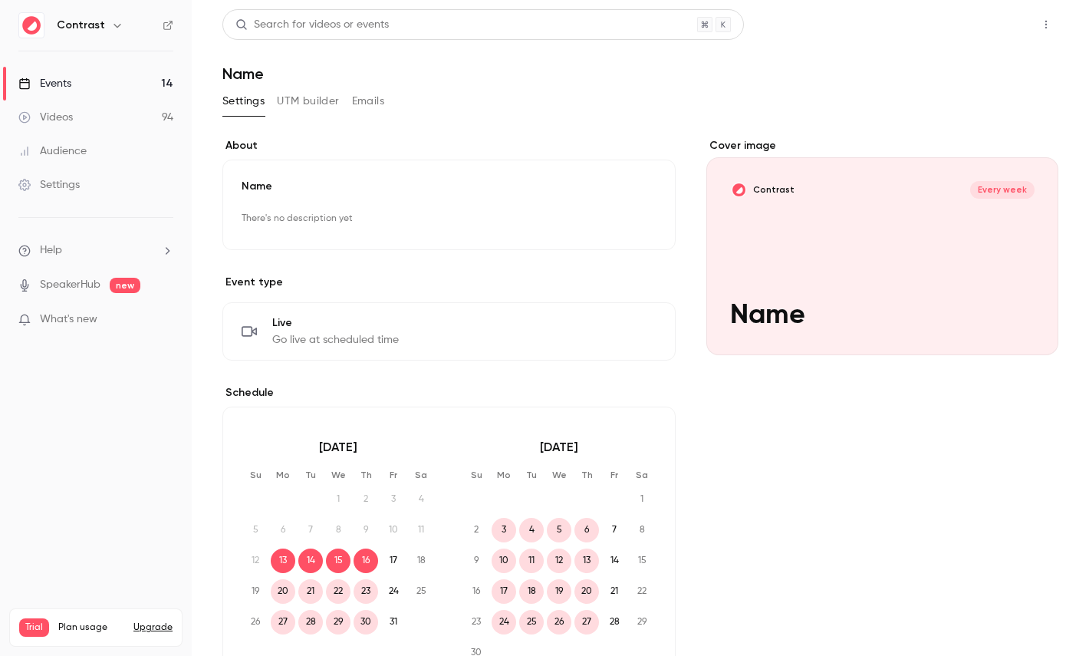
click at [1004, 24] on button "Share" at bounding box center [991, 24] width 61 height 31
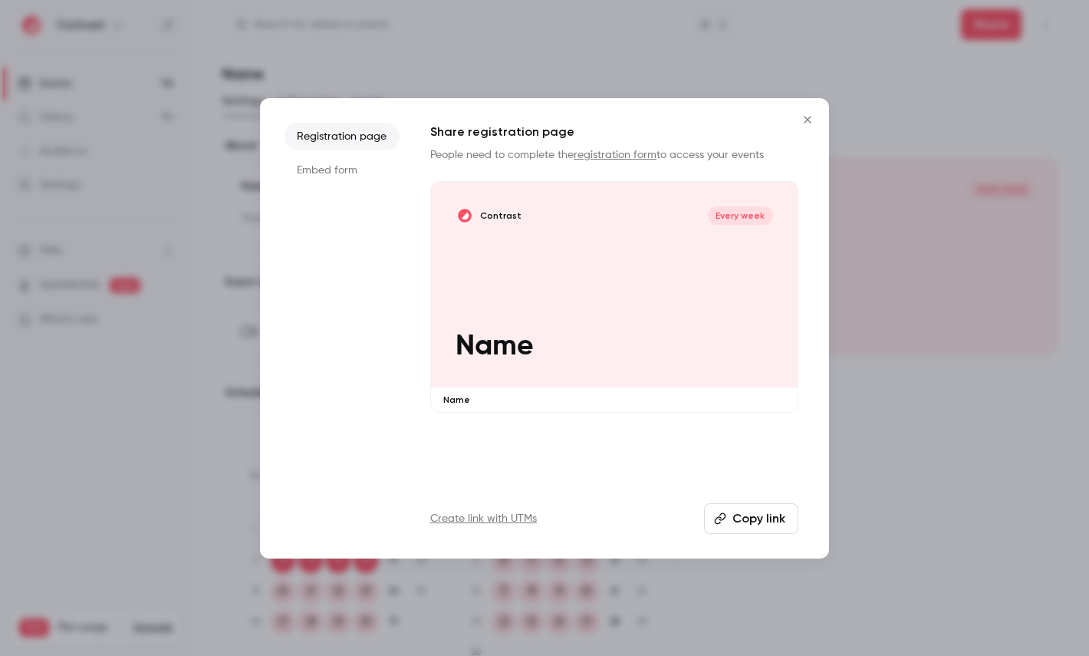
click at [309, 160] on li "Embed form" at bounding box center [341, 170] width 115 height 28
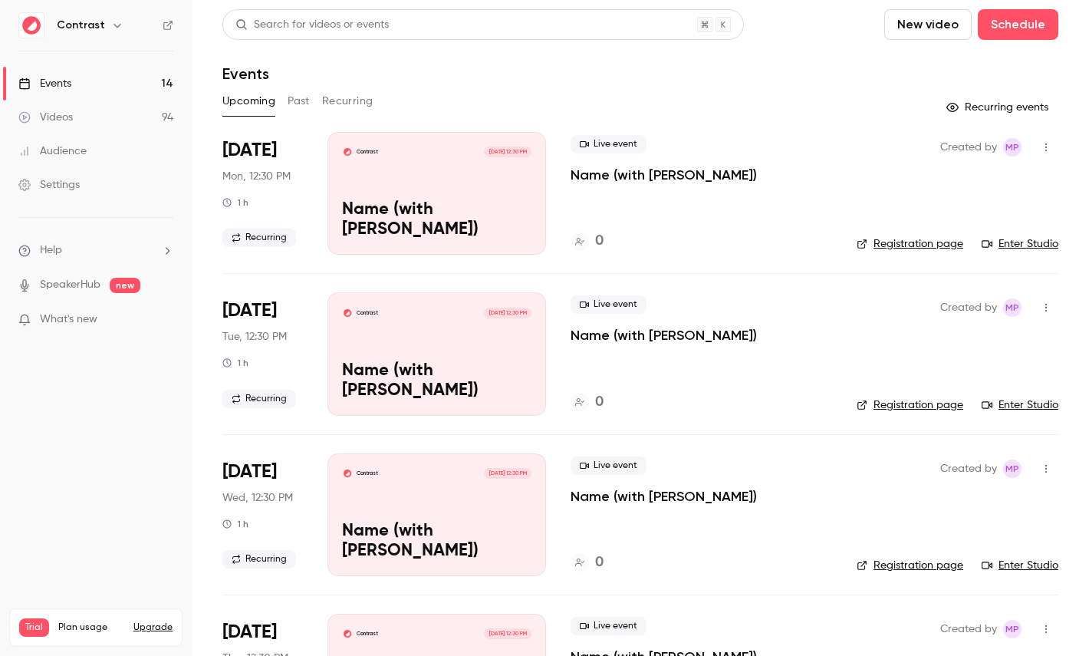
click at [369, 104] on button "Recurring" at bounding box center [347, 101] width 51 height 25
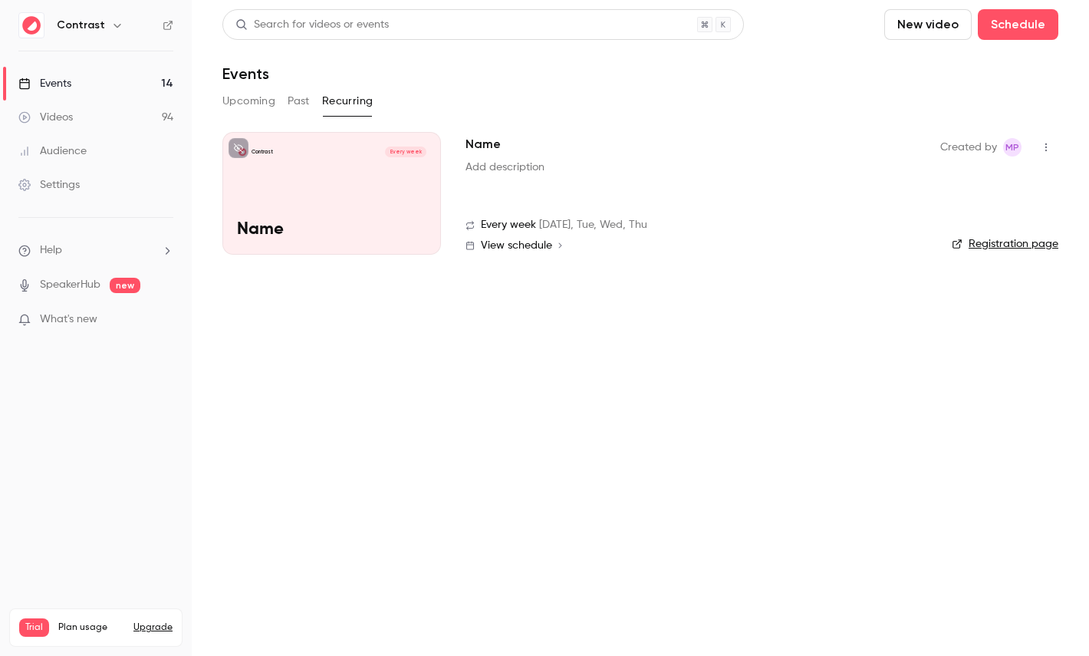
click at [405, 202] on div "Contrast Every week Name" at bounding box center [331, 193] width 219 height 123
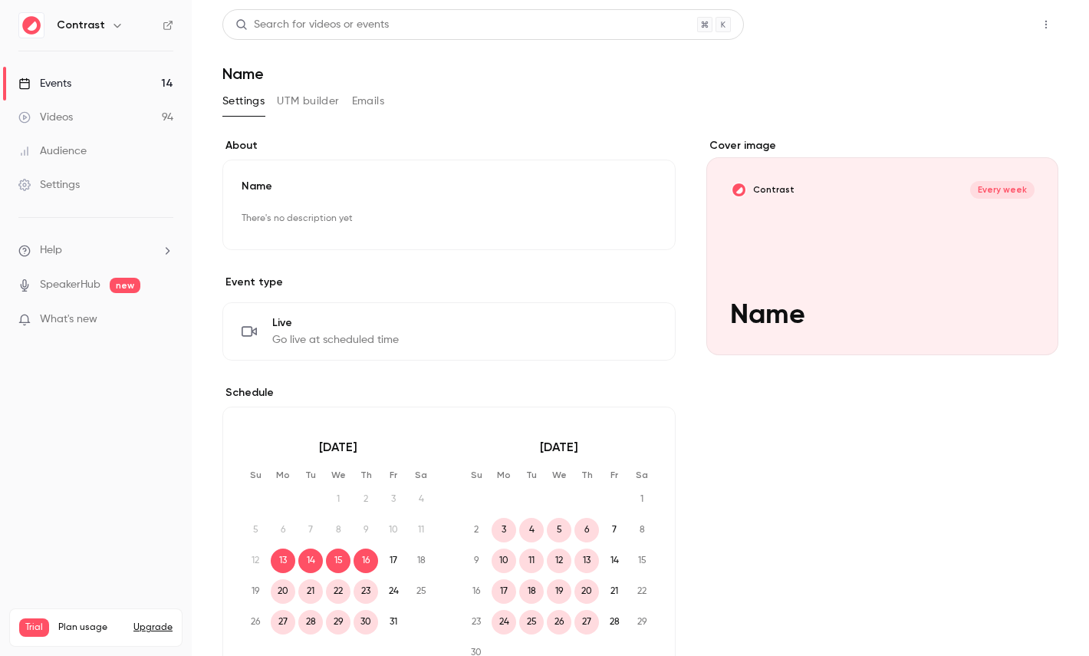
click at [1003, 25] on button "Share" at bounding box center [991, 24] width 61 height 31
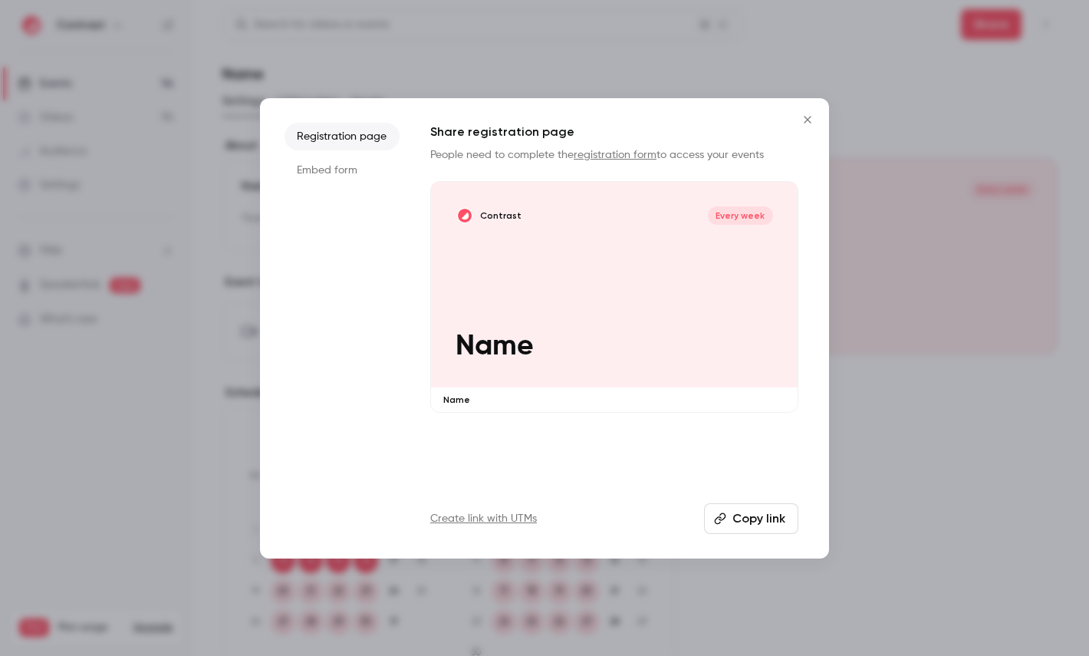
click at [310, 176] on li "Embed form" at bounding box center [341, 170] width 115 height 28
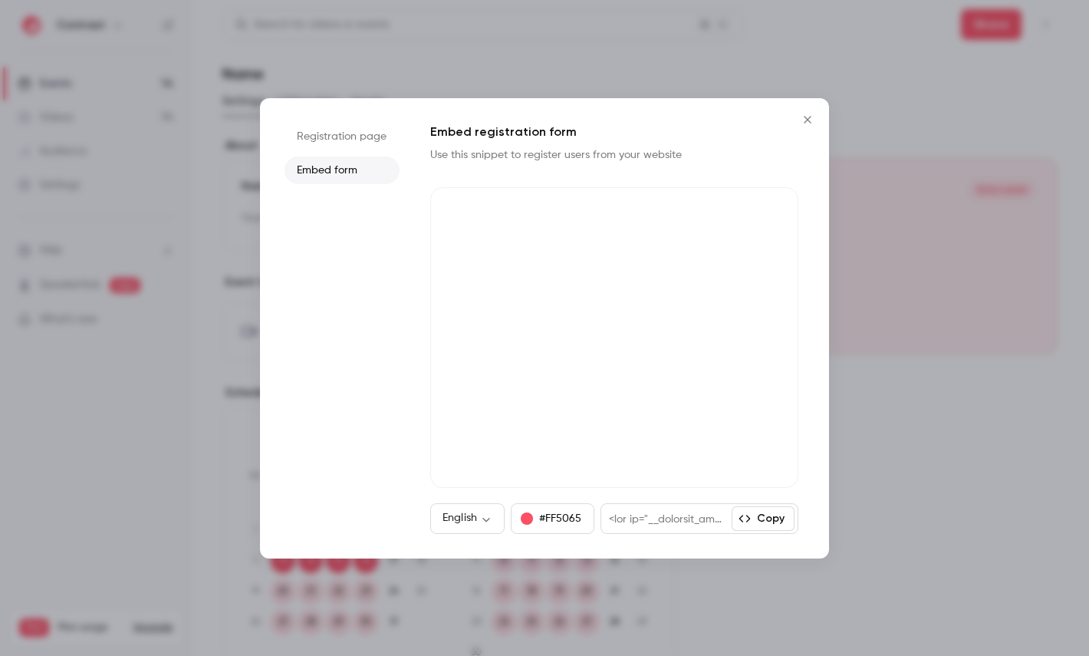
click at [545, 518] on button "#FF5065" at bounding box center [553, 518] width 84 height 31
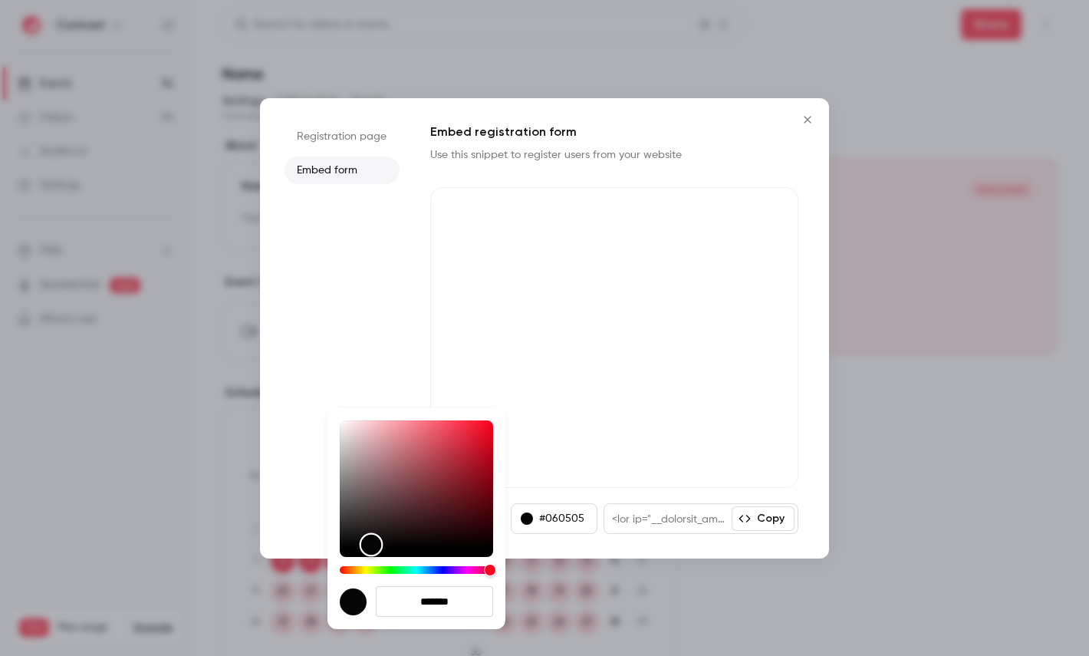
type input "*******"
drag, startPoint x: 450, startPoint y: 425, endPoint x: 364, endPoint y: 541, distance: 144.2
click at [364, 541] on div "Color" at bounding box center [372, 545] width 24 height 24
click at [802, 341] on div at bounding box center [544, 328] width 1089 height 656
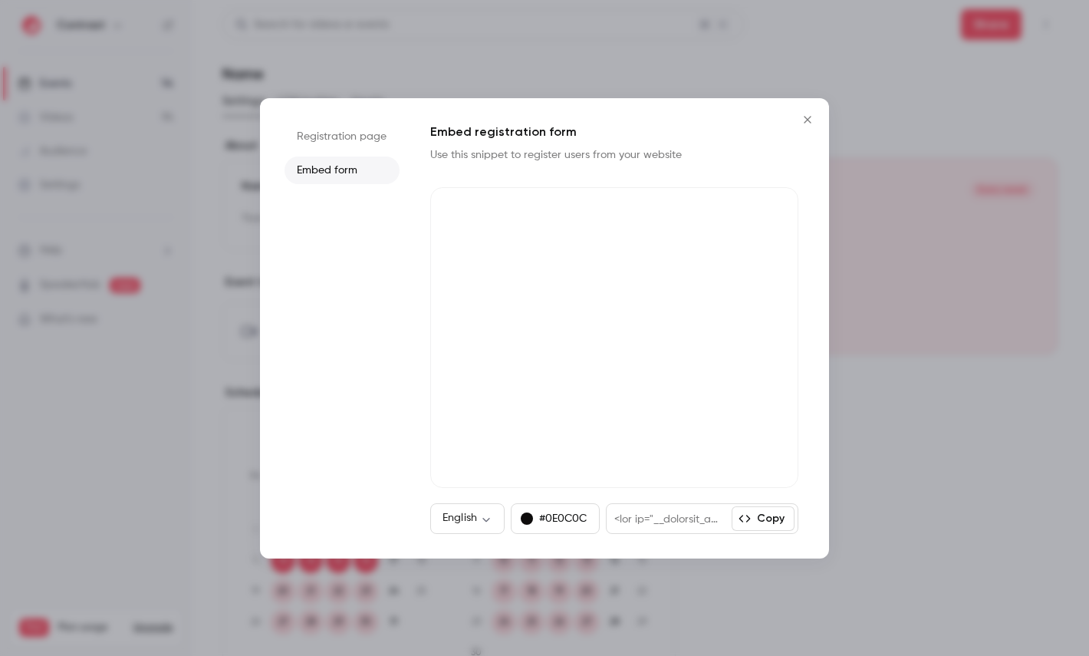
click at [807, 116] on icon "Close" at bounding box center [807, 119] width 18 height 12
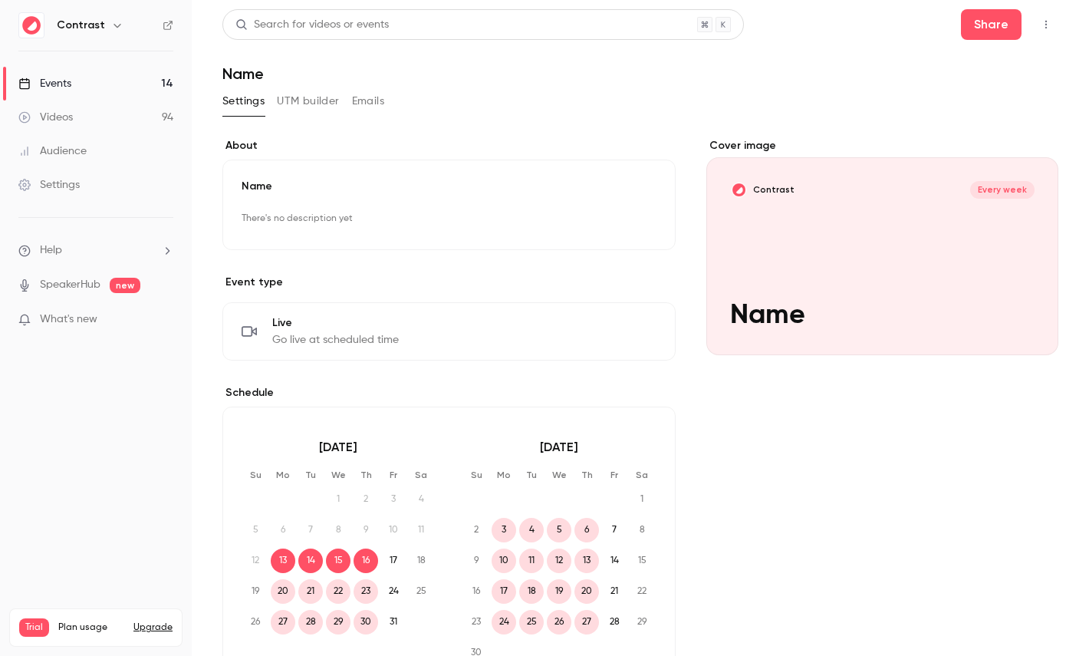
click at [117, 87] on link "Events 14" at bounding box center [96, 84] width 192 height 34
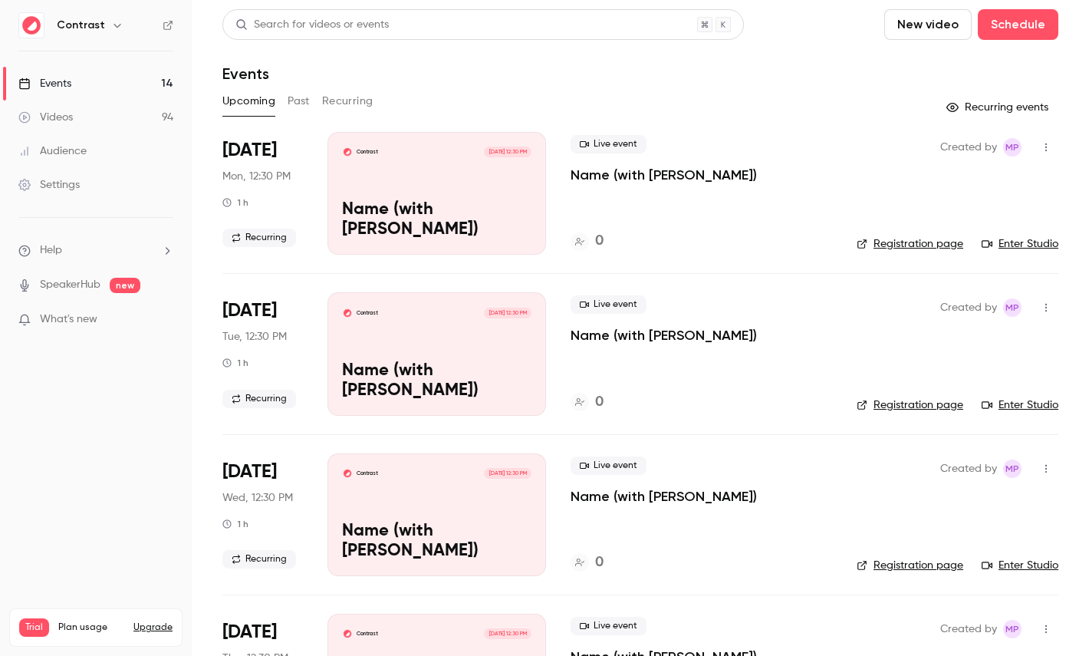
click at [350, 97] on button "Recurring" at bounding box center [347, 101] width 51 height 25
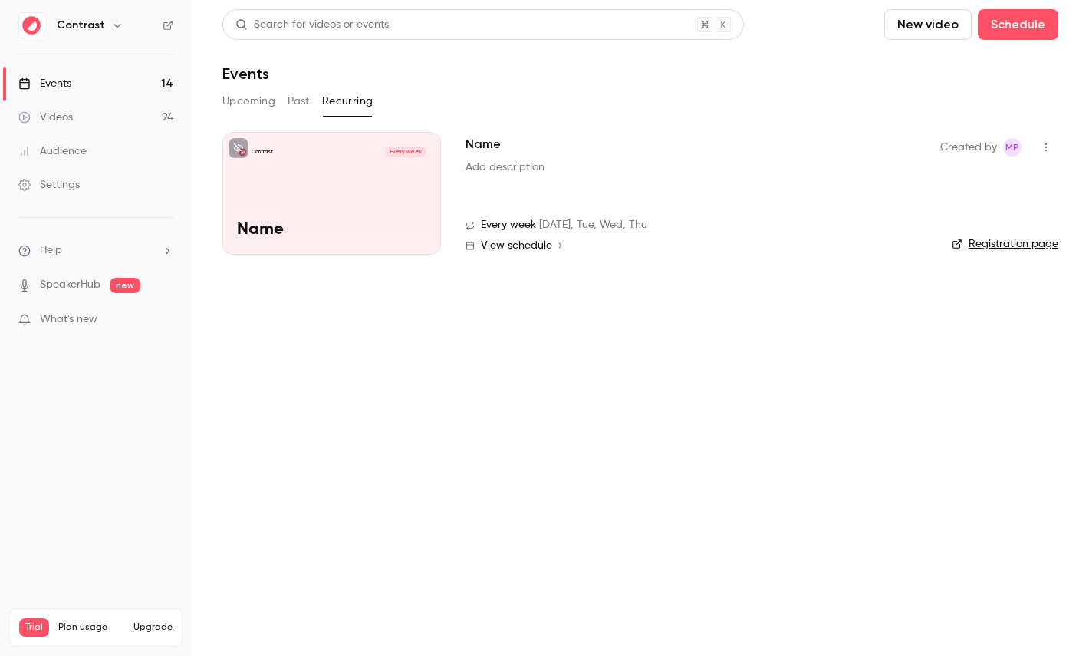
click at [243, 107] on button "Upcoming" at bounding box center [248, 101] width 53 height 25
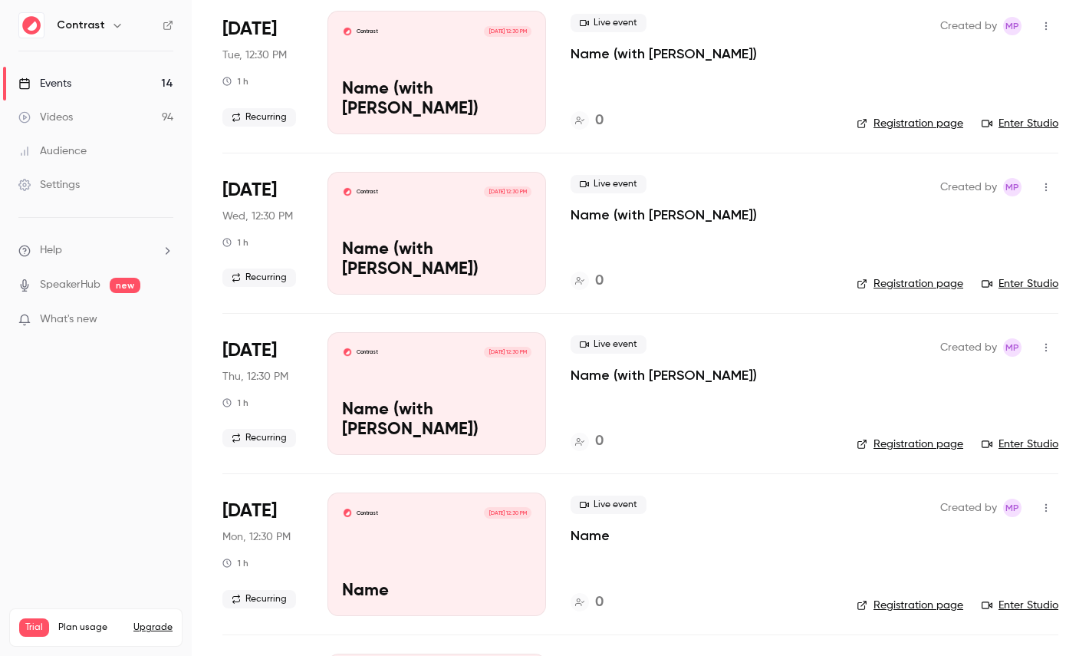
scroll to position [298, 0]
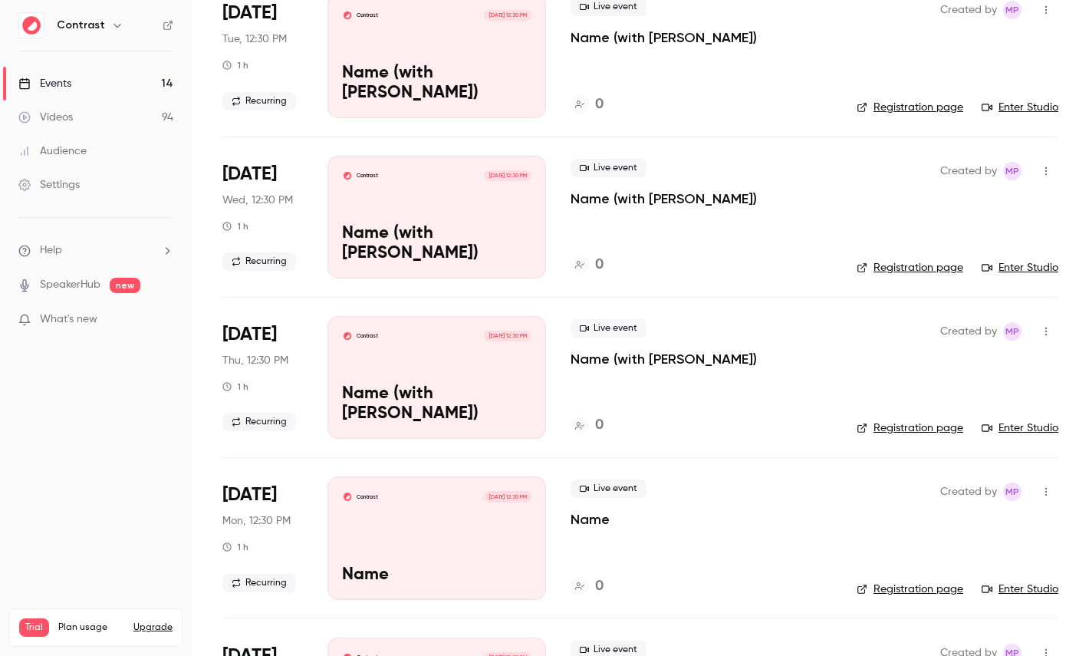
click at [417, 528] on div "Contrast [DATE] 12:30 PM Name" at bounding box center [436, 537] width 219 height 123
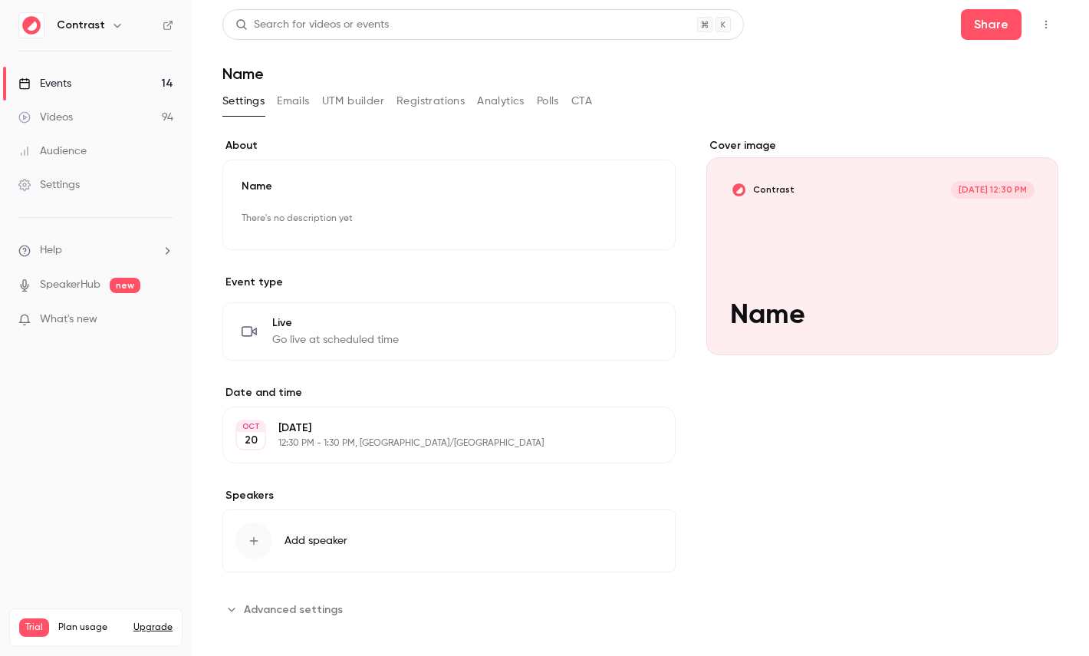
click at [520, 171] on div "Name There's no description yet Edit" at bounding box center [448, 205] width 453 height 90
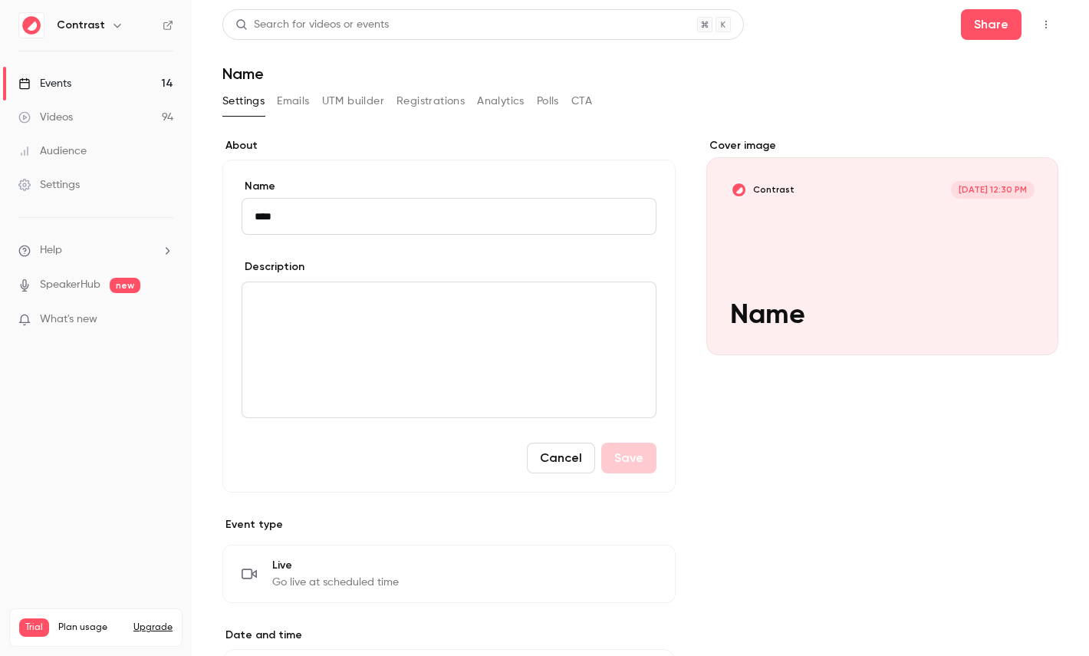
click at [520, 200] on input "****" at bounding box center [449, 216] width 415 height 37
click at [519, 209] on input "****" at bounding box center [449, 216] width 415 height 37
type input "**********"
click at [638, 465] on button "Save" at bounding box center [628, 457] width 55 height 31
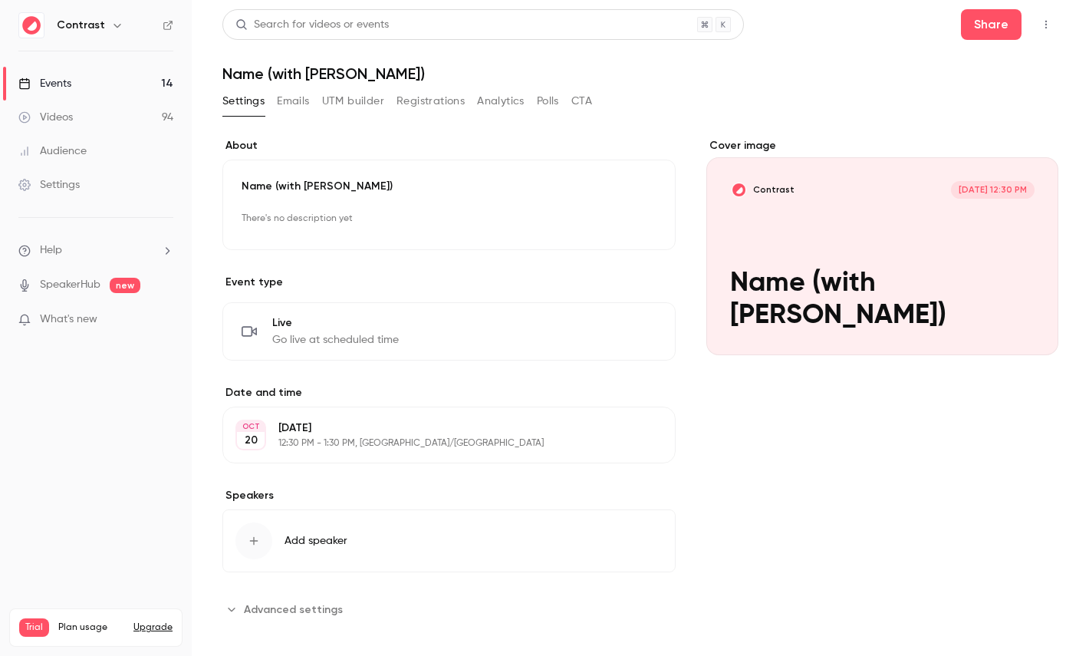
click at [133, 74] on link "Events 14" at bounding box center [96, 84] width 192 height 34
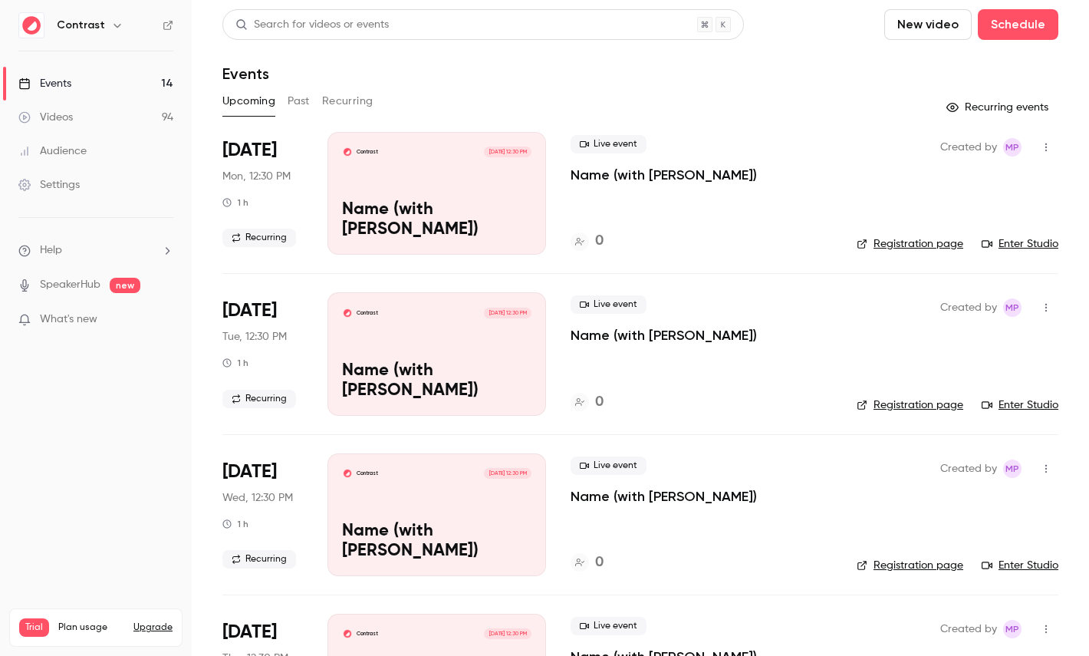
click at [350, 96] on button "Recurring" at bounding box center [347, 101] width 51 height 25
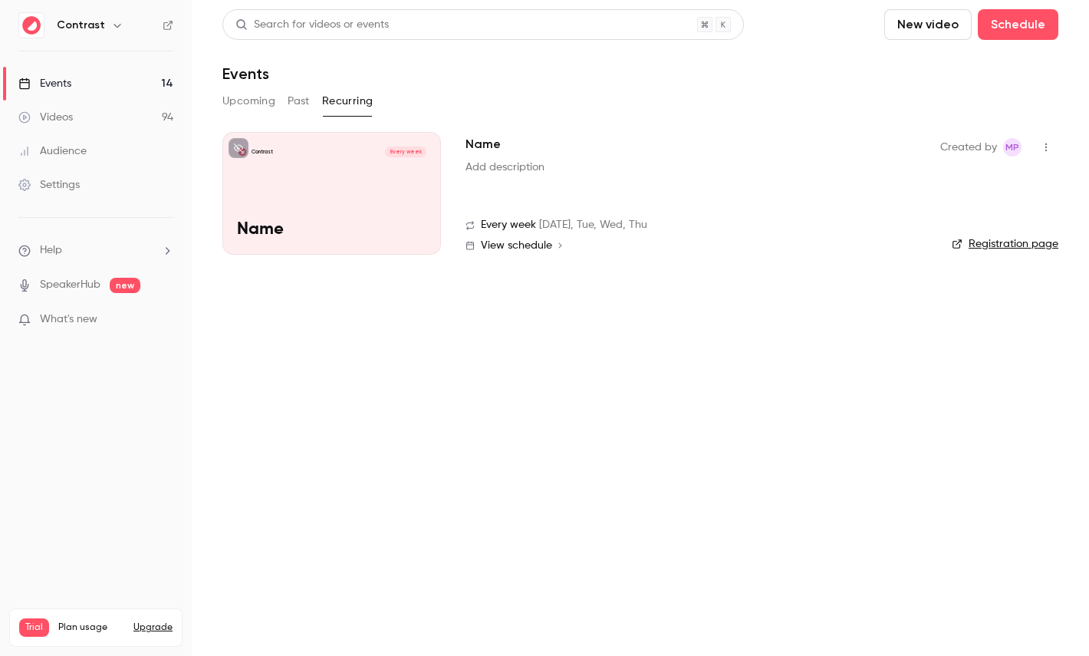
click at [1051, 140] on button "button" at bounding box center [1046, 147] width 25 height 25
click at [975, 236] on li "Delete" at bounding box center [975, 226] width 166 height 40
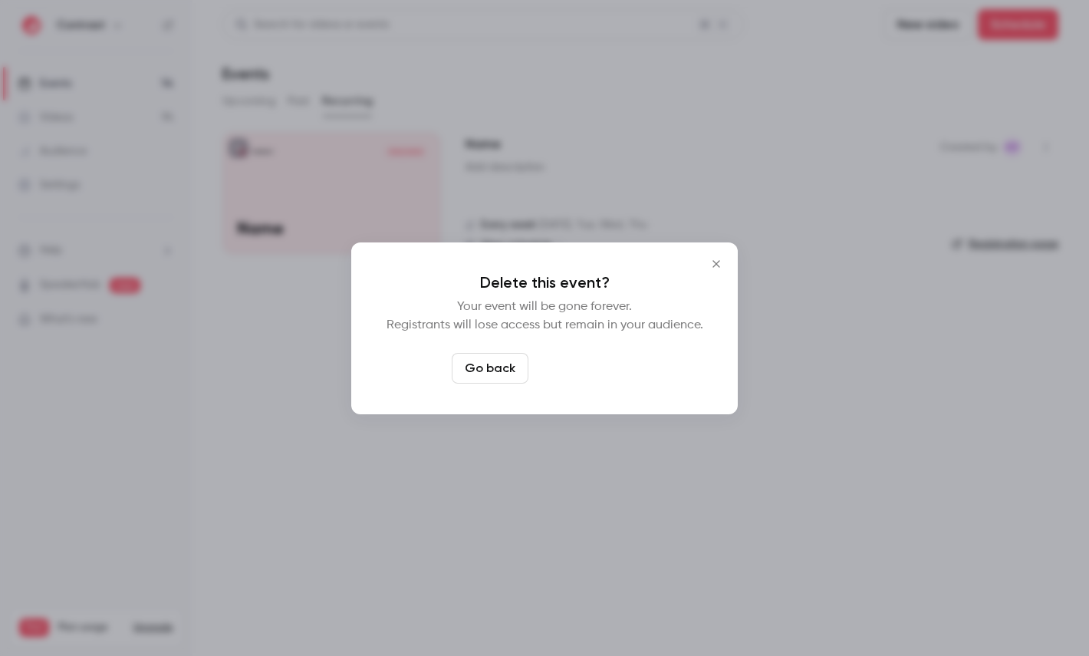
click at [609, 360] on button "Delete event" at bounding box center [585, 368] width 103 height 31
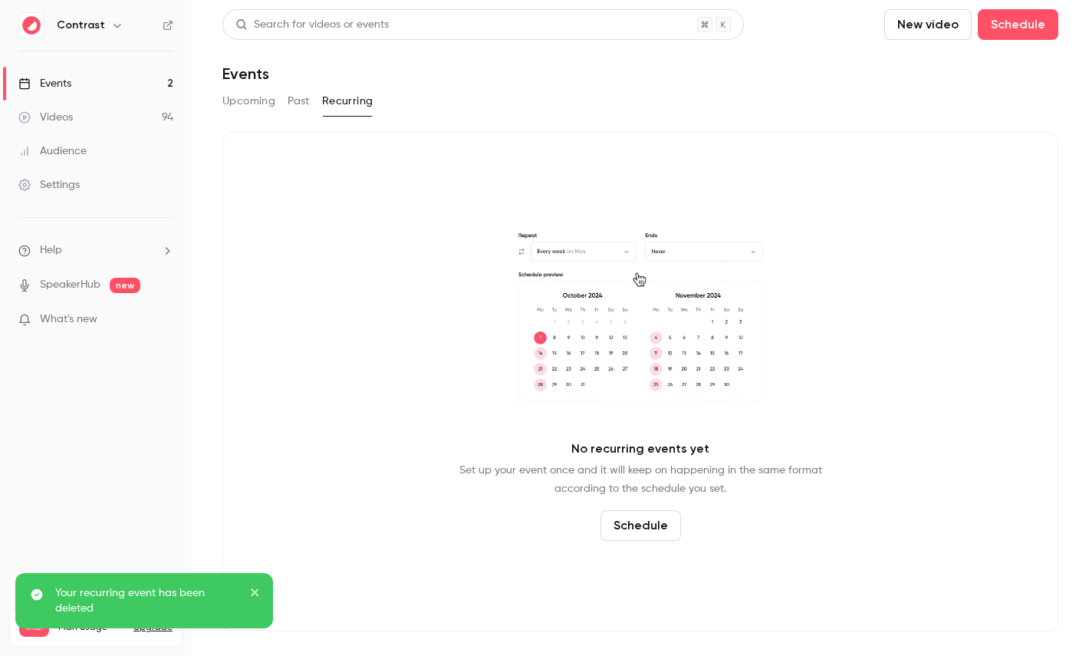
click at [150, 90] on link "Events 2" at bounding box center [96, 84] width 192 height 34
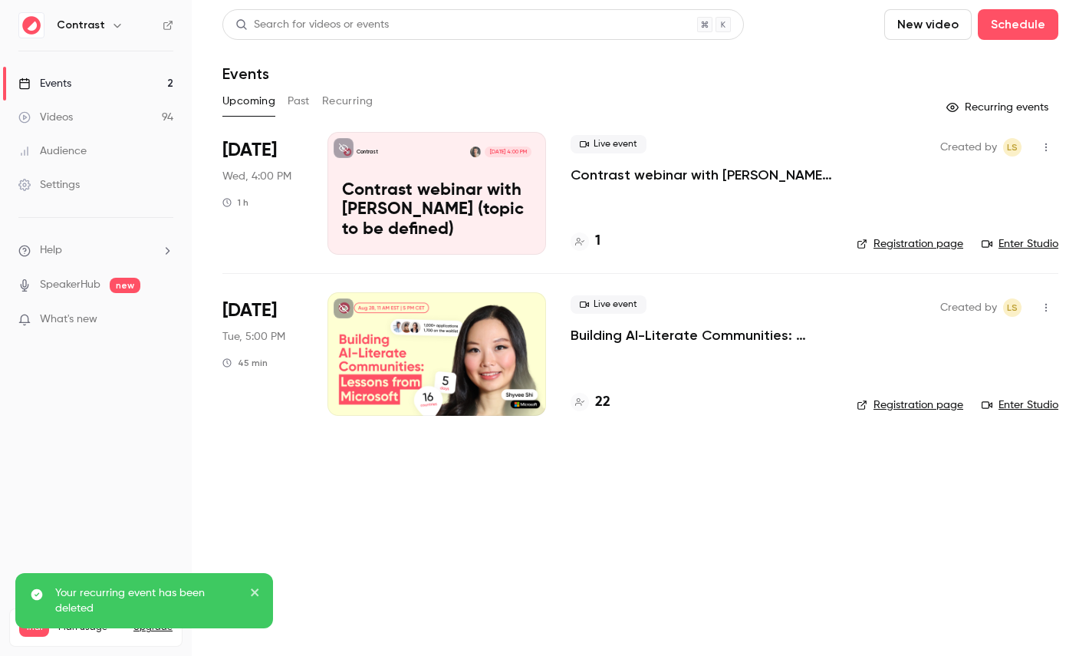
click at [111, 26] on icon "button" at bounding box center [117, 25] width 12 height 12
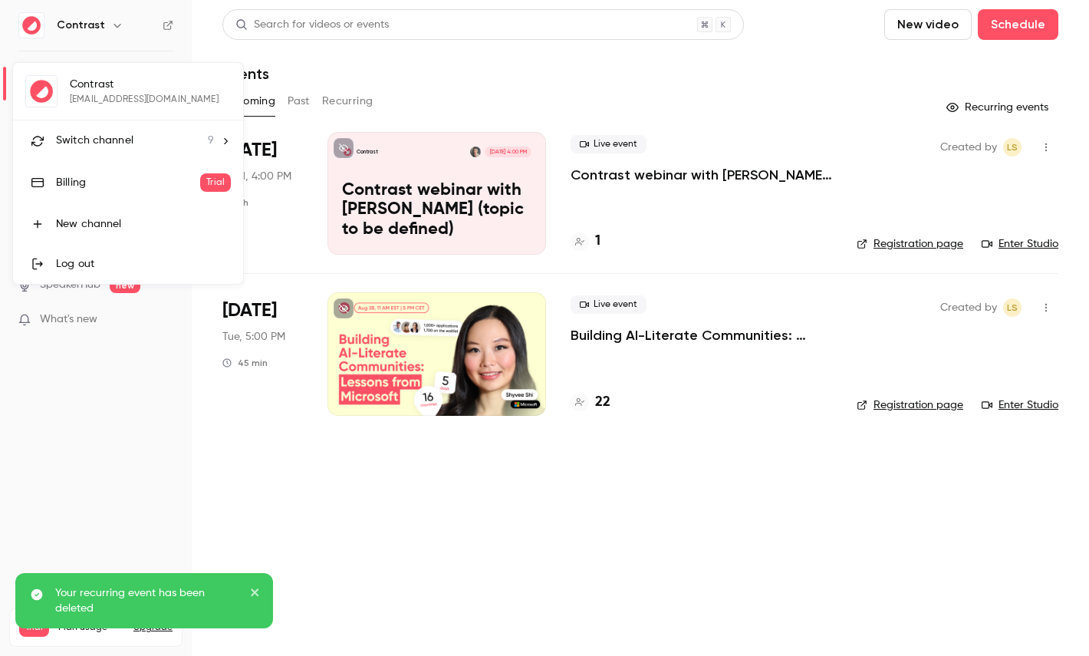
click at [103, 123] on li "Switch channel 9" at bounding box center [128, 140] width 230 height 41
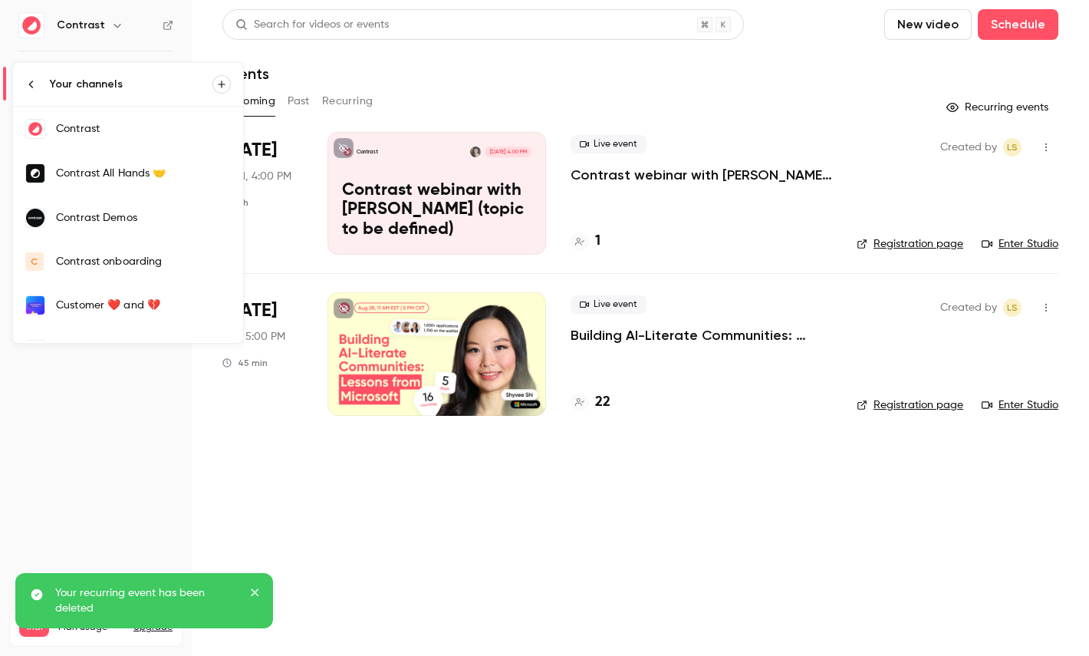
click at [141, 226] on link "Contrast Demos" at bounding box center [128, 218] width 230 height 44
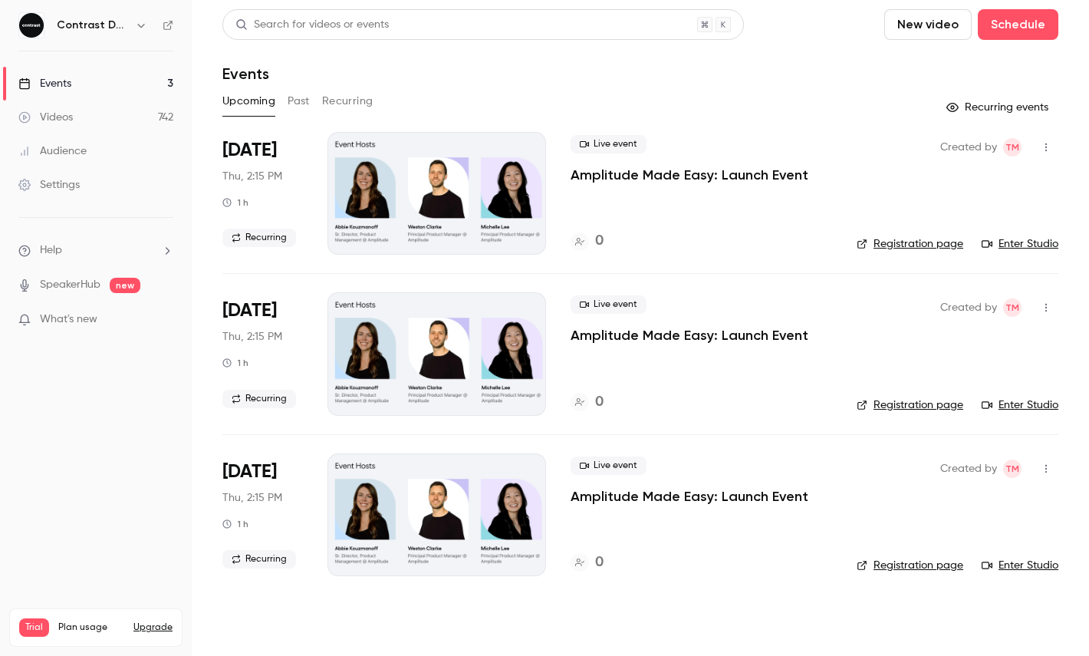
click at [117, 111] on link "Videos 742" at bounding box center [96, 117] width 192 height 34
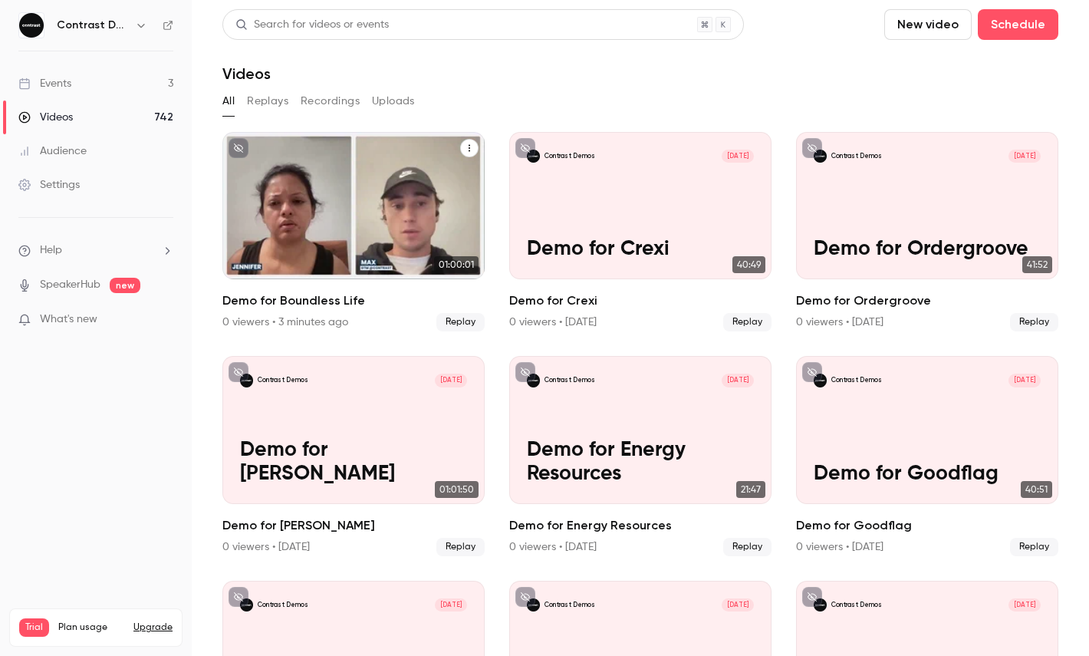
click at [465, 149] on icon "Demo for Boundless Life" at bounding box center [469, 147] width 9 height 9
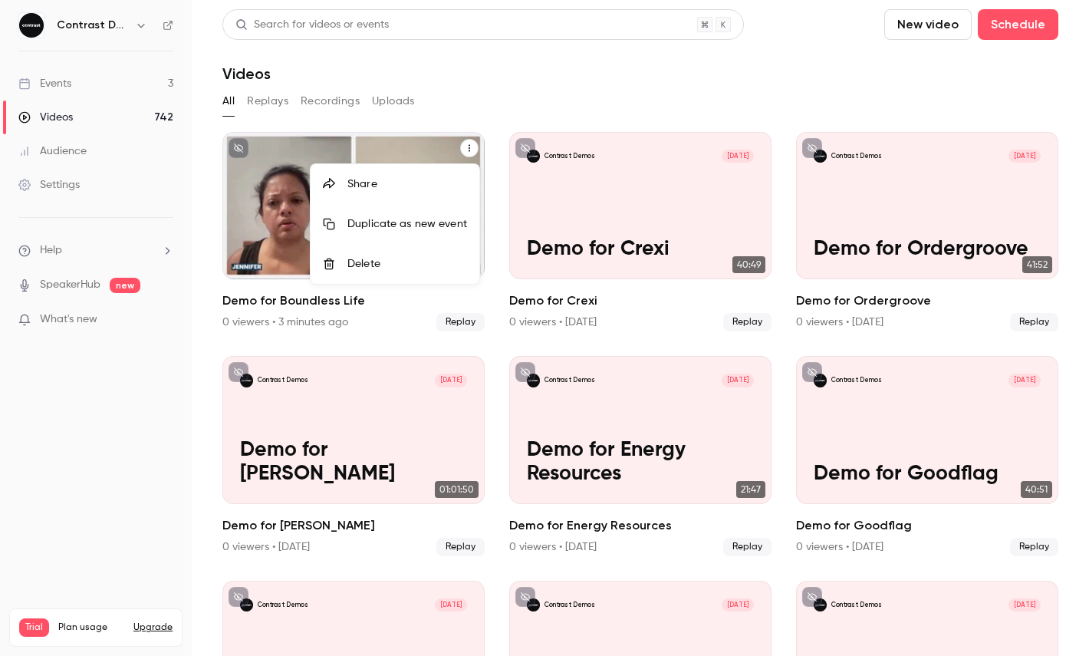
click at [421, 178] on div "Share" at bounding box center [407, 183] width 120 height 15
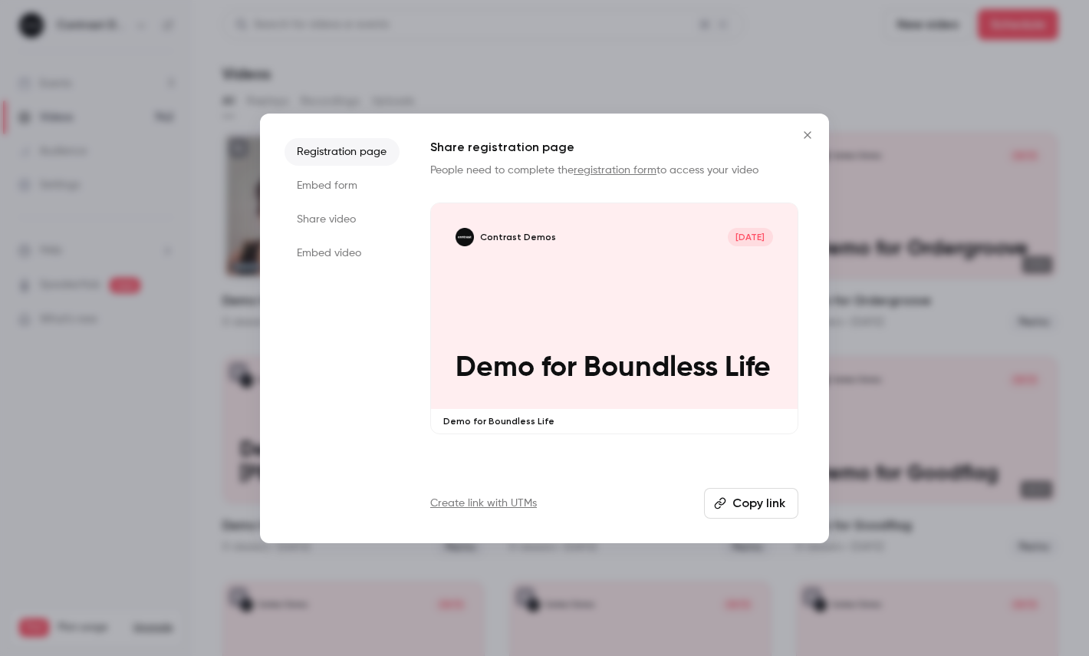
click at [363, 212] on li "Share video" at bounding box center [341, 220] width 115 height 28
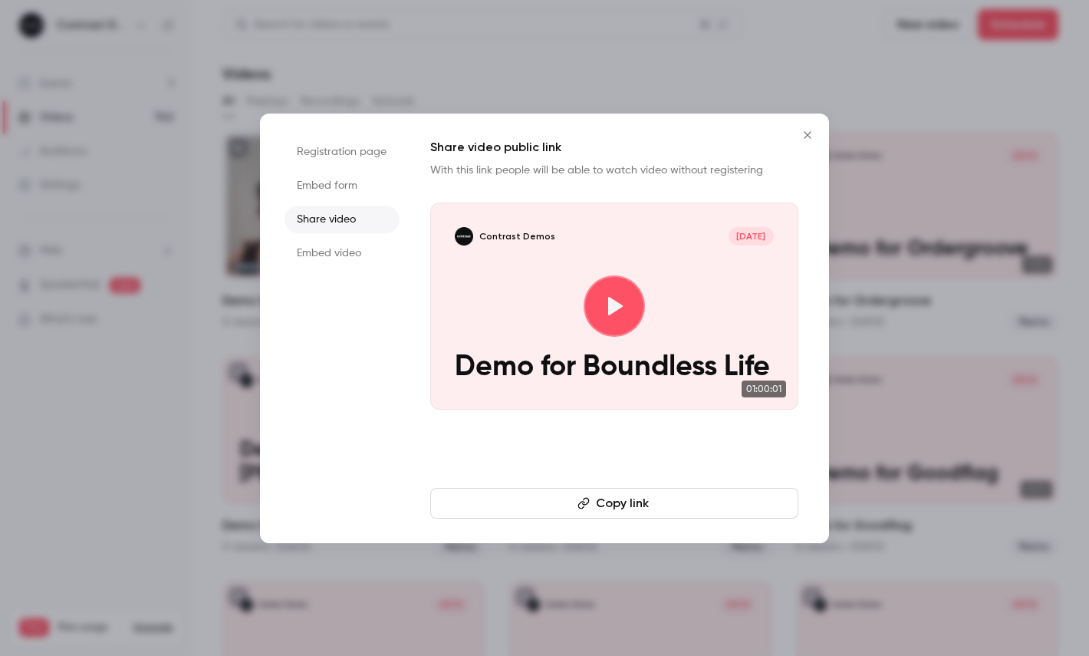
click at [506, 495] on button "Copy link" at bounding box center [614, 503] width 368 height 31
click at [662, 273] on div at bounding box center [614, 305] width 368 height 207
